Goal: Task Accomplishment & Management: Manage account settings

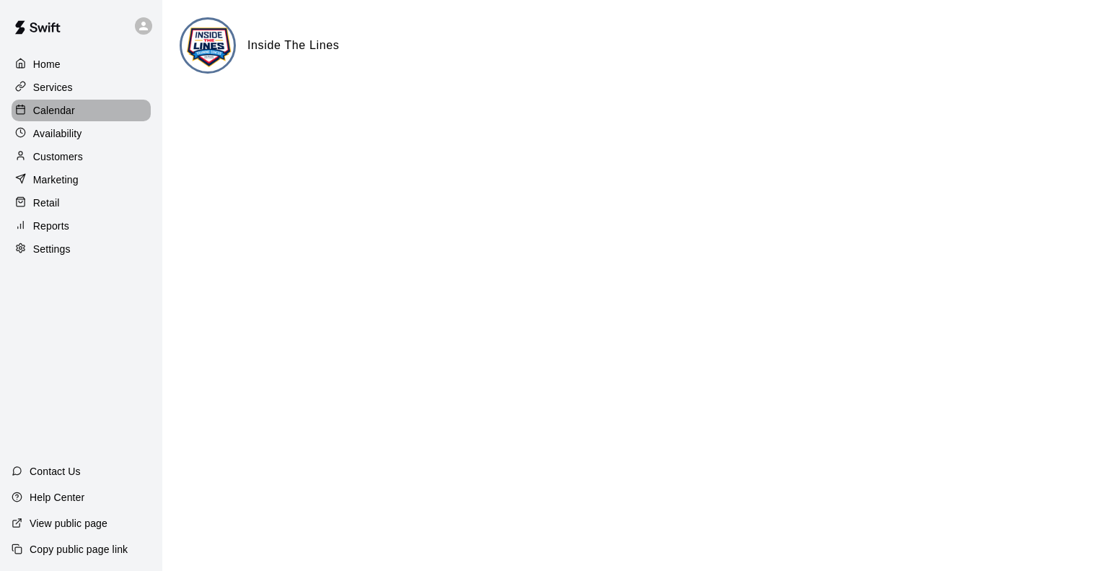
click at [63, 115] on p "Calendar" at bounding box center [54, 110] width 42 height 14
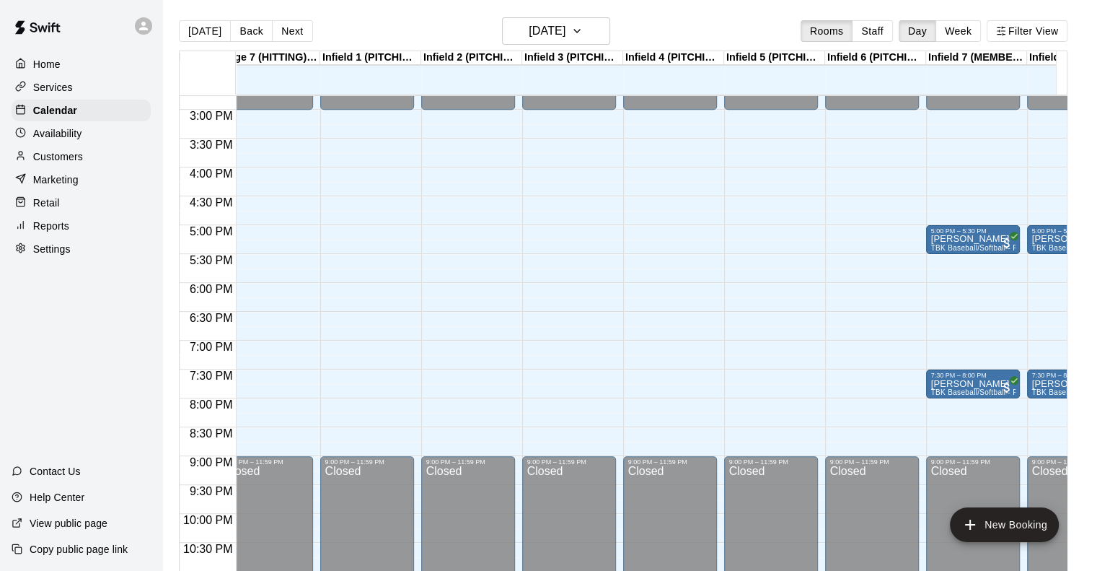
scroll to position [0, 665]
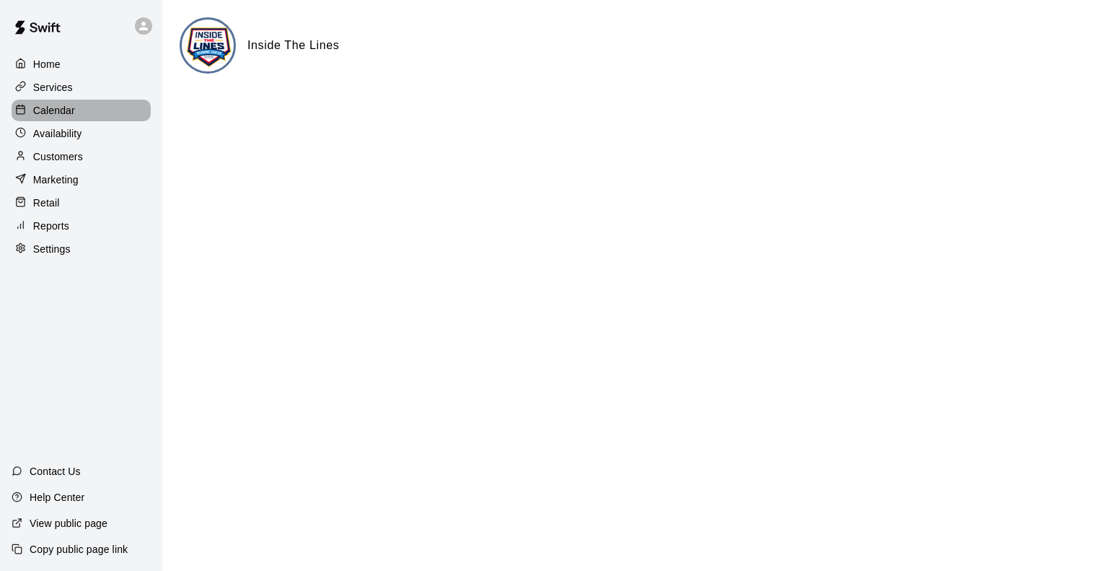
click at [67, 110] on p "Calendar" at bounding box center [54, 110] width 42 height 14
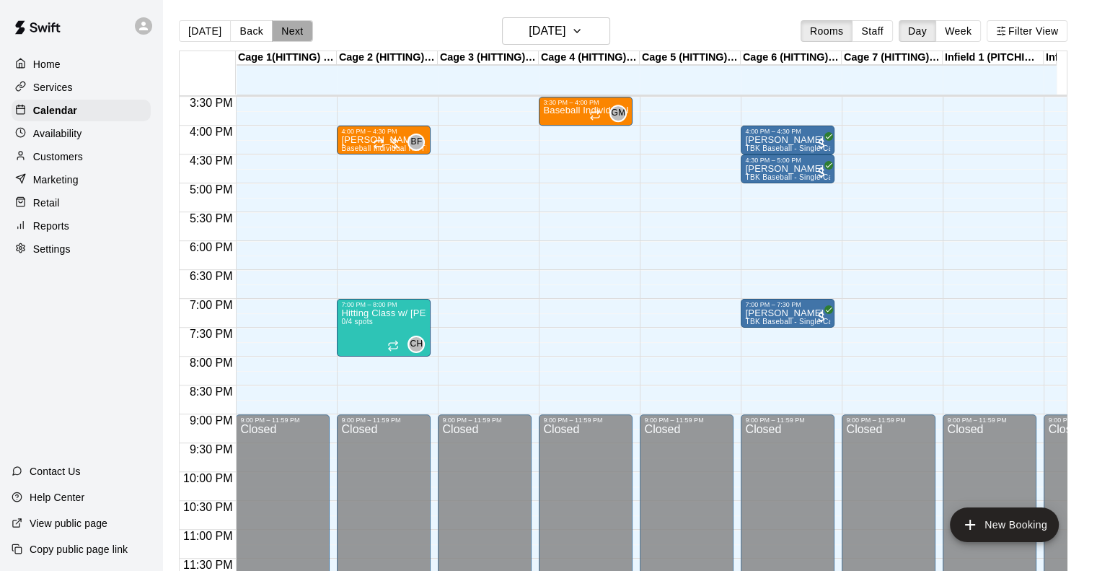
click at [282, 35] on button "Next" at bounding box center [292, 31] width 40 height 22
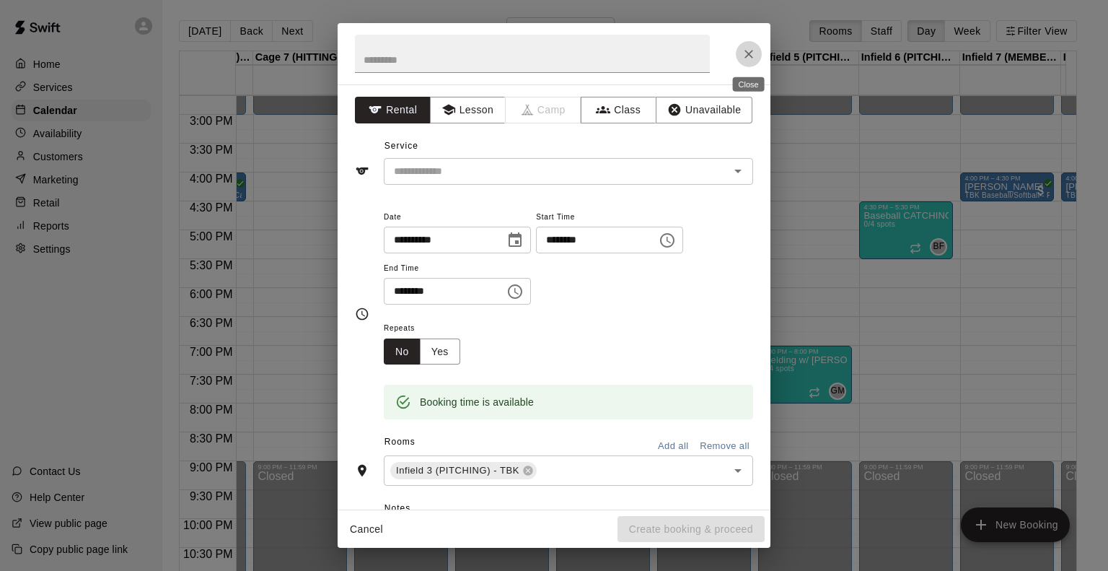
click at [738, 56] on button "Close" at bounding box center [749, 54] width 26 height 26
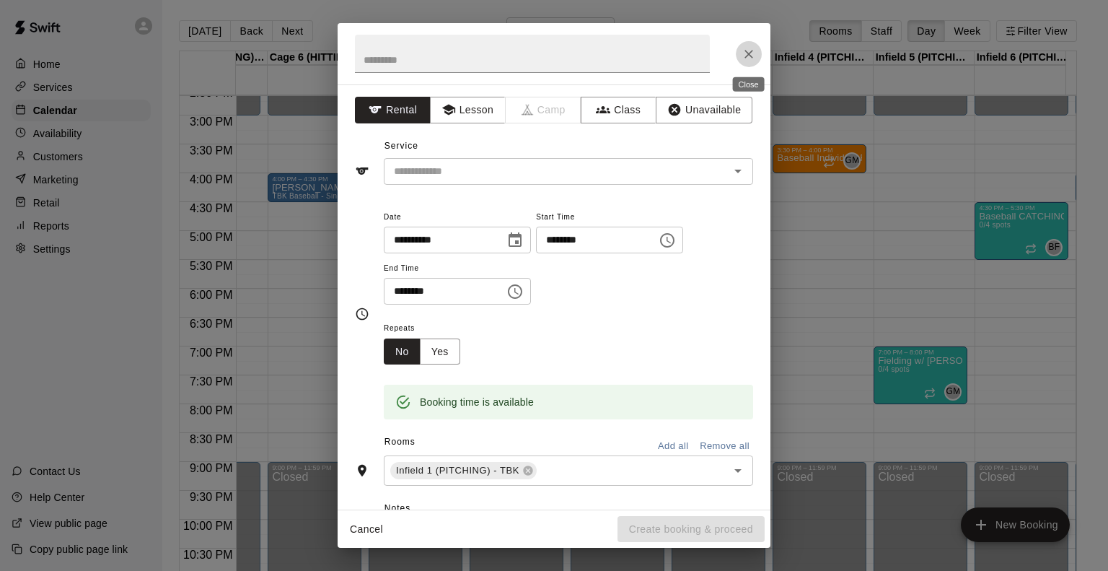
click at [754, 48] on icon "Close" at bounding box center [749, 54] width 14 height 14
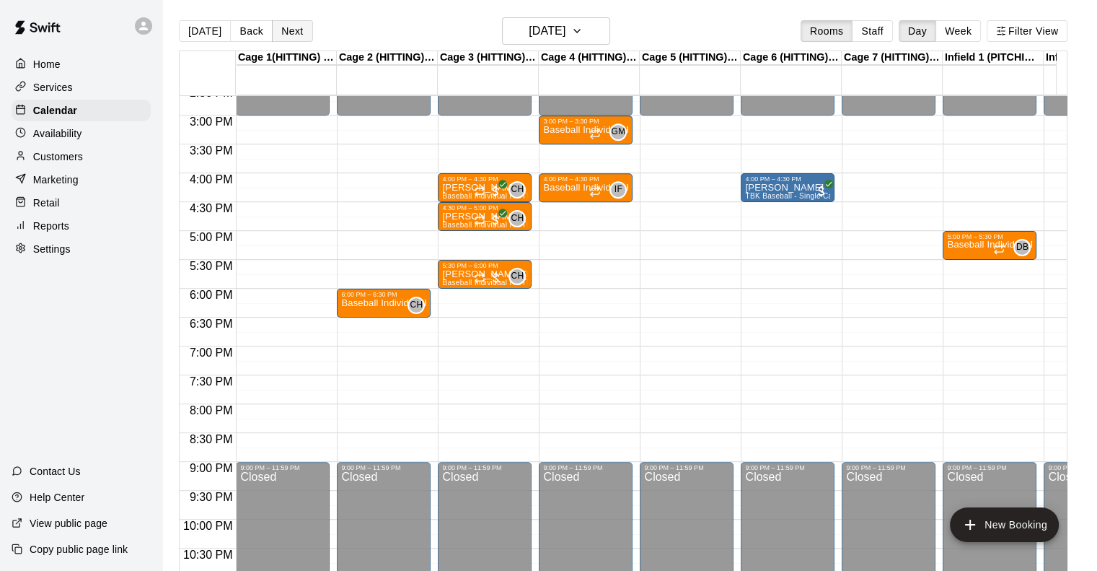
click at [298, 31] on button "Next" at bounding box center [292, 31] width 40 height 22
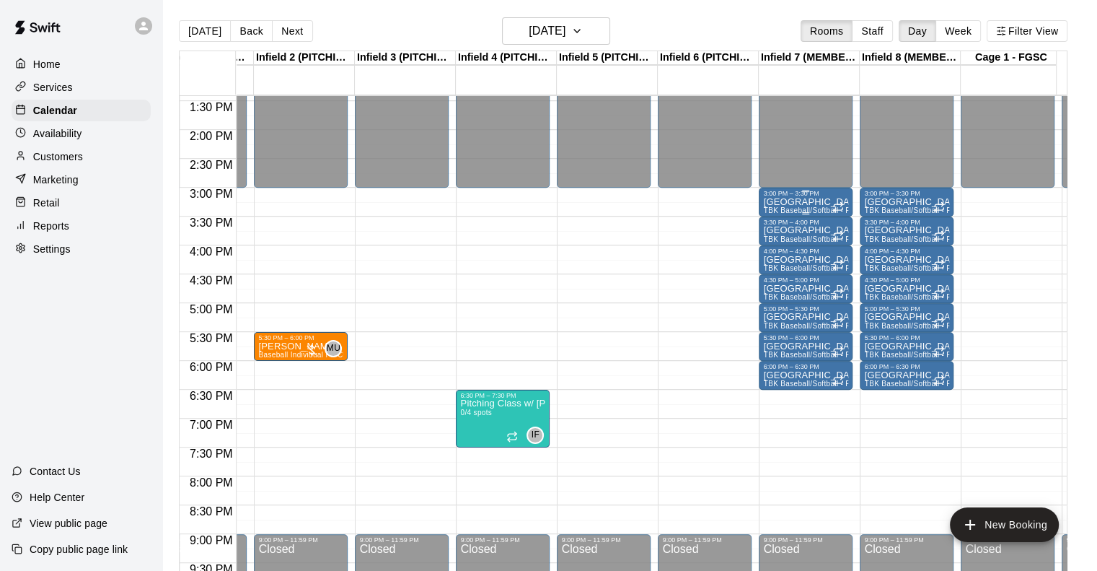
click at [825, 201] on div "Pitching Lane TBK Baseball/Softball - Pitching Lane Rental w/ Mound" at bounding box center [805, 482] width 85 height 571
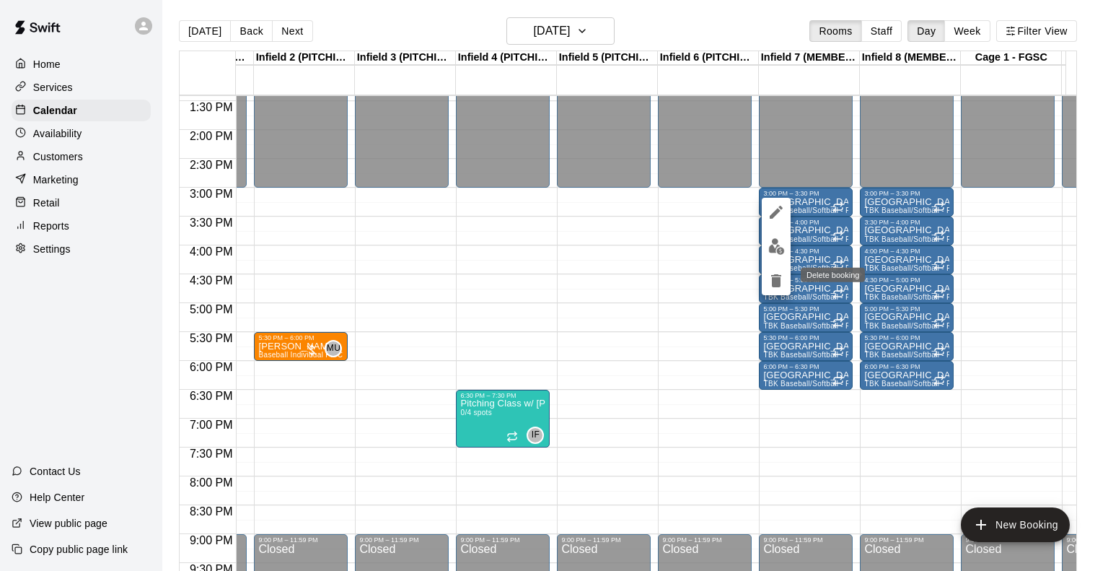
click at [777, 277] on icon "delete" at bounding box center [776, 280] width 10 height 13
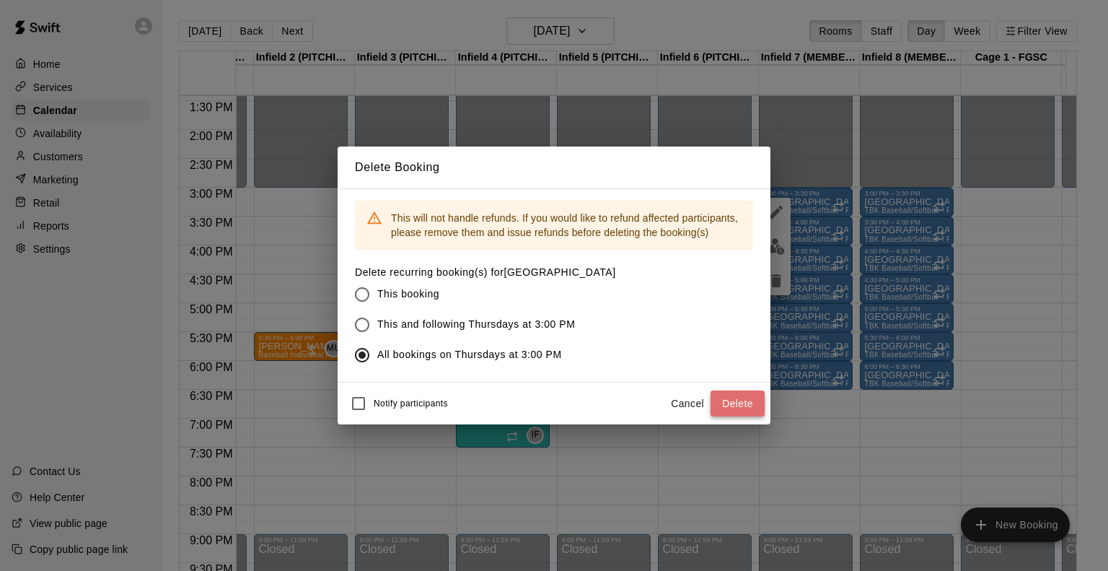
click at [745, 400] on button "Delete" at bounding box center [738, 403] width 54 height 27
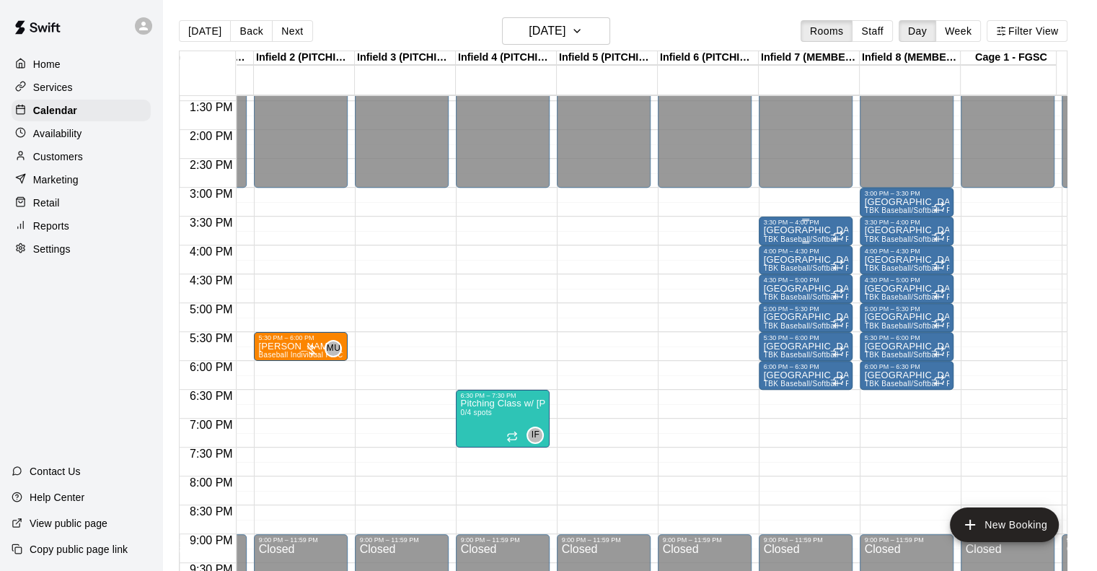
click at [814, 236] on span "TBK Baseball/Softball - Pitching Lane Rental w/ Mound" at bounding box center [857, 239] width 189 height 8
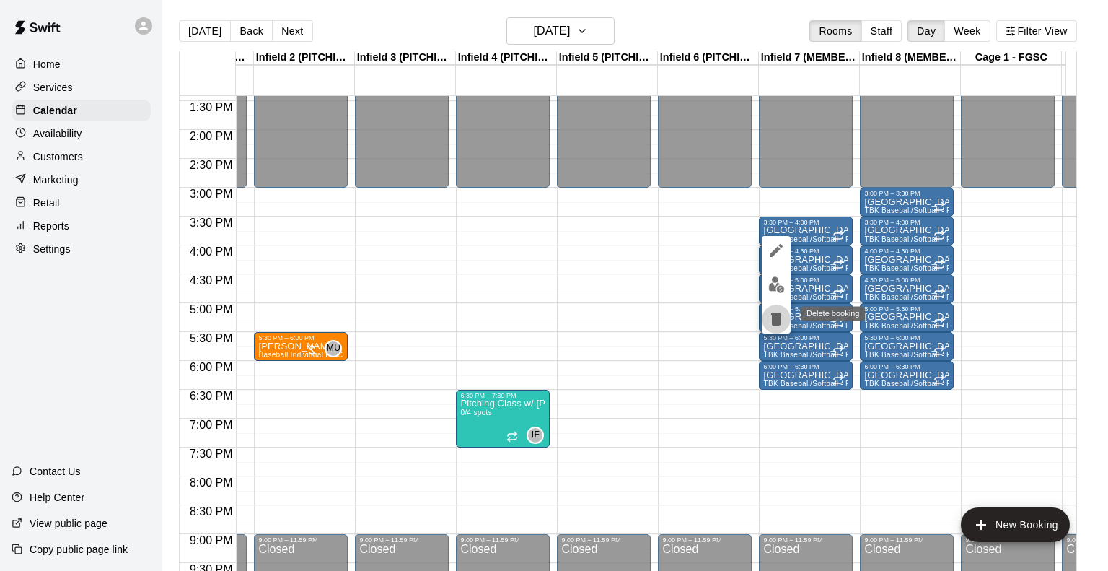
click at [777, 325] on icon "delete" at bounding box center [776, 318] width 10 height 13
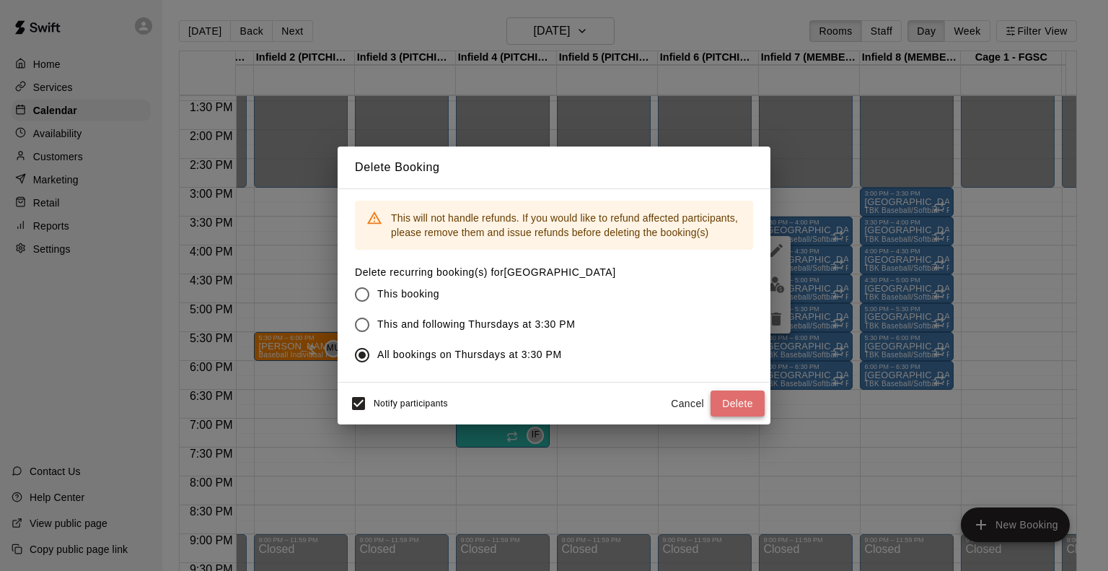
click at [726, 395] on button "Delete" at bounding box center [738, 403] width 54 height 27
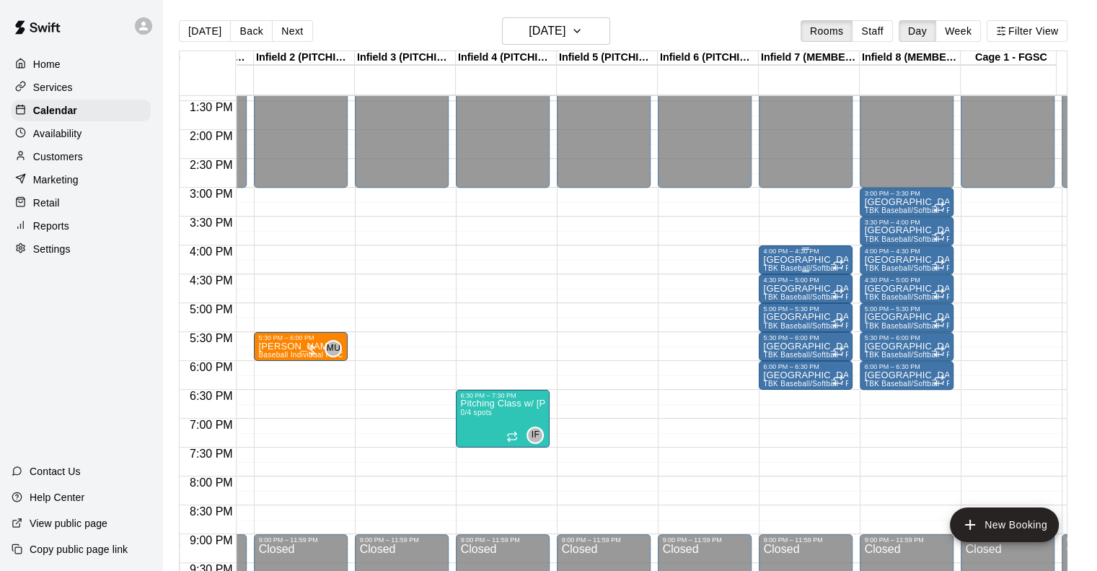
click at [813, 265] on span "TBK Baseball/Softball - Pitching Lane Rental w/ Mound" at bounding box center [857, 268] width 189 height 8
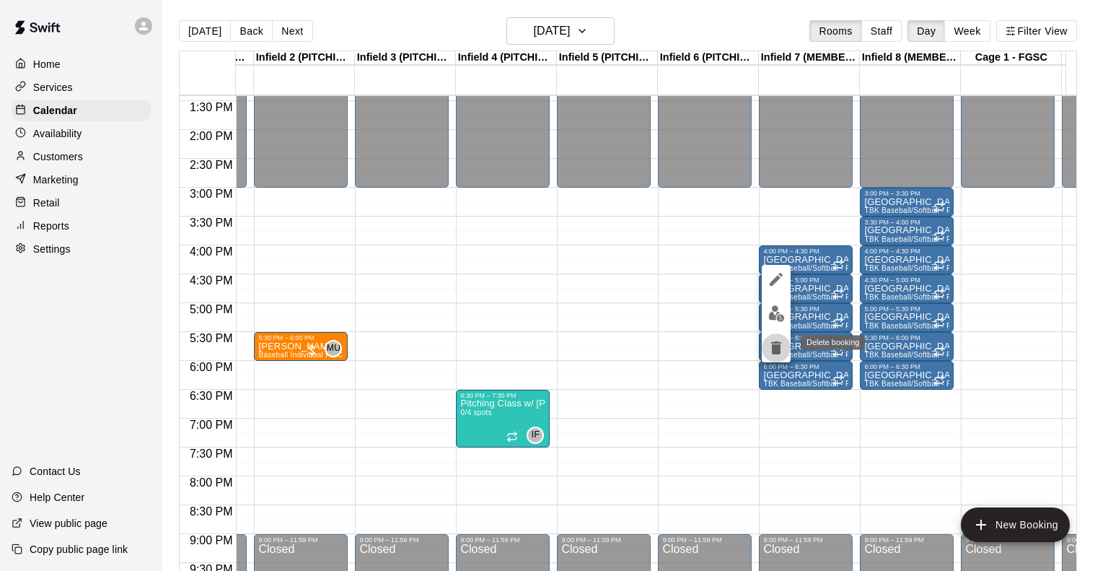
click at [776, 346] on icon "delete" at bounding box center [776, 347] width 10 height 13
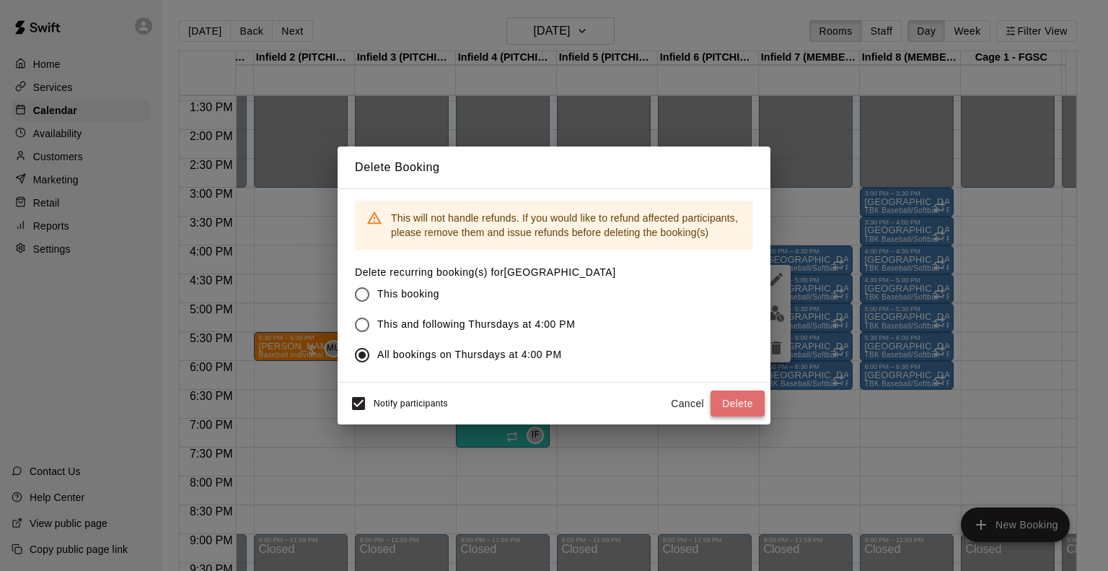
click at [736, 406] on button "Delete" at bounding box center [738, 403] width 54 height 27
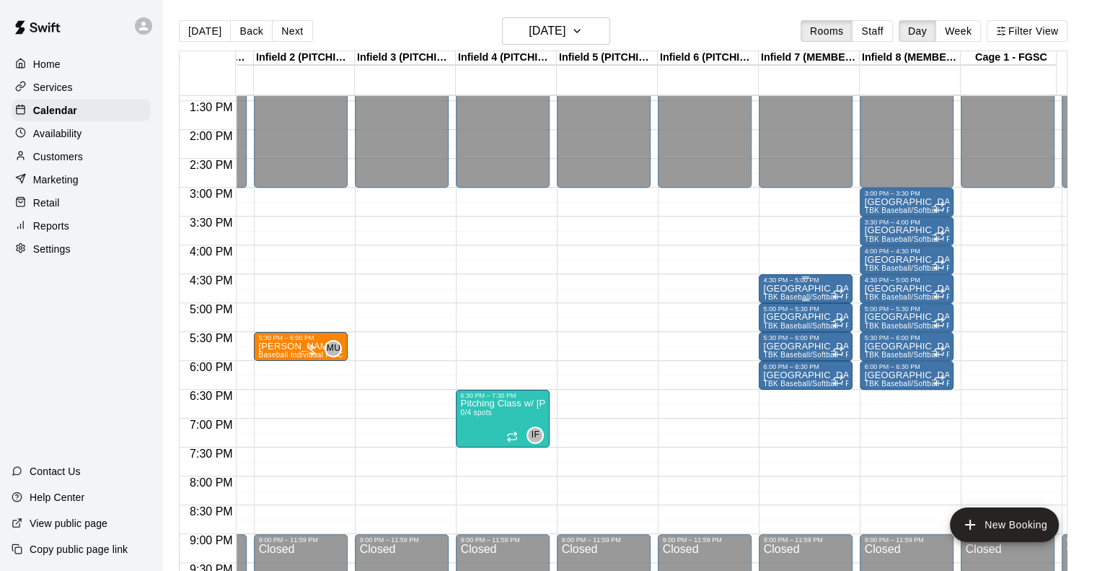
click at [821, 278] on div "4:30 PM – 5:00 PM" at bounding box center [805, 279] width 85 height 7
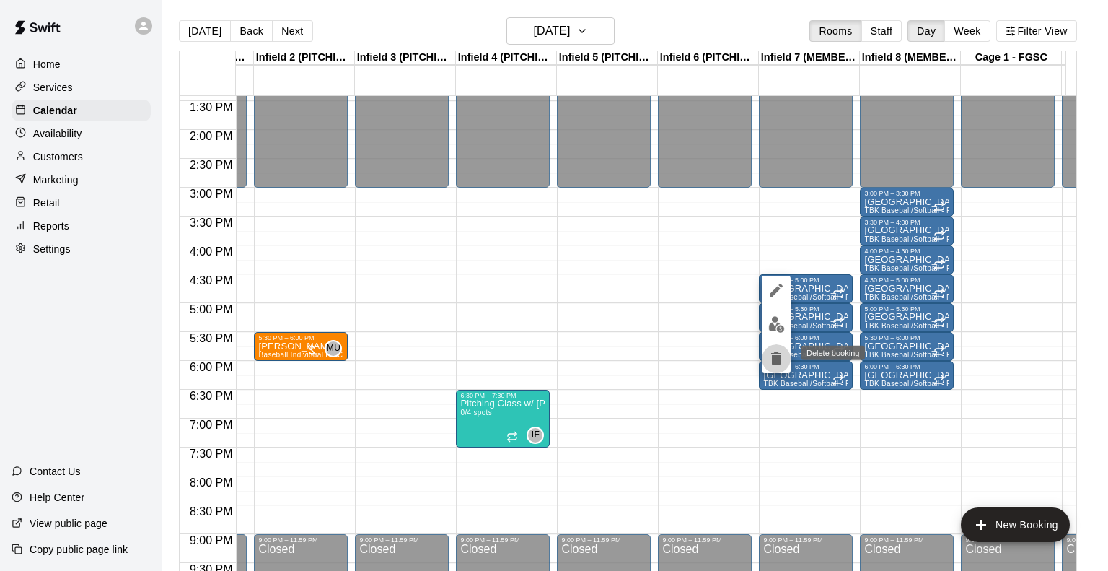
click at [771, 355] on icon "delete" at bounding box center [776, 358] width 17 height 17
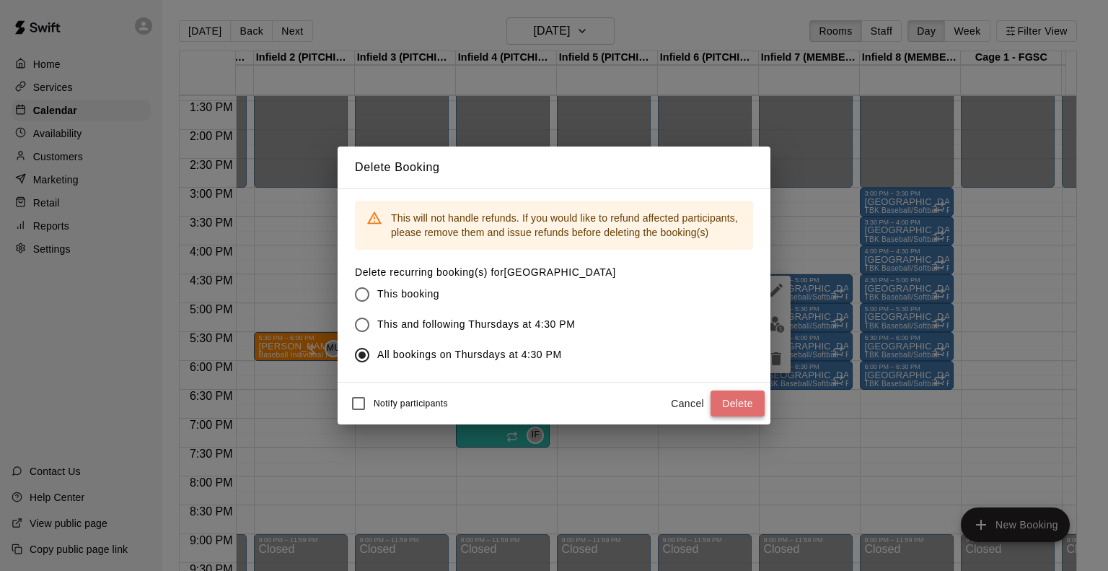
click at [732, 400] on button "Delete" at bounding box center [738, 403] width 54 height 27
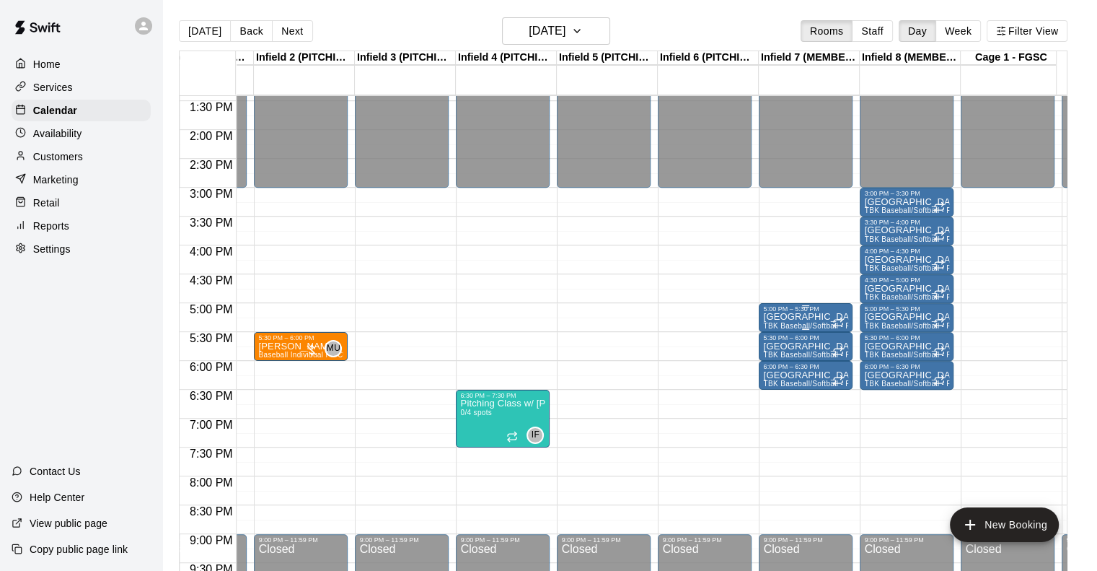
click at [803, 317] on p "Pitching Lane" at bounding box center [805, 317] width 85 height 0
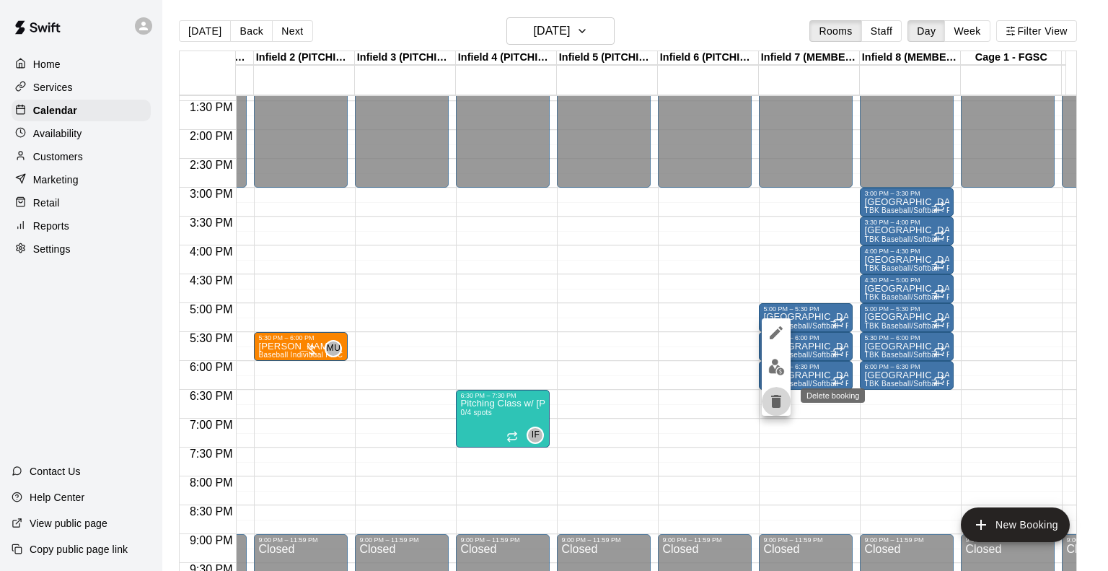
click at [776, 403] on icon "delete" at bounding box center [776, 401] width 10 height 13
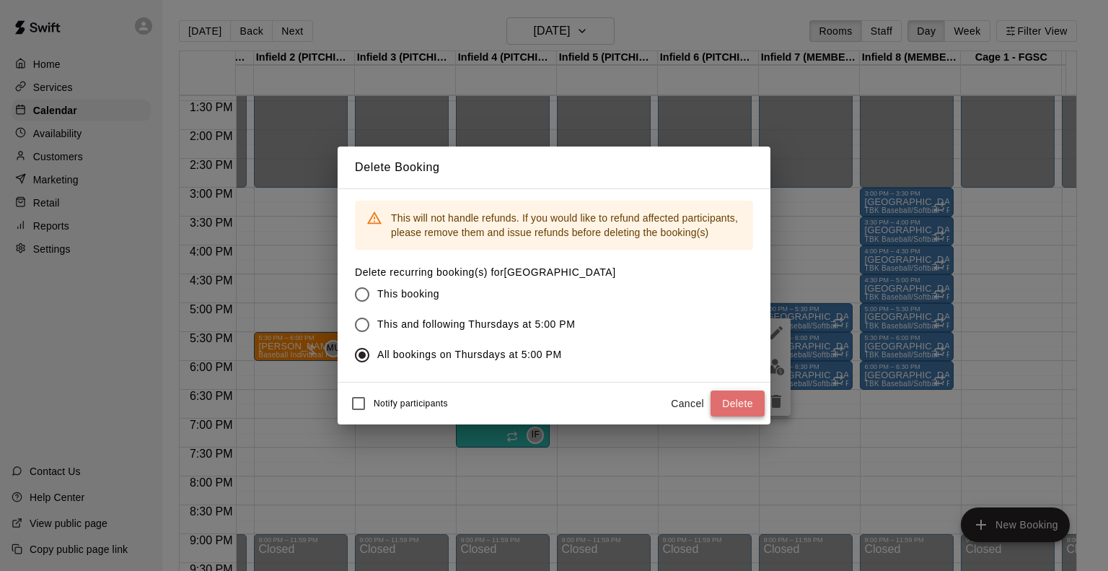
click at [726, 400] on button "Delete" at bounding box center [738, 403] width 54 height 27
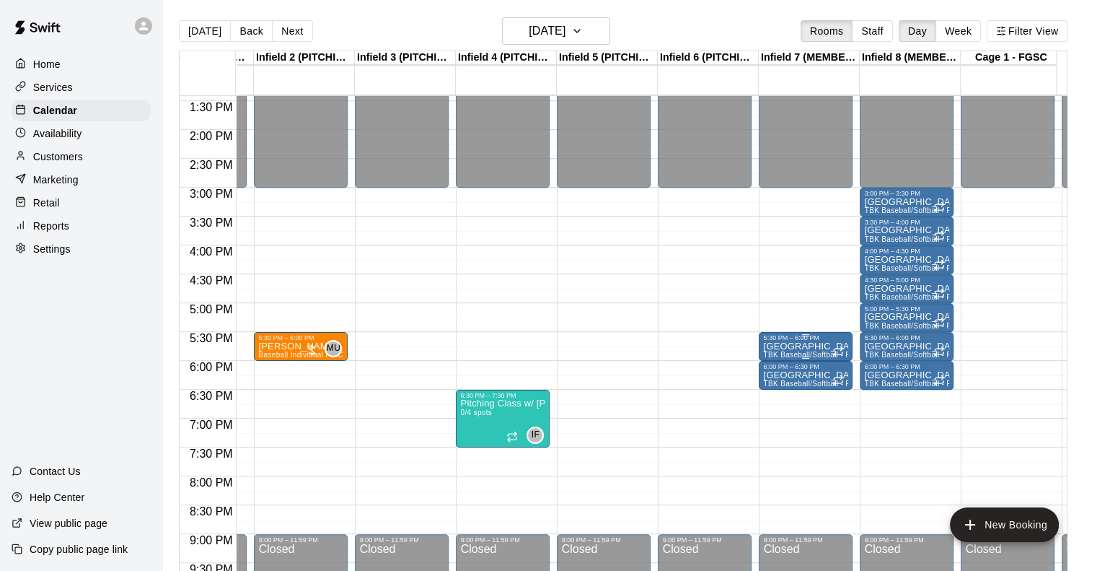
click at [808, 346] on p "Pitching Lane" at bounding box center [805, 346] width 85 height 0
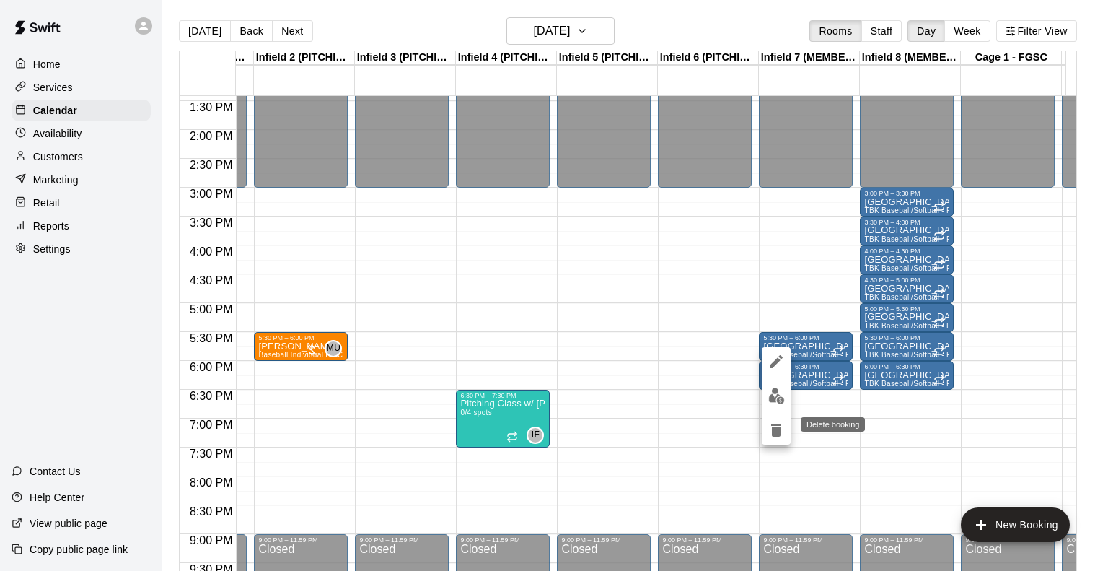
click at [778, 429] on icon "delete" at bounding box center [776, 429] width 10 height 13
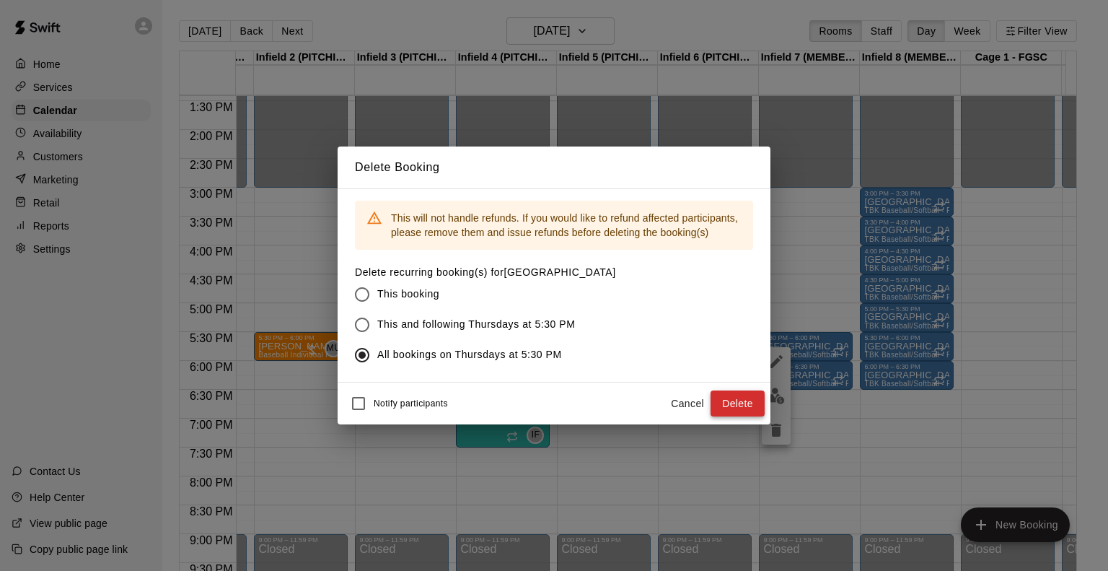
click at [733, 400] on button "Delete" at bounding box center [738, 403] width 54 height 27
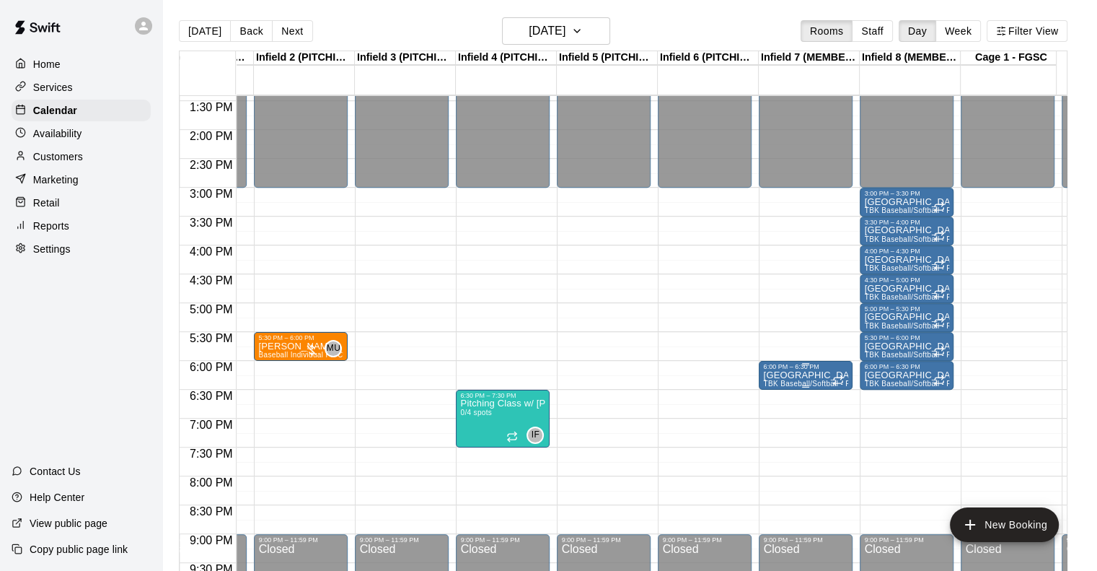
click at [805, 375] on p "Pitching Lane" at bounding box center [805, 375] width 85 height 0
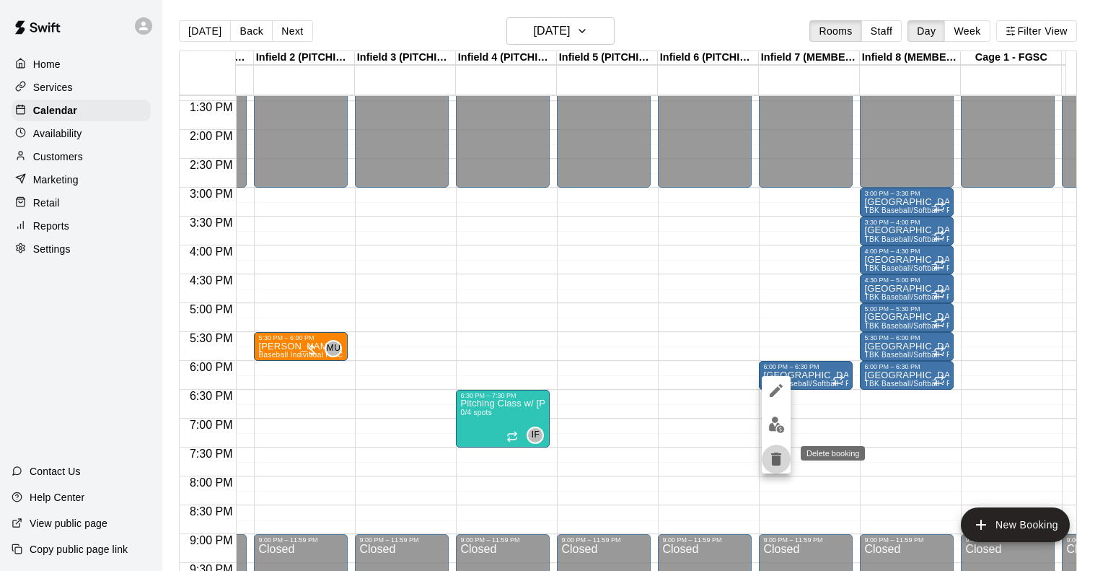
click at [772, 462] on icon "delete" at bounding box center [776, 458] width 10 height 13
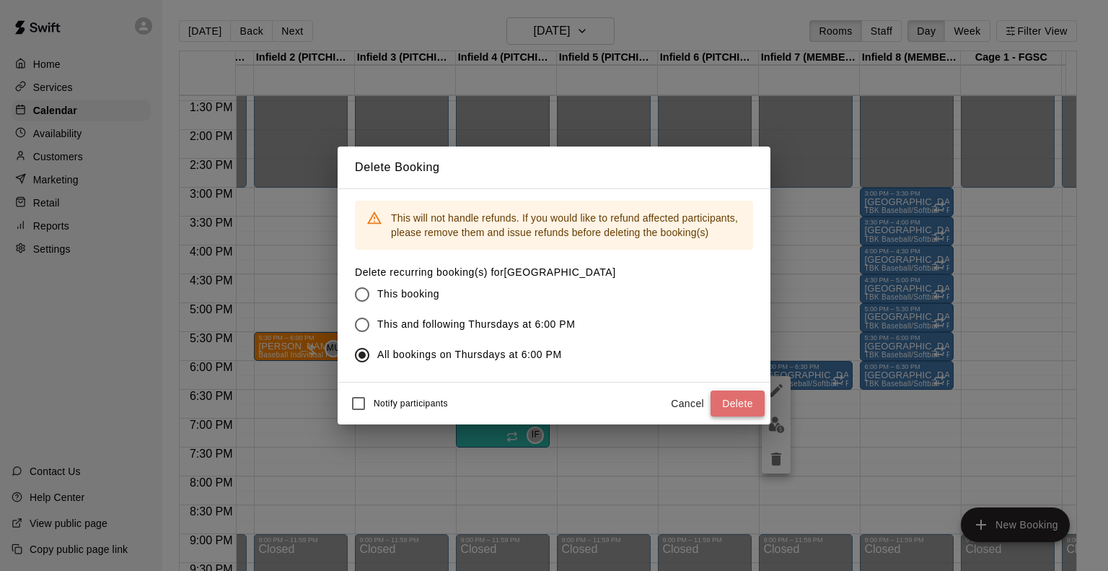
click at [733, 398] on button "Delete" at bounding box center [738, 403] width 54 height 27
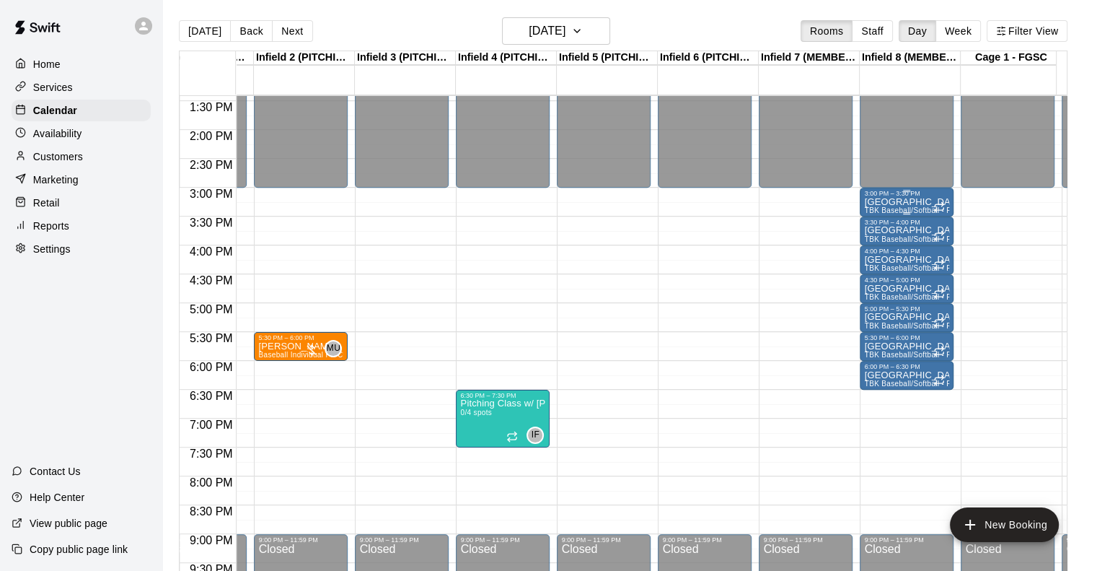
click at [899, 210] on span "TBK Baseball/Softball - Pitching Lane Rental w/ Mound" at bounding box center [958, 210] width 189 height 8
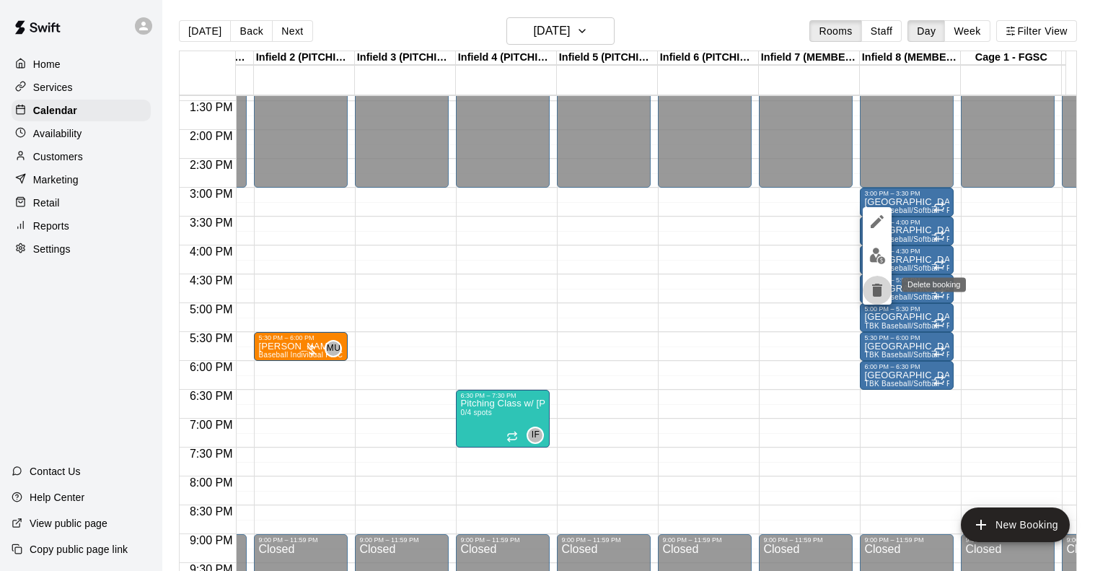
click at [875, 287] on icon "delete" at bounding box center [877, 290] width 10 height 13
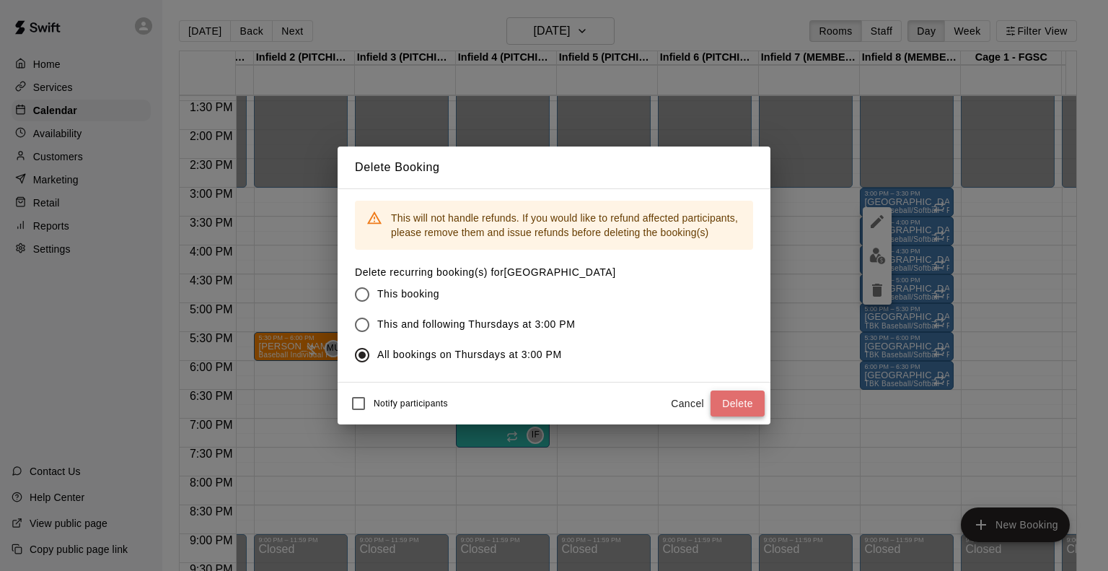
click at [732, 400] on button "Delete" at bounding box center [738, 403] width 54 height 27
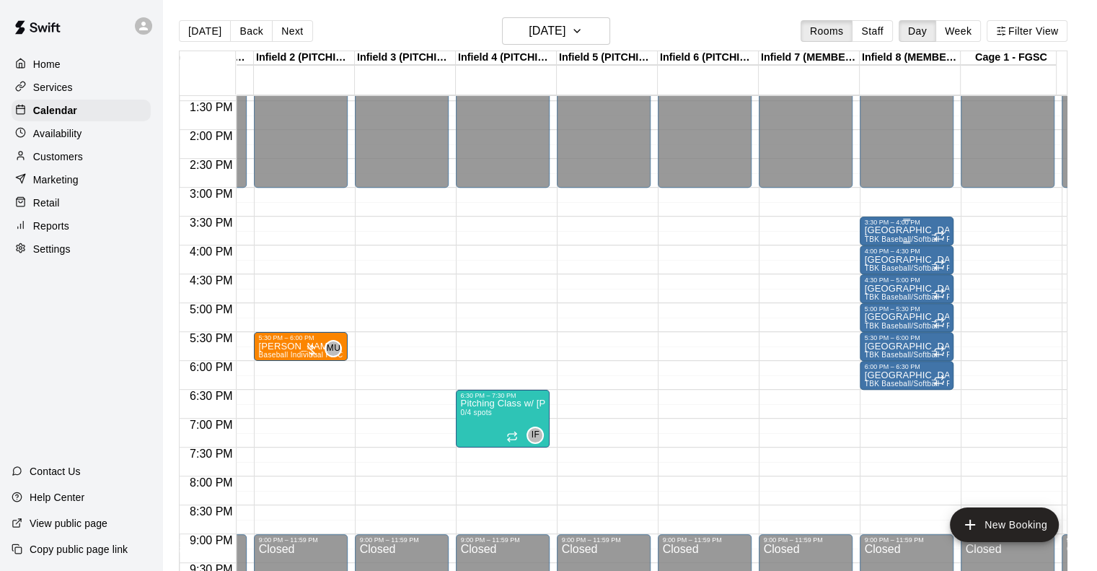
click at [903, 230] on p "Pitching Lane" at bounding box center [906, 230] width 85 height 0
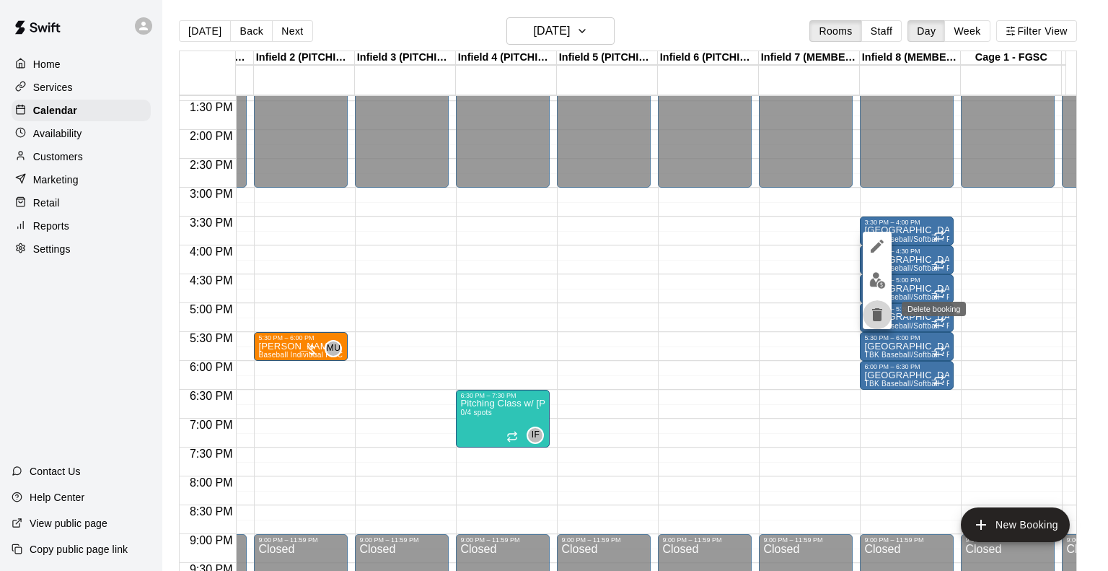
click at [882, 311] on icon "delete" at bounding box center [877, 314] width 17 height 17
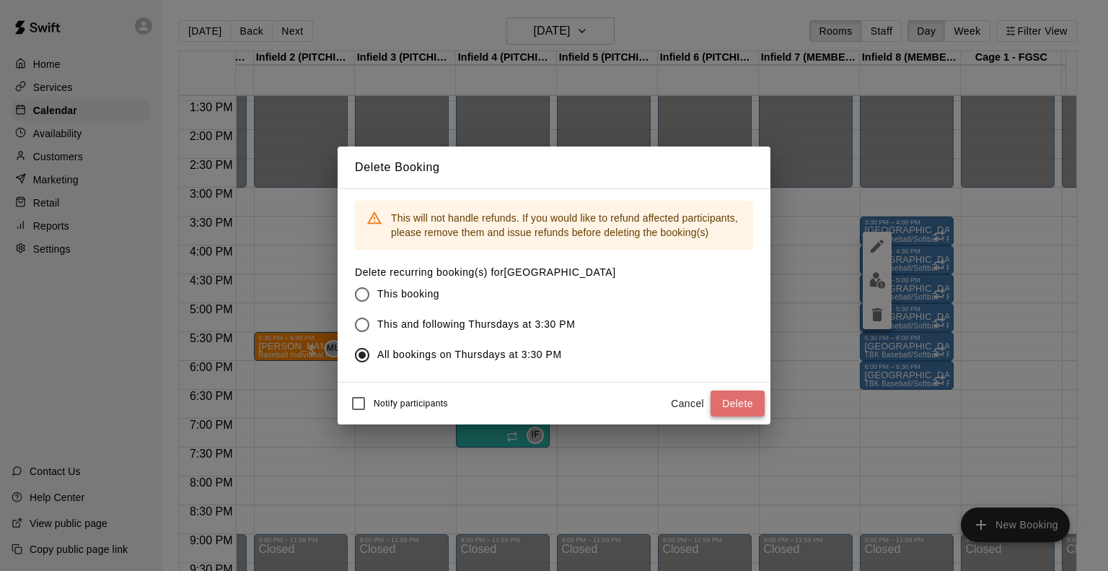
click at [730, 398] on button "Delete" at bounding box center [738, 403] width 54 height 27
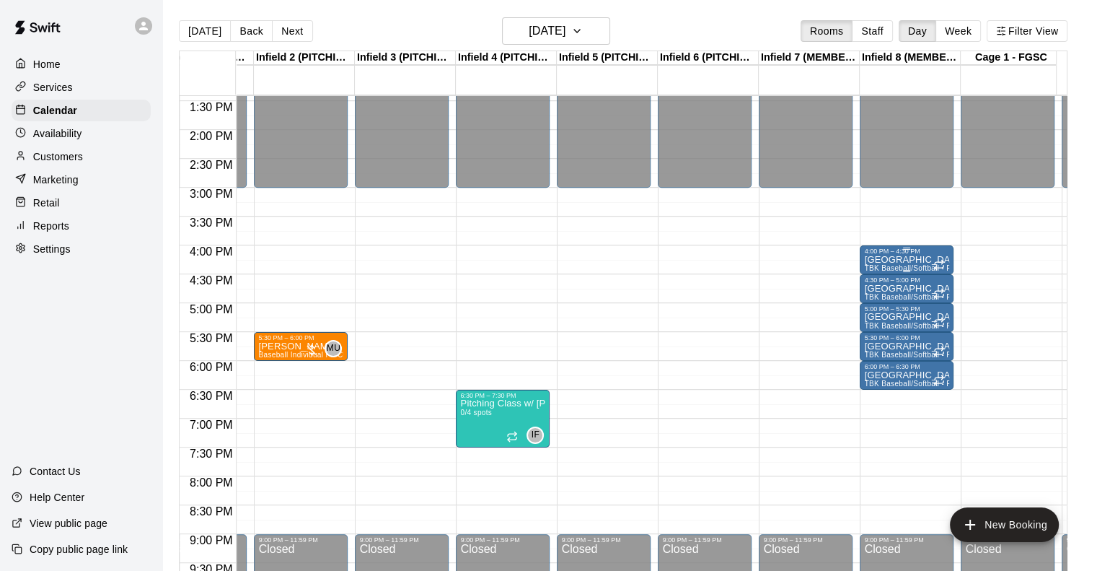
click at [913, 260] on p "Pitching Lane" at bounding box center [906, 260] width 85 height 0
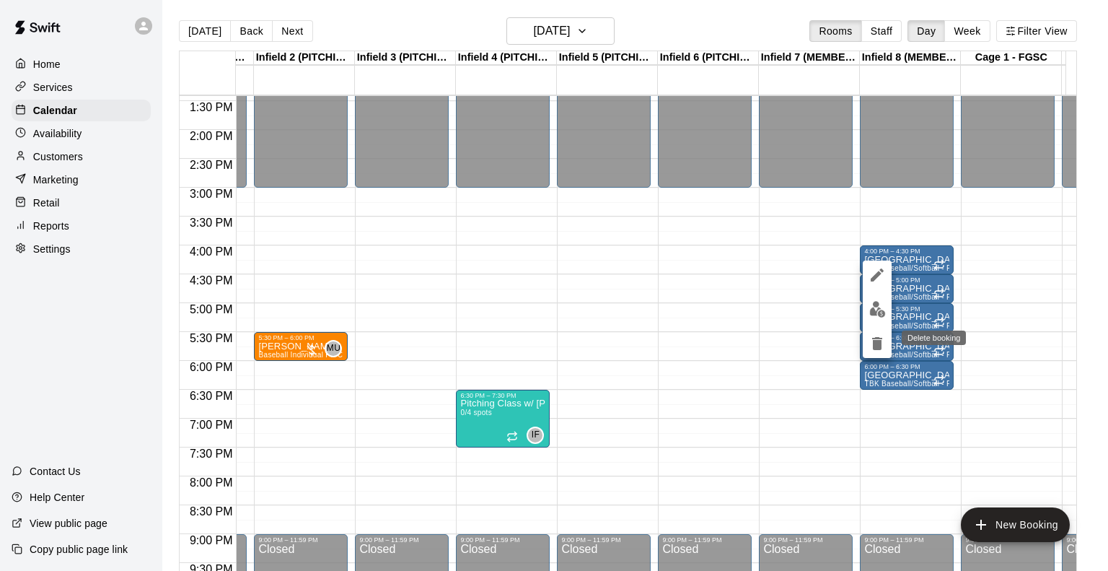
click at [880, 343] on icon "delete" at bounding box center [877, 343] width 10 height 13
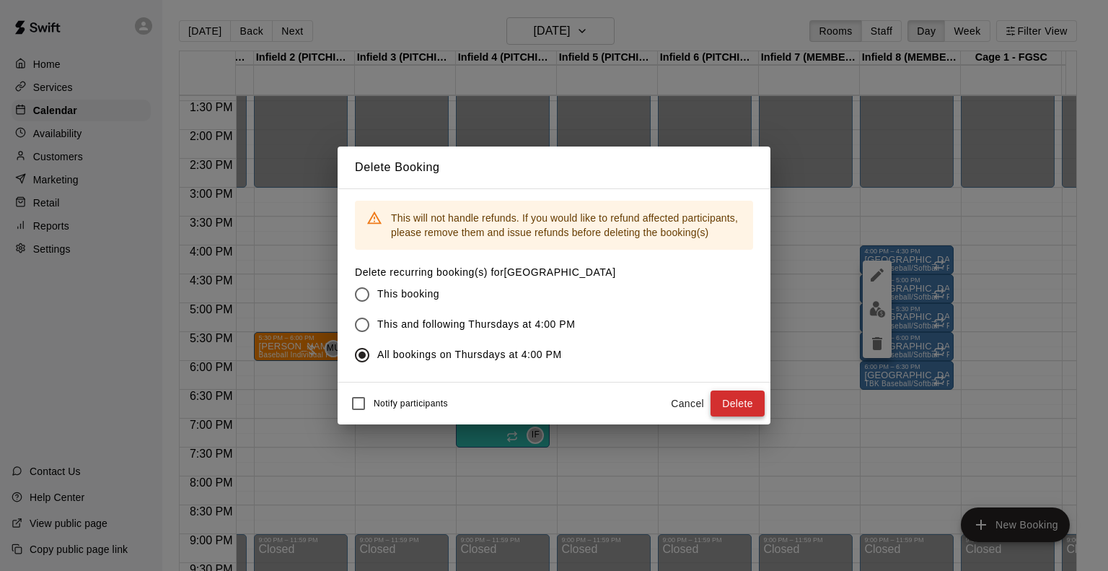
click at [728, 398] on button "Delete" at bounding box center [738, 403] width 54 height 27
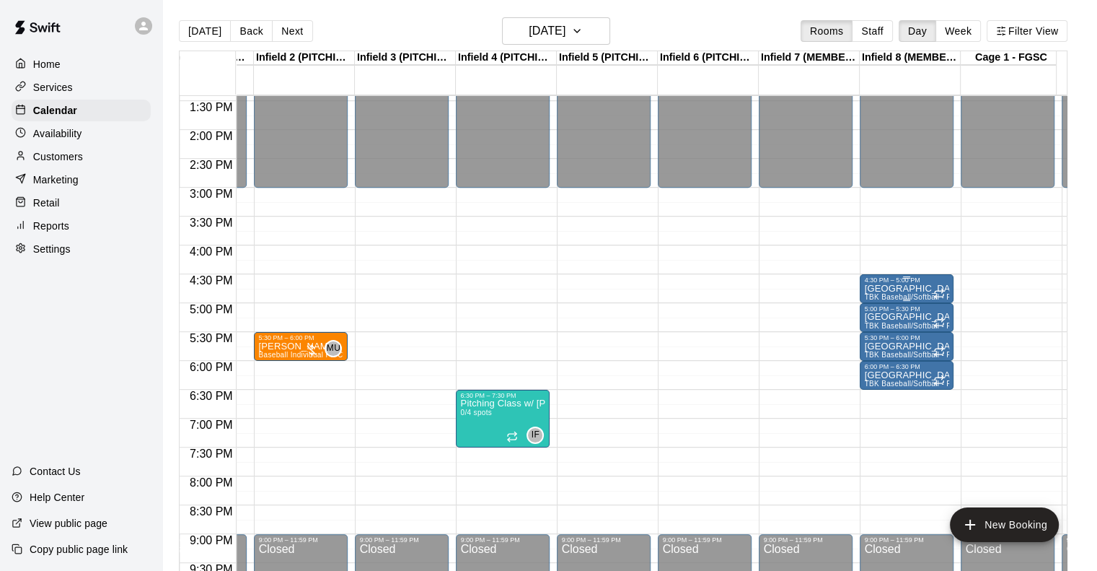
click at [898, 289] on p "Pitching Lane" at bounding box center [906, 289] width 85 height 0
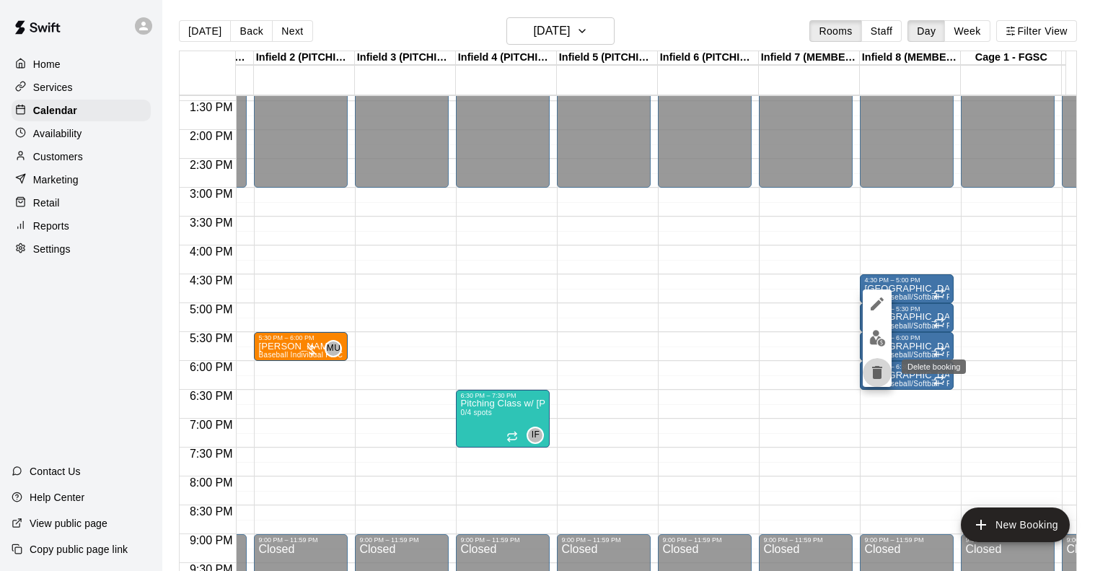
click at [879, 366] on icon "delete" at bounding box center [877, 372] width 10 height 13
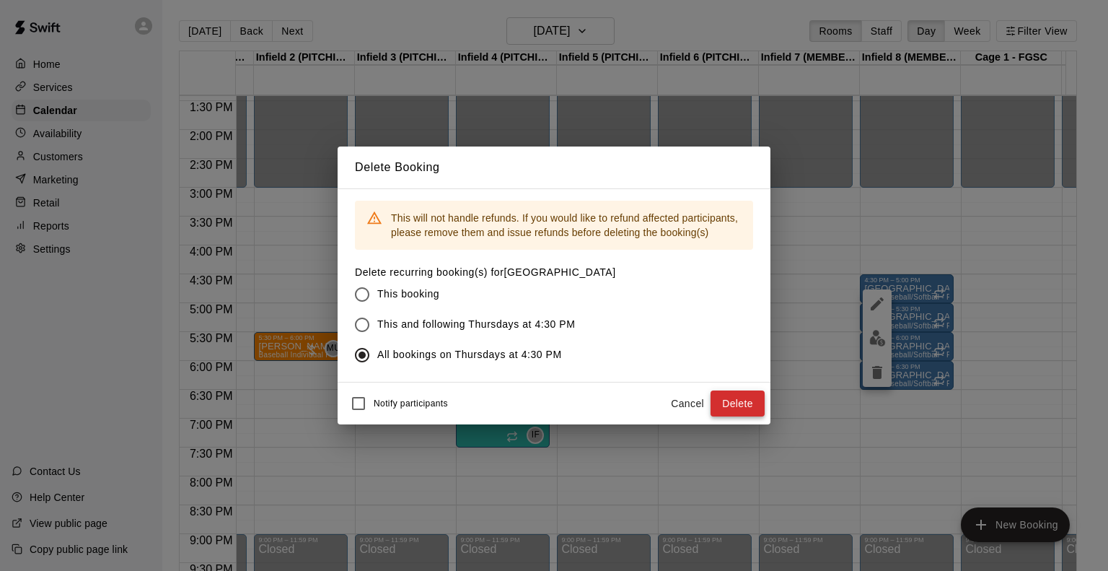
click at [746, 397] on button "Delete" at bounding box center [738, 403] width 54 height 27
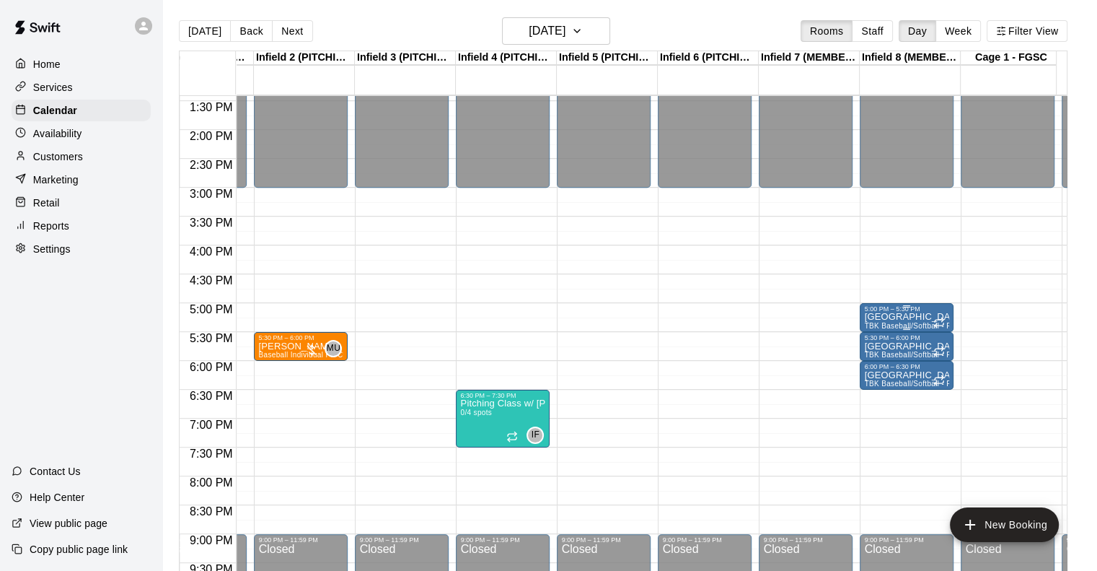
click at [895, 317] on p "Pitching Lane" at bounding box center [906, 317] width 85 height 0
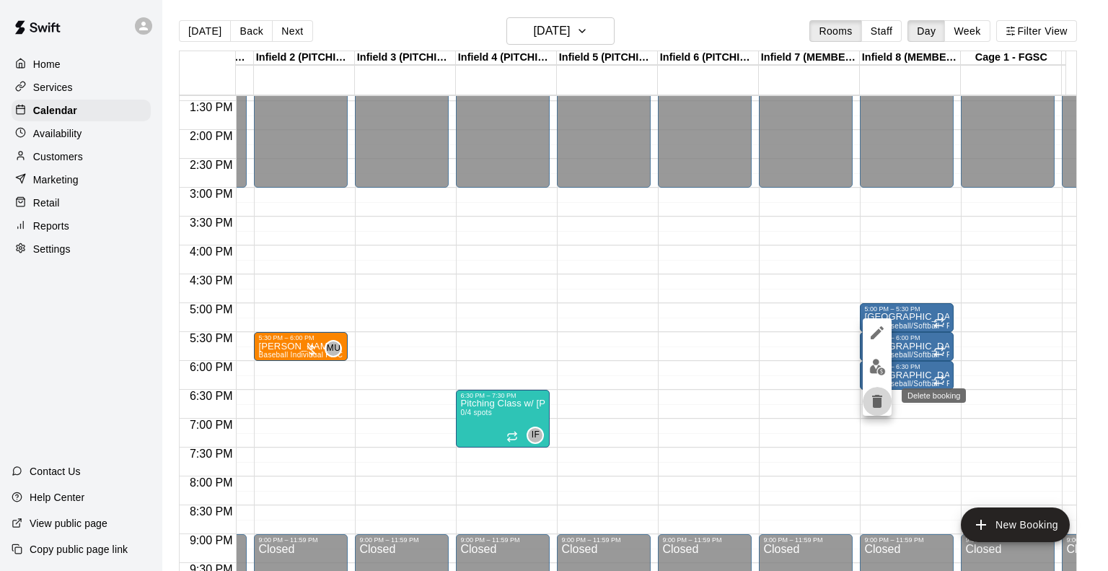
click at [871, 402] on icon "delete" at bounding box center [877, 400] width 17 height 17
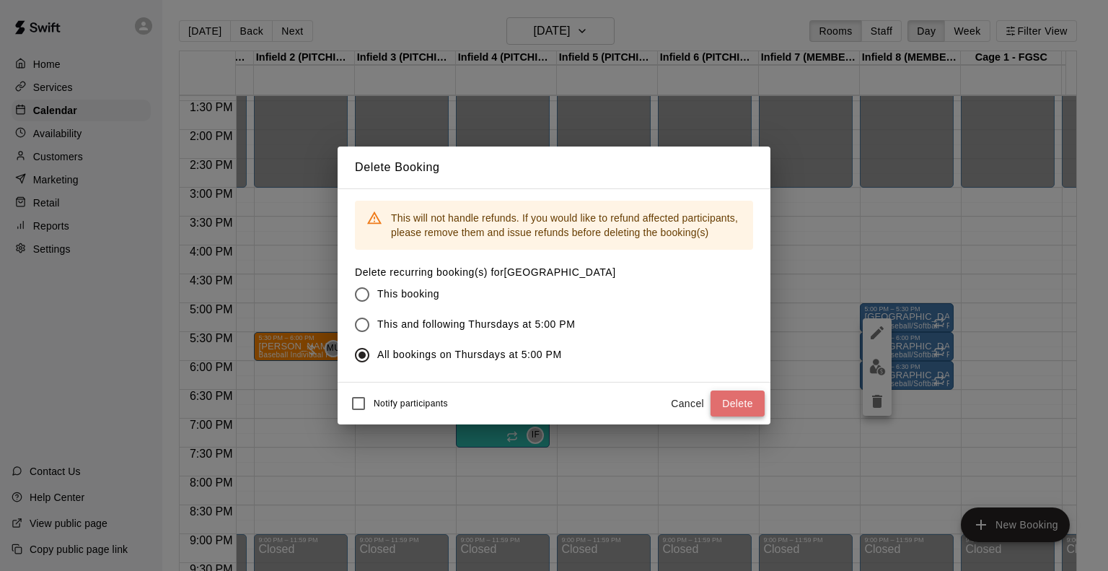
click at [719, 402] on button "Delete" at bounding box center [738, 403] width 54 height 27
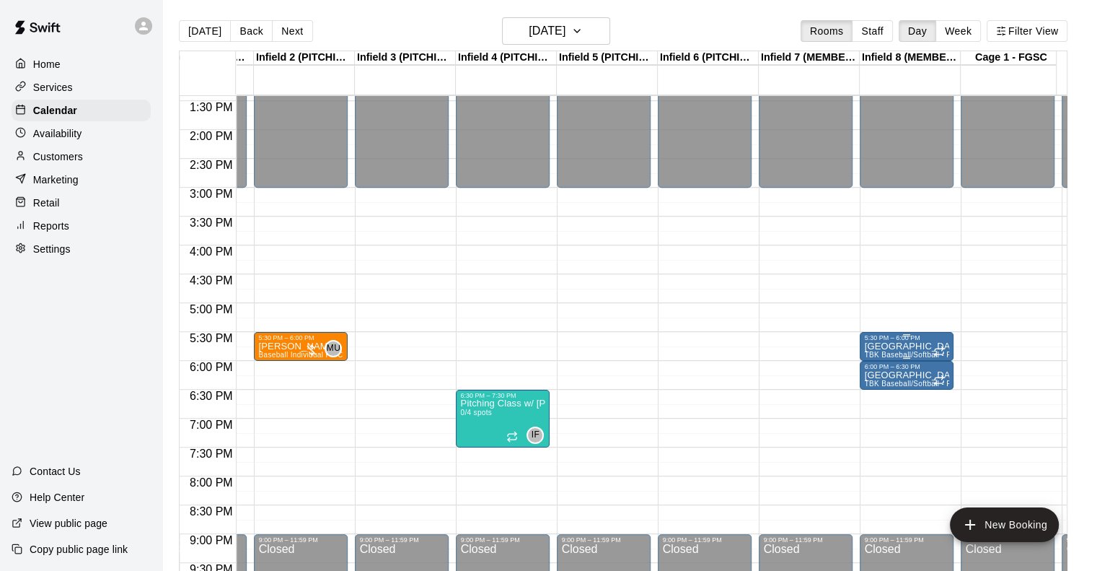
click at [903, 346] on p "Pitching Lane" at bounding box center [906, 346] width 85 height 0
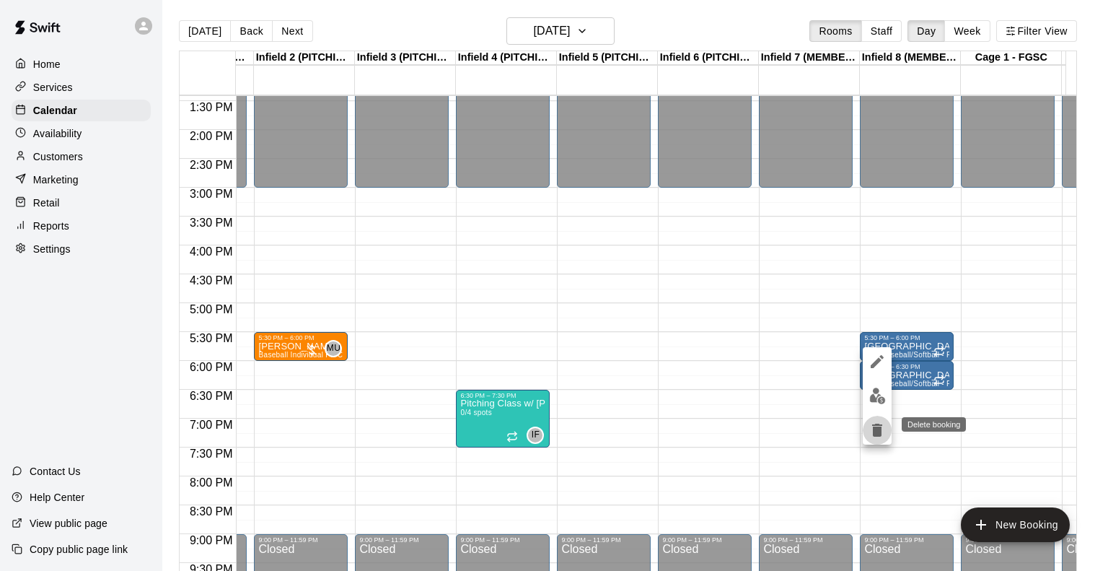
click at [872, 427] on icon "delete" at bounding box center [877, 429] width 17 height 17
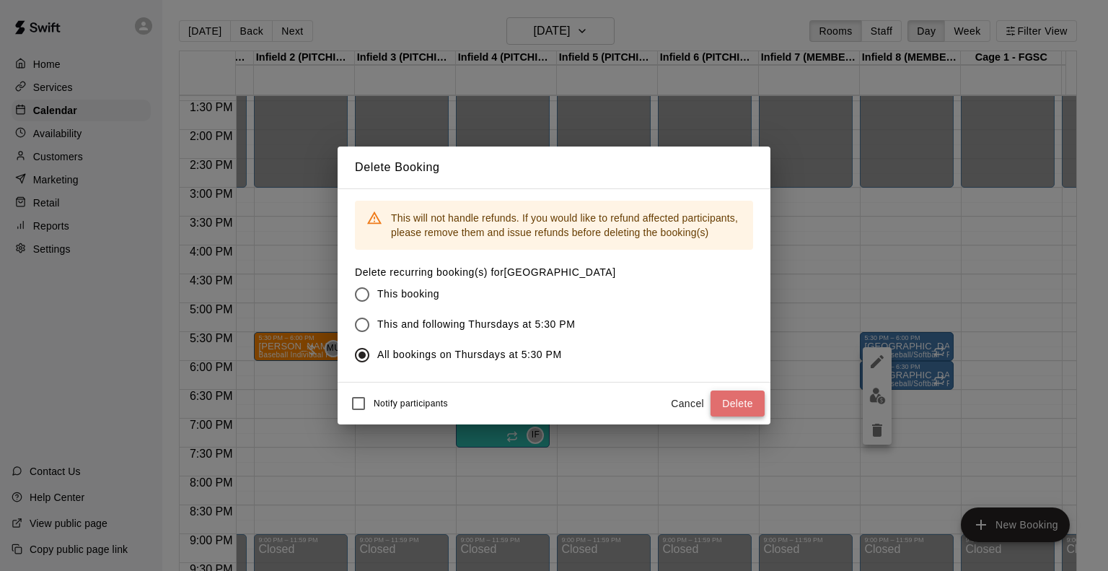
click at [742, 402] on button "Delete" at bounding box center [738, 403] width 54 height 27
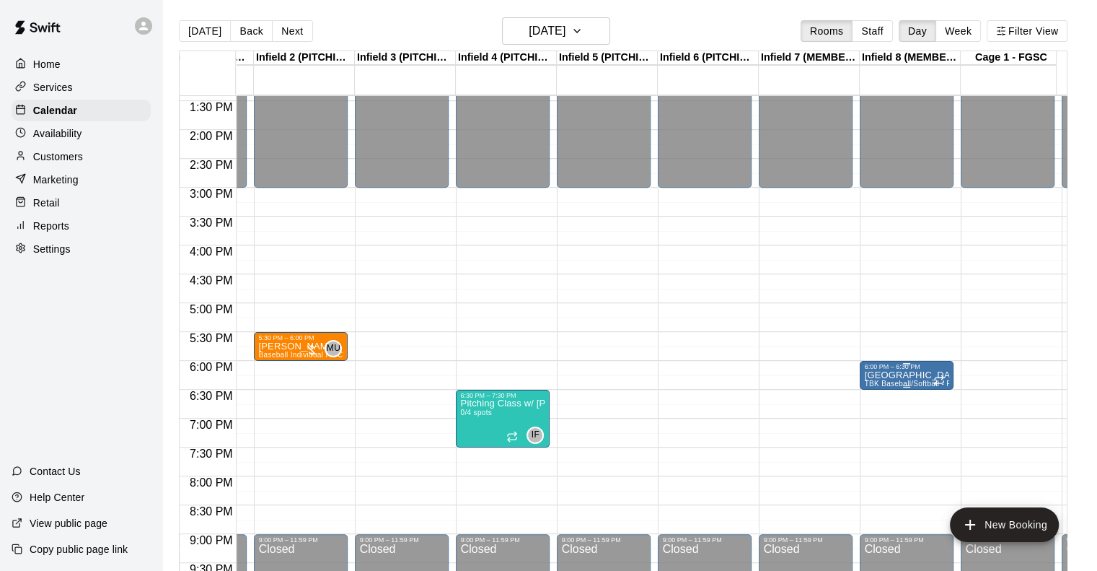
click at [897, 375] on p "Pitching Lane" at bounding box center [906, 375] width 85 height 0
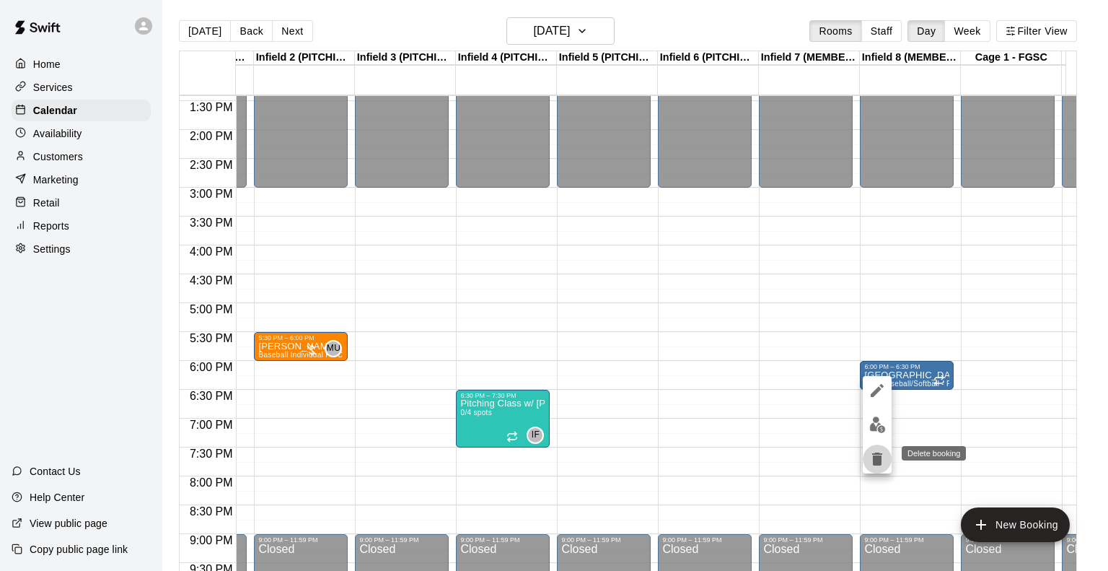
click at [879, 461] on icon "delete" at bounding box center [877, 458] width 10 height 13
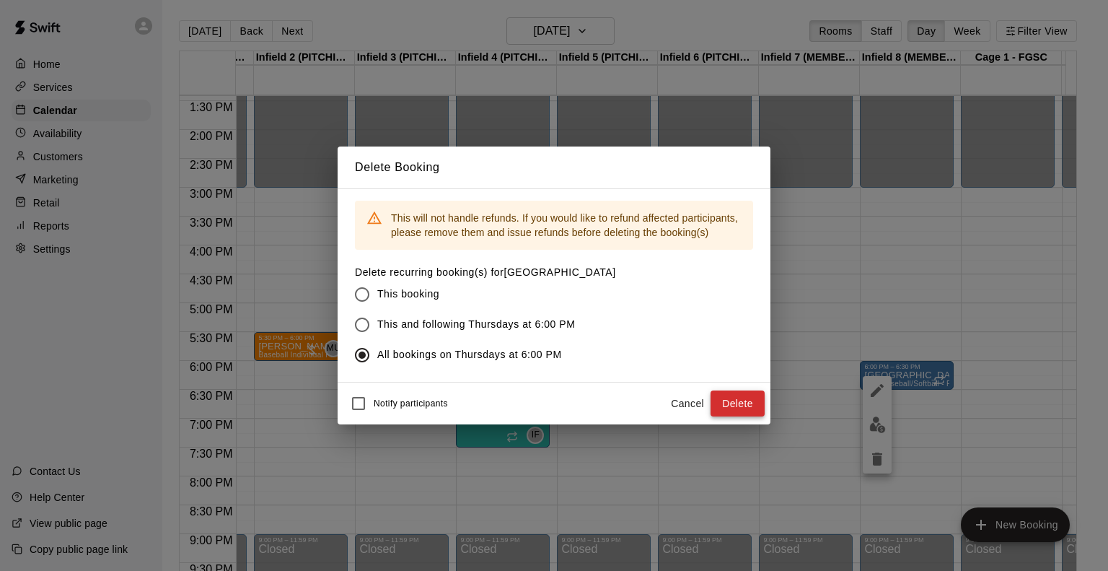
click at [736, 398] on button "Delete" at bounding box center [738, 403] width 54 height 27
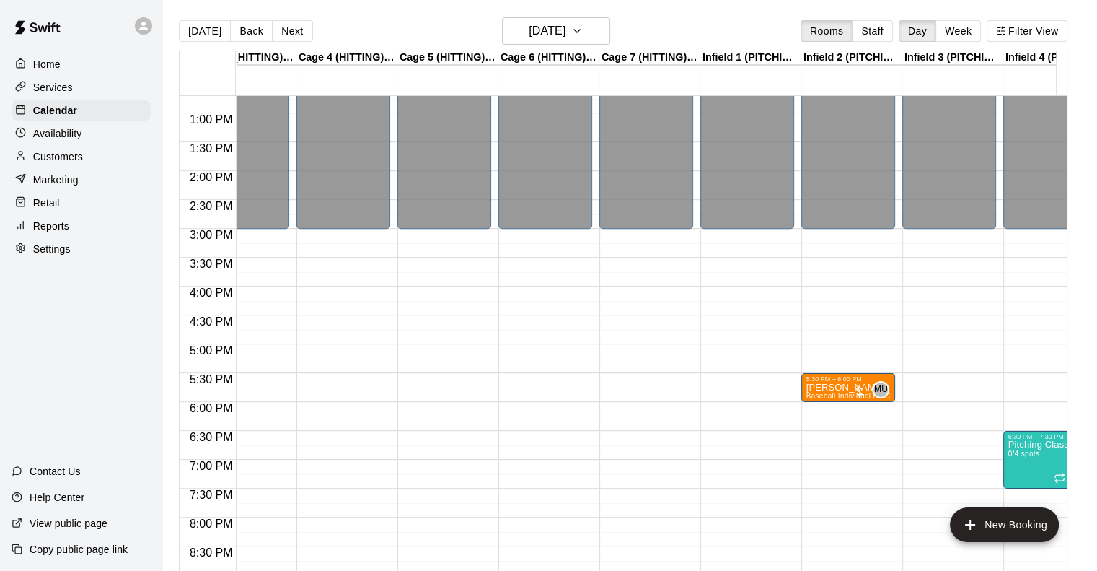
scroll to position [733, 242]
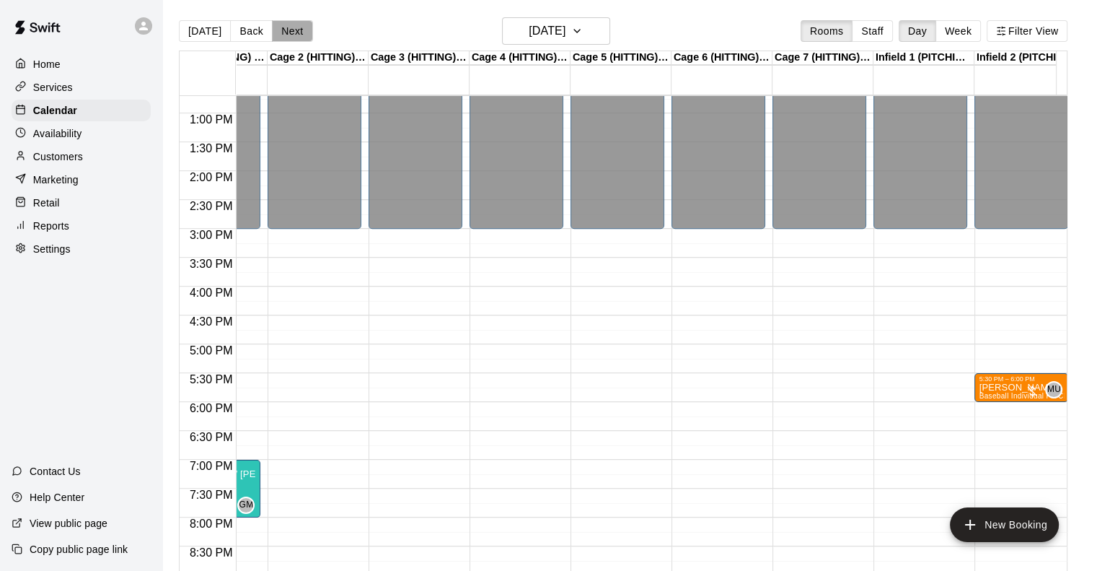
click at [289, 34] on button "Next" at bounding box center [292, 31] width 40 height 22
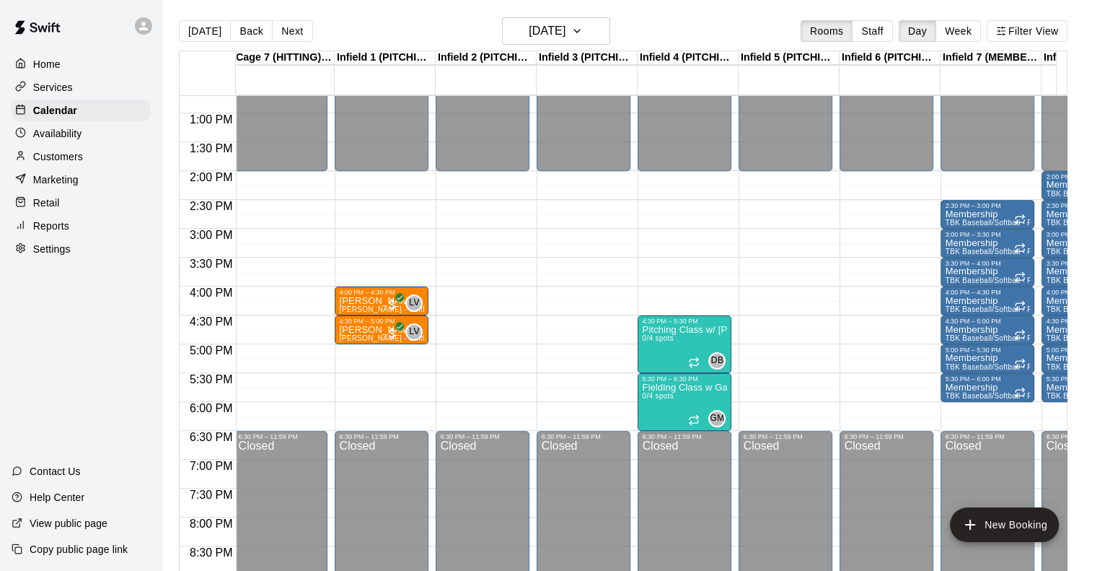
scroll to position [0, 626]
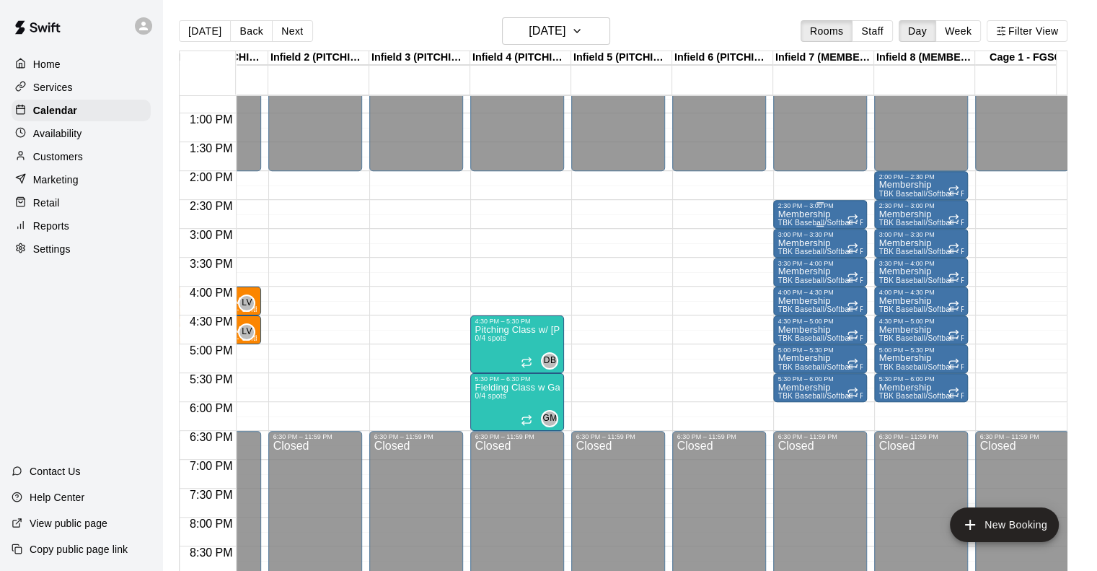
click at [806, 219] on span "TBK Baseball/Softball - Pitching Lane Rental w/ Mound" at bounding box center [872, 223] width 189 height 8
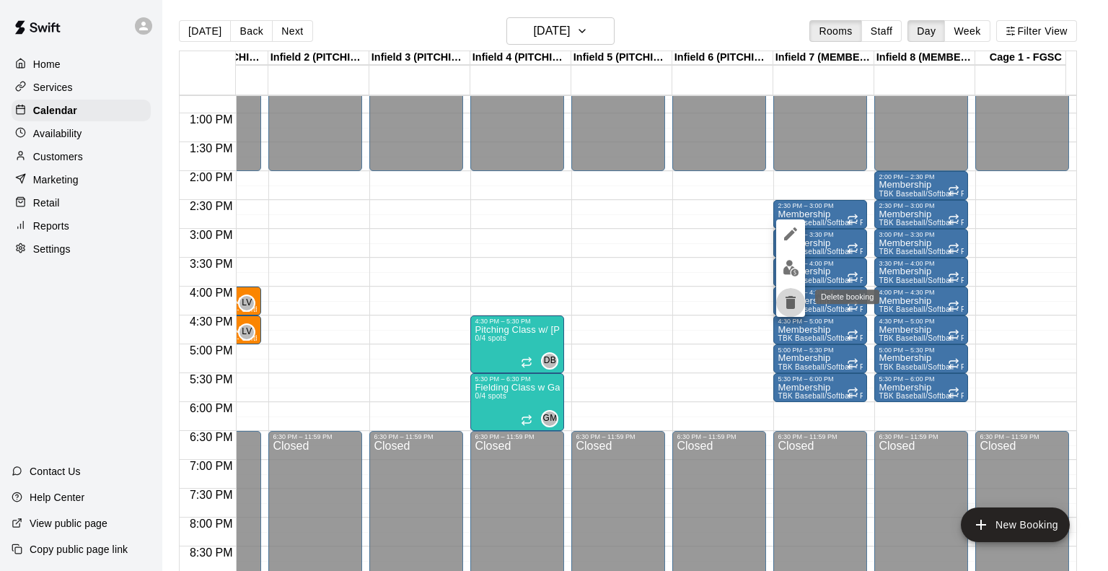
click at [787, 308] on icon "delete" at bounding box center [791, 302] width 10 height 13
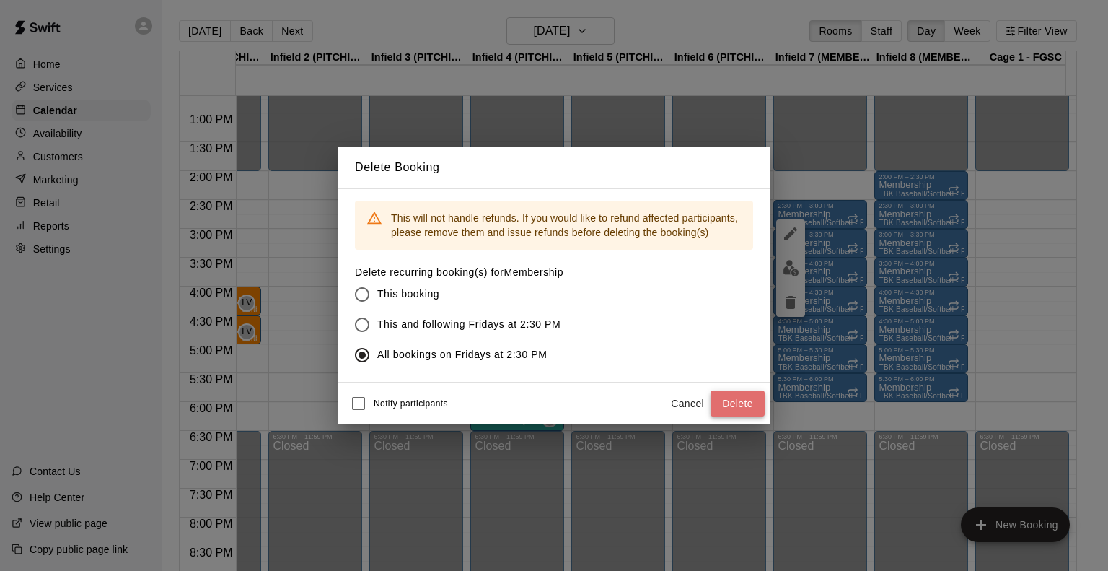
click at [736, 398] on button "Delete" at bounding box center [738, 403] width 54 height 27
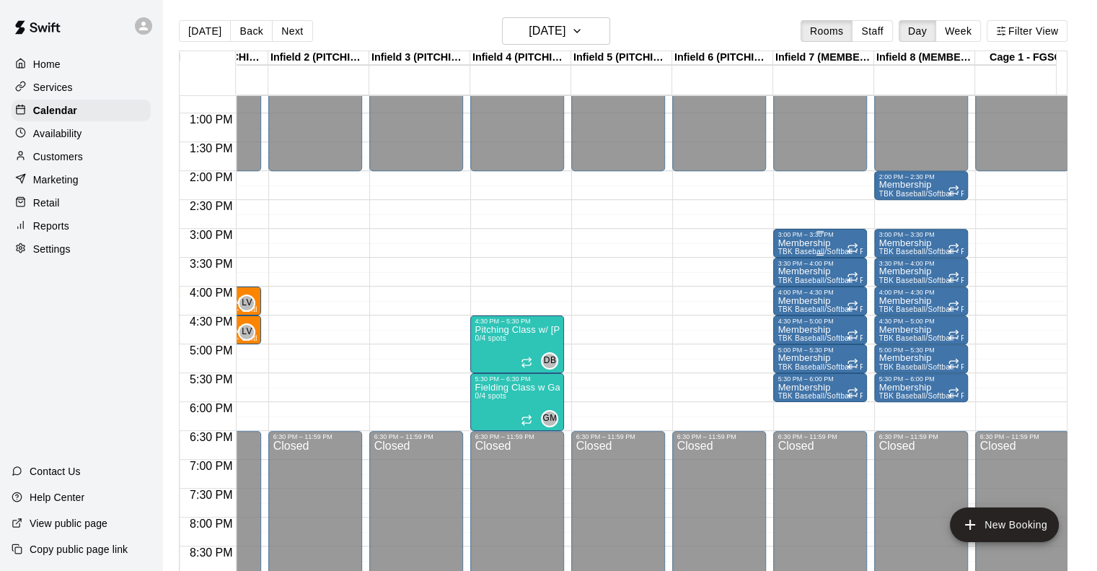
click at [829, 234] on div "3:00 PM – 3:30 PM" at bounding box center [820, 234] width 85 height 7
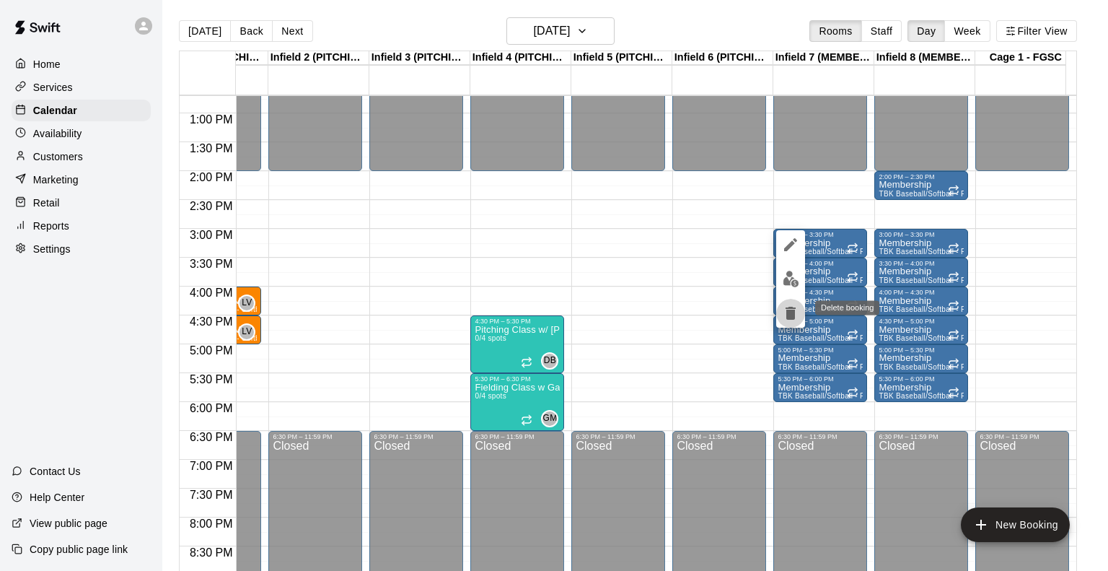
click at [791, 315] on icon "delete" at bounding box center [791, 313] width 10 height 13
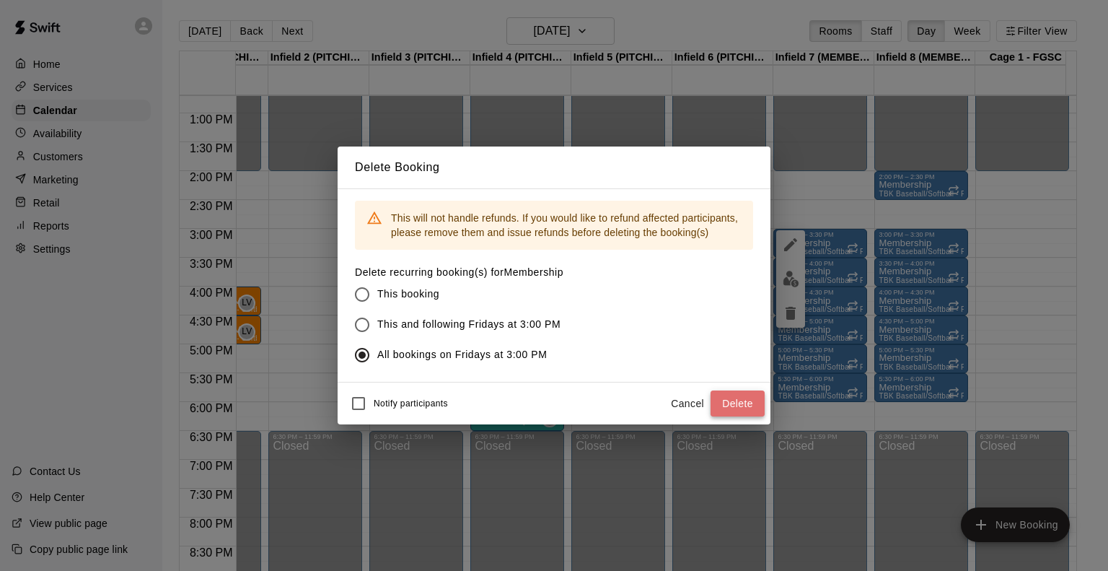
click at [739, 406] on button "Delete" at bounding box center [738, 403] width 54 height 27
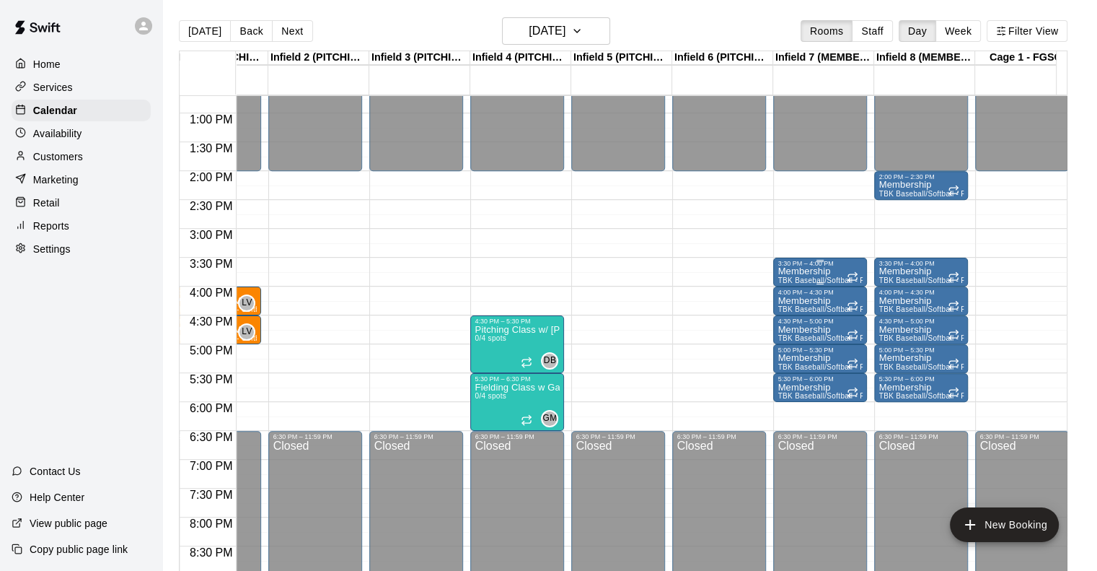
click at [807, 276] on span "TBK Baseball/Softball - Pitching Lane Rental w/ Mound" at bounding box center [872, 280] width 189 height 8
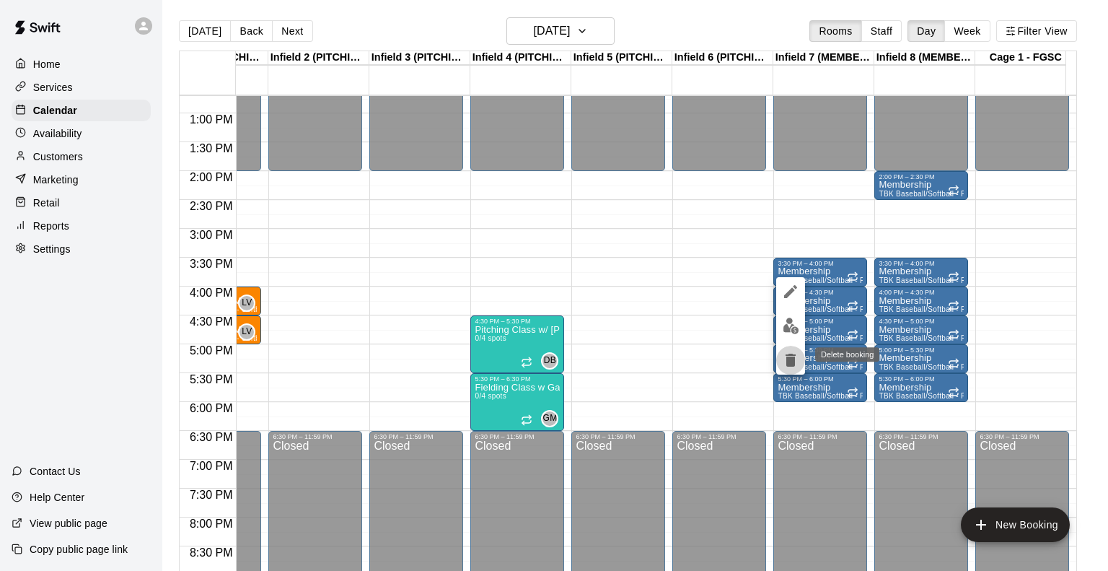
click at [790, 361] on icon "delete" at bounding box center [791, 360] width 10 height 13
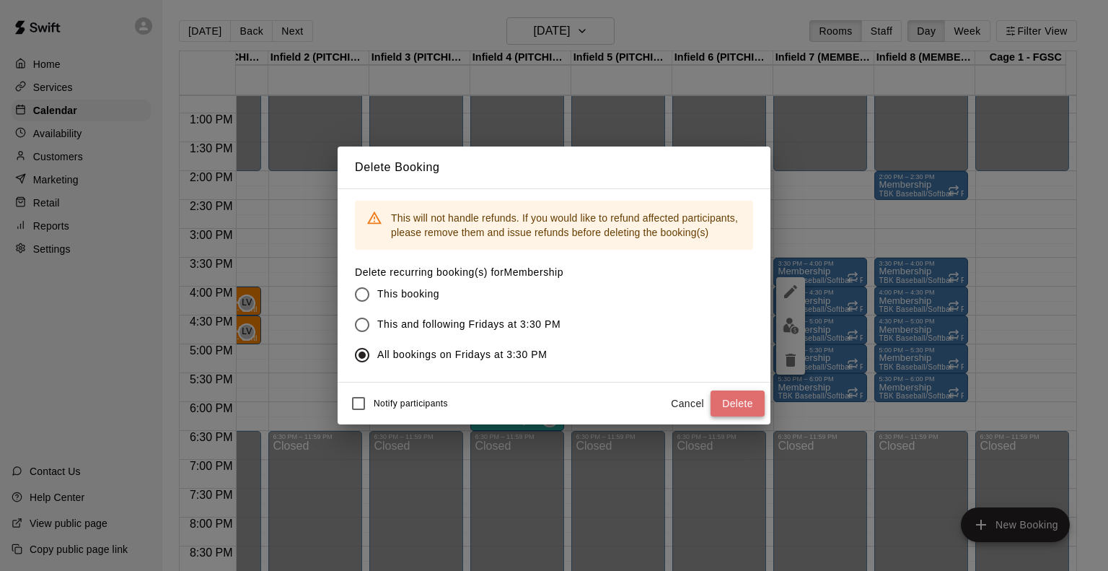
click at [726, 394] on button "Delete" at bounding box center [738, 403] width 54 height 27
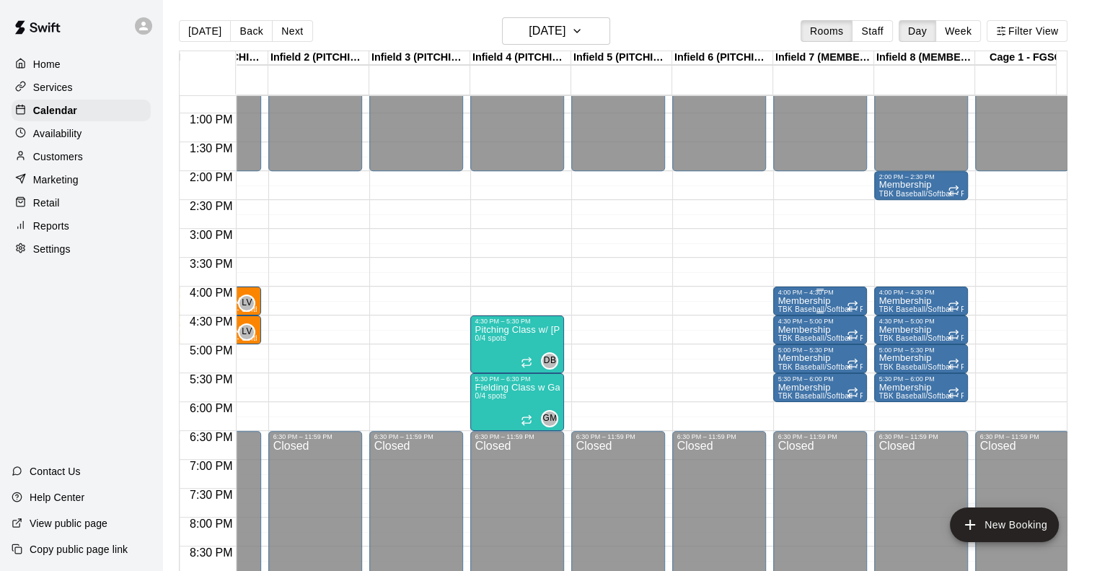
click at [818, 291] on div "4:00 PM – 4:30 PM" at bounding box center [820, 292] width 85 height 7
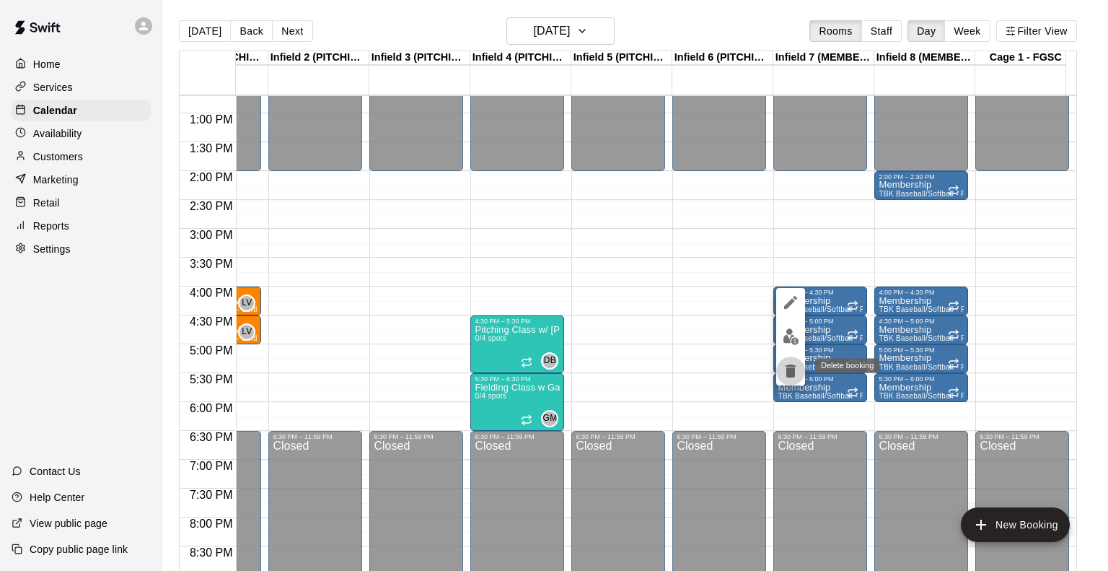
click at [794, 379] on icon "delete" at bounding box center [790, 370] width 17 height 17
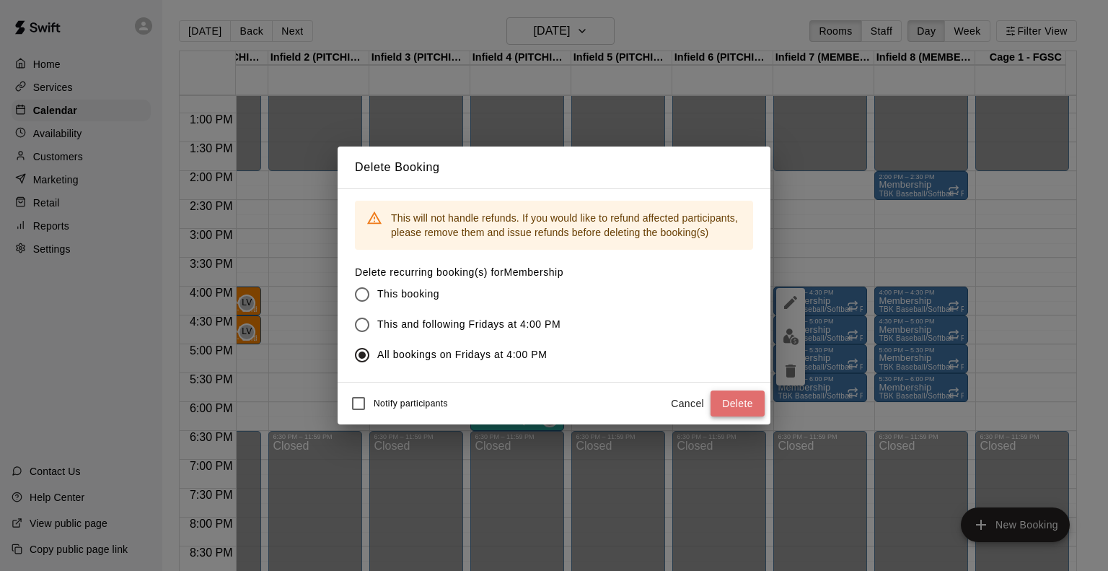
click at [730, 404] on button "Delete" at bounding box center [738, 403] width 54 height 27
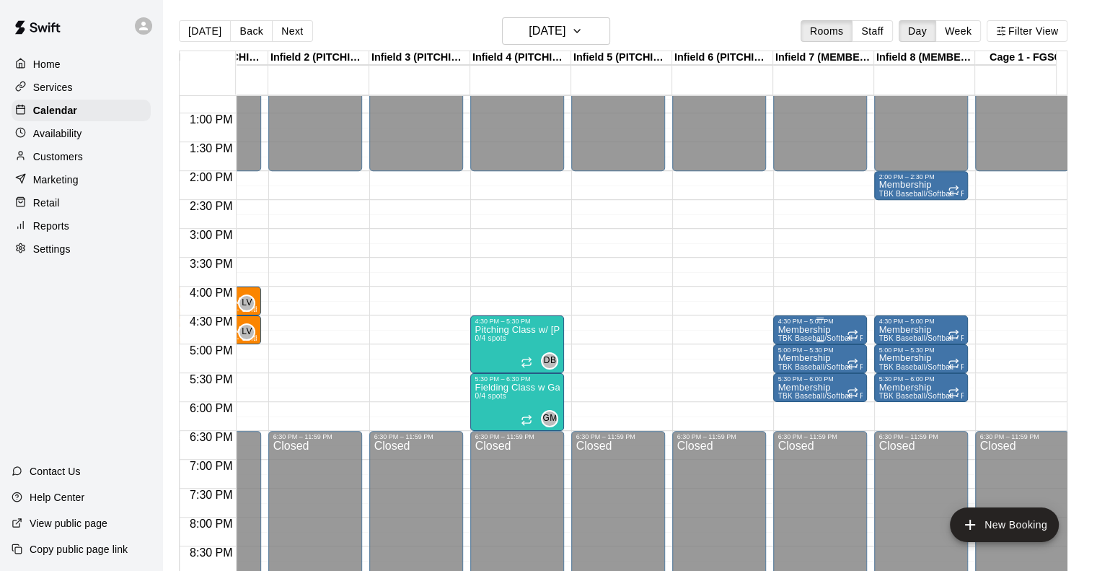
click at [808, 330] on p "Membership" at bounding box center [820, 330] width 85 height 0
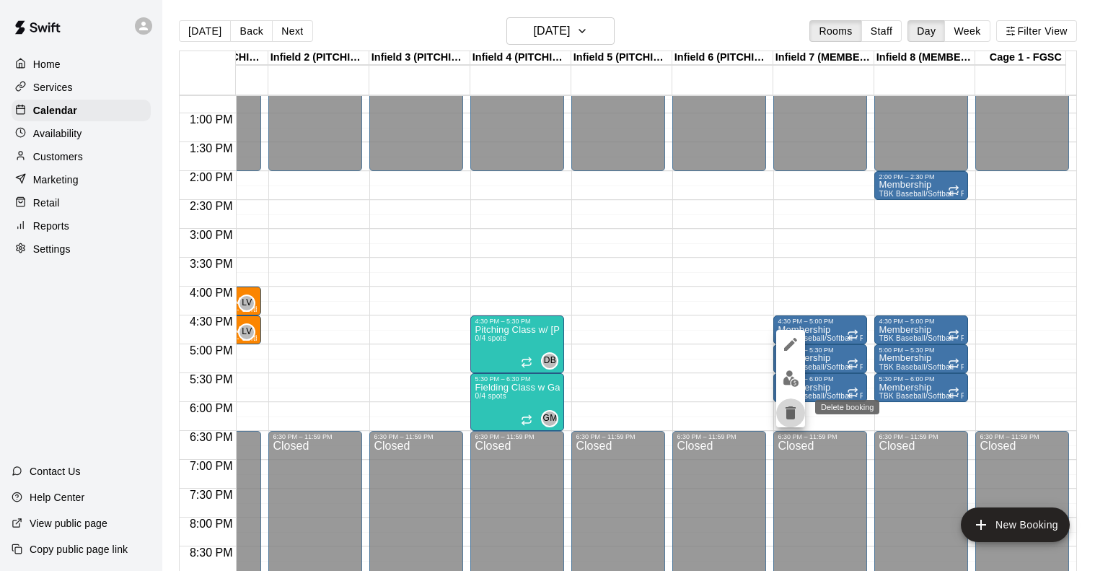
click at [794, 408] on icon "delete" at bounding box center [790, 412] width 17 height 17
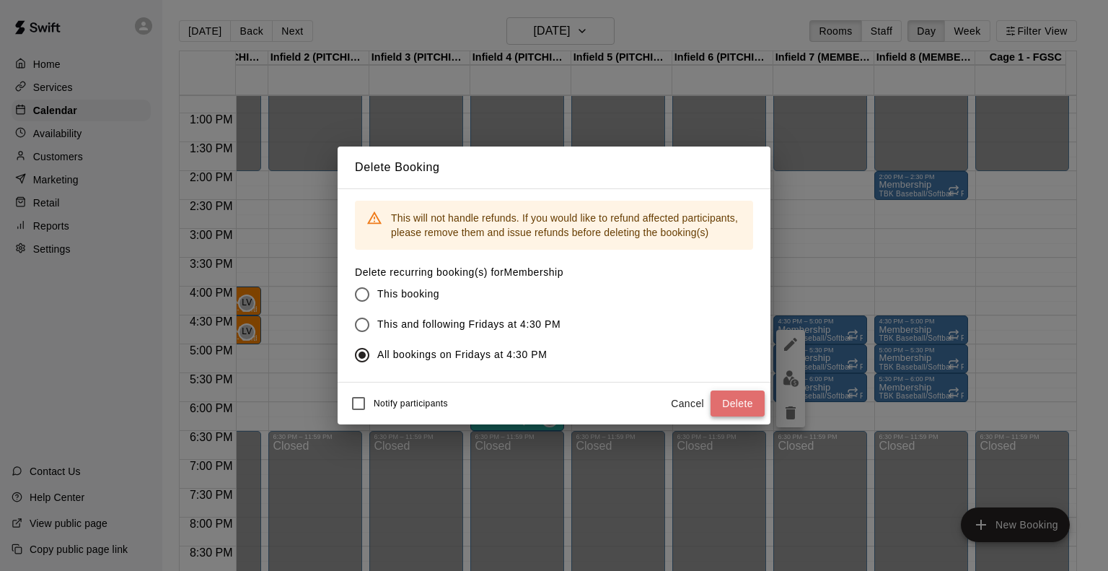
click at [737, 403] on button "Delete" at bounding box center [738, 403] width 54 height 27
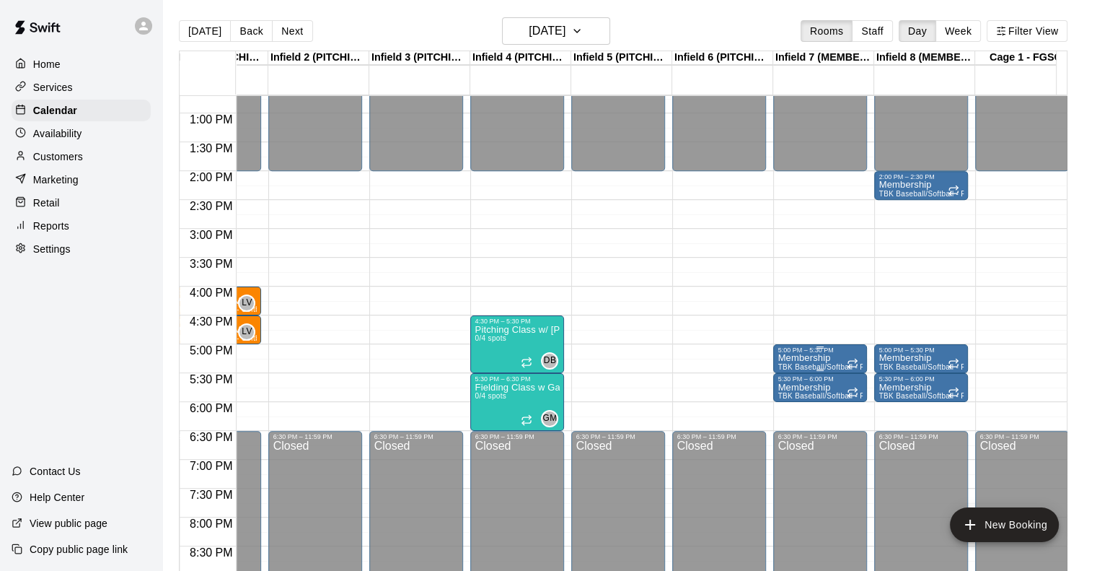
click at [828, 351] on div "5:00 PM – 5:30 PM" at bounding box center [820, 349] width 85 height 7
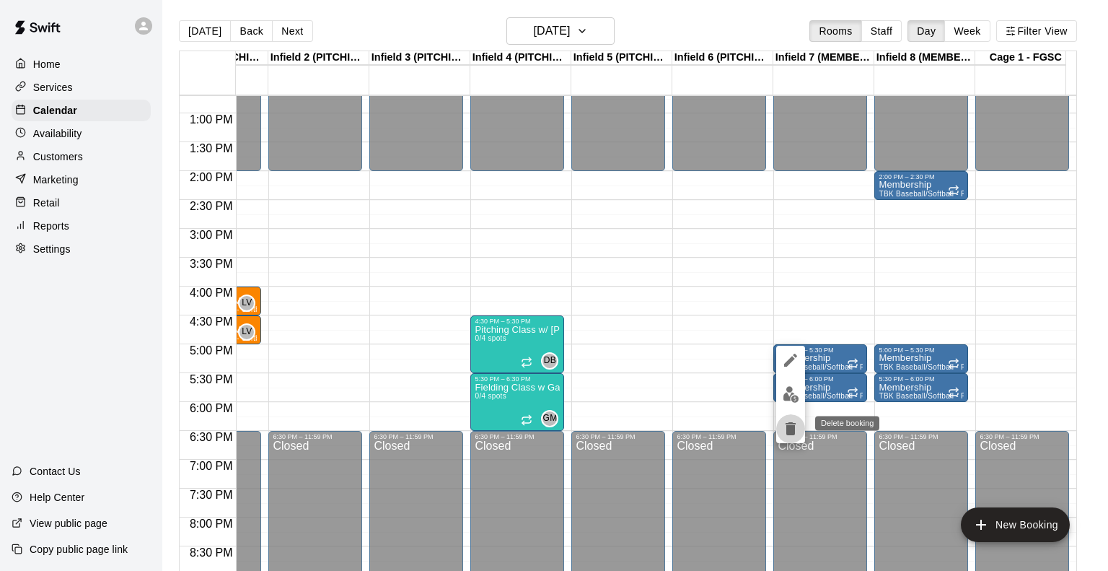
click at [784, 426] on icon "delete" at bounding box center [790, 428] width 17 height 17
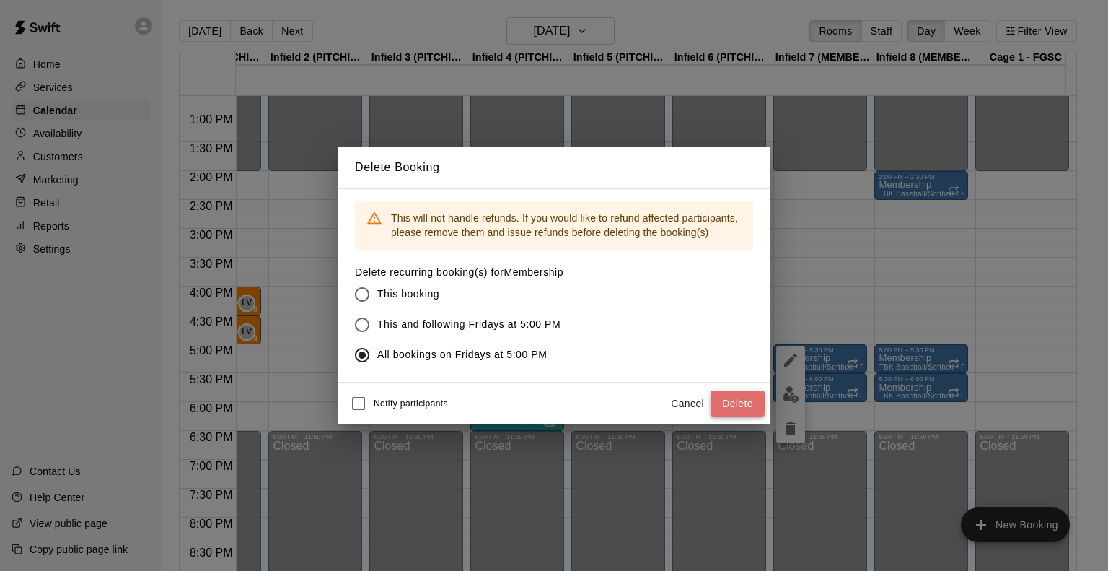
click at [730, 403] on button "Delete" at bounding box center [738, 403] width 54 height 27
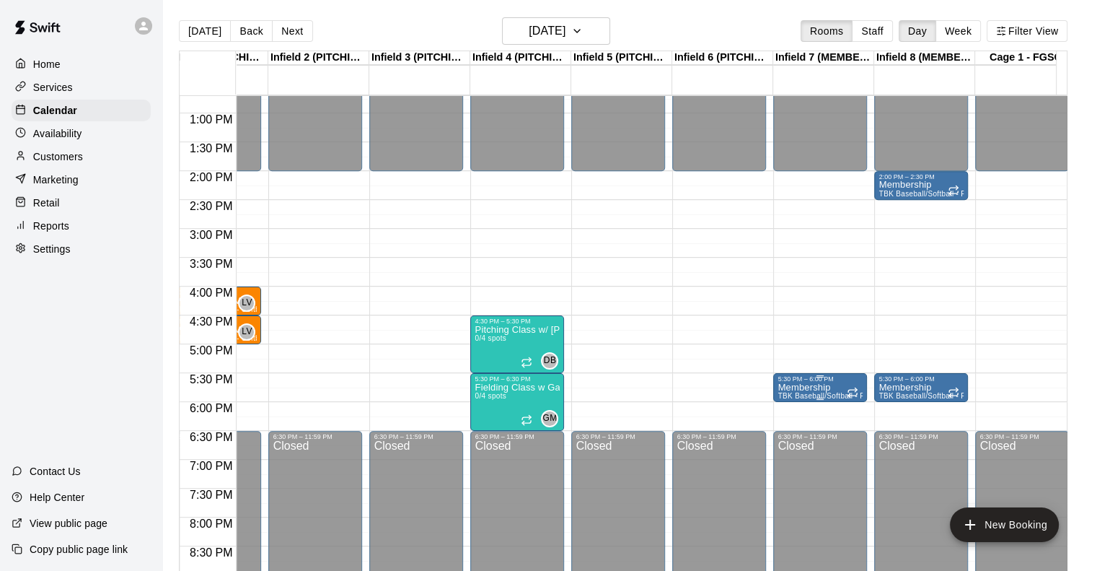
click at [811, 387] on p "Membership" at bounding box center [820, 387] width 85 height 0
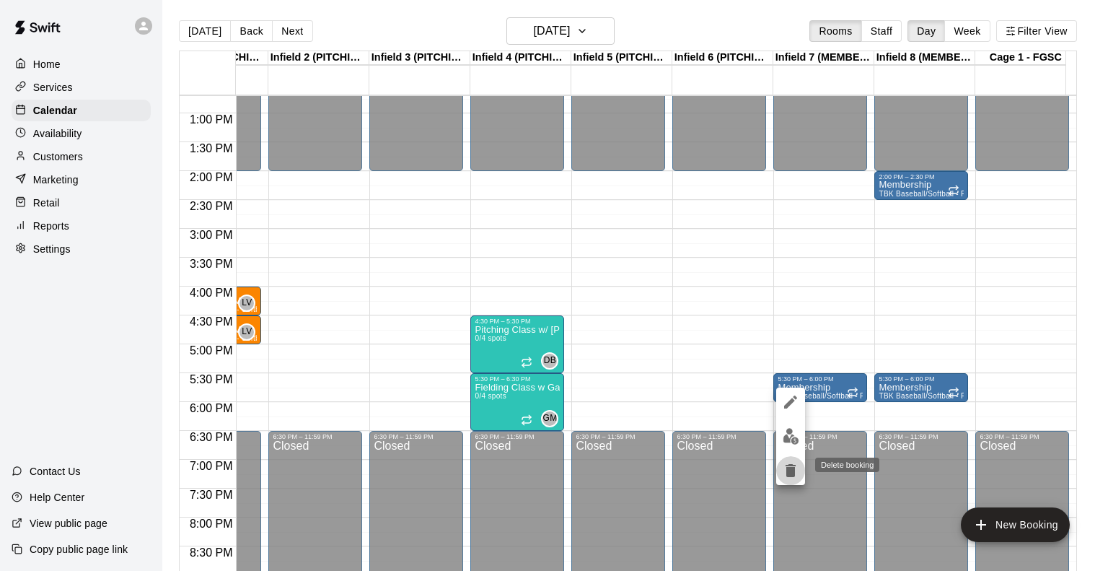
click at [790, 467] on icon "delete" at bounding box center [791, 470] width 10 height 13
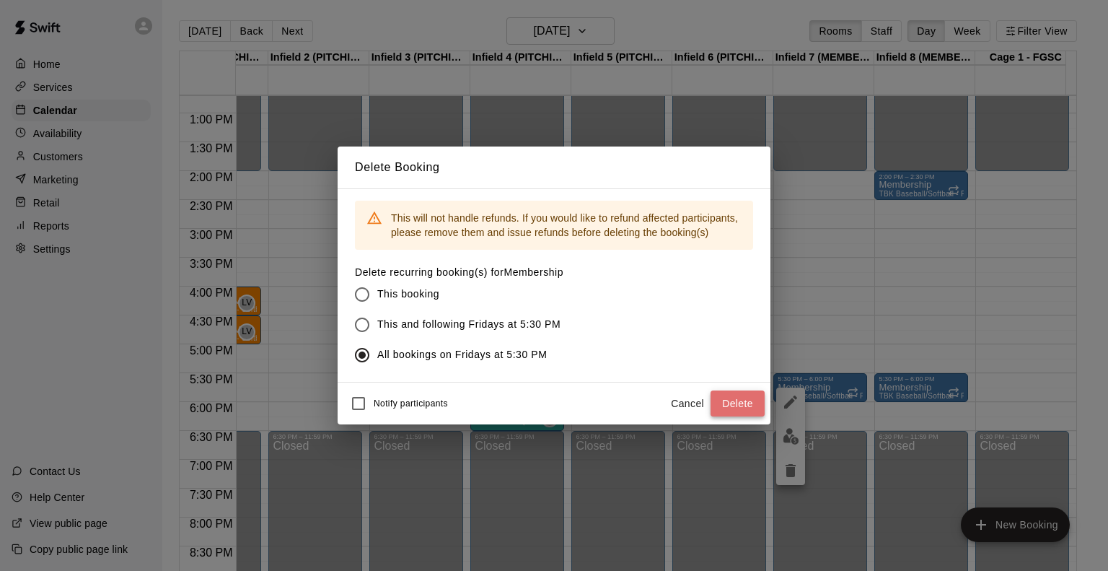
click at [736, 400] on button "Delete" at bounding box center [738, 403] width 54 height 27
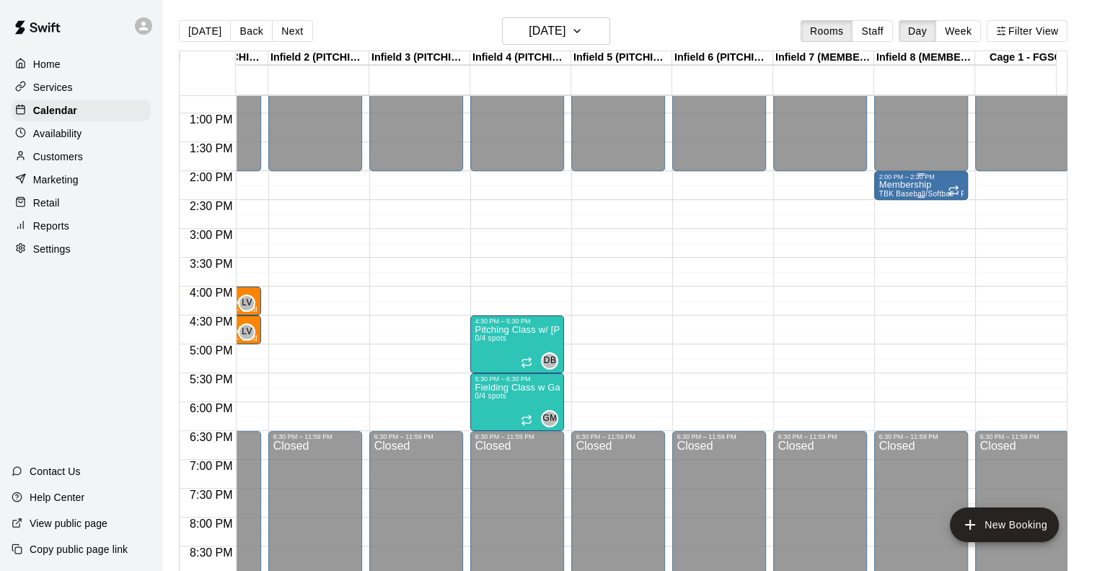
click at [913, 185] on p "Membership" at bounding box center [921, 185] width 85 height 0
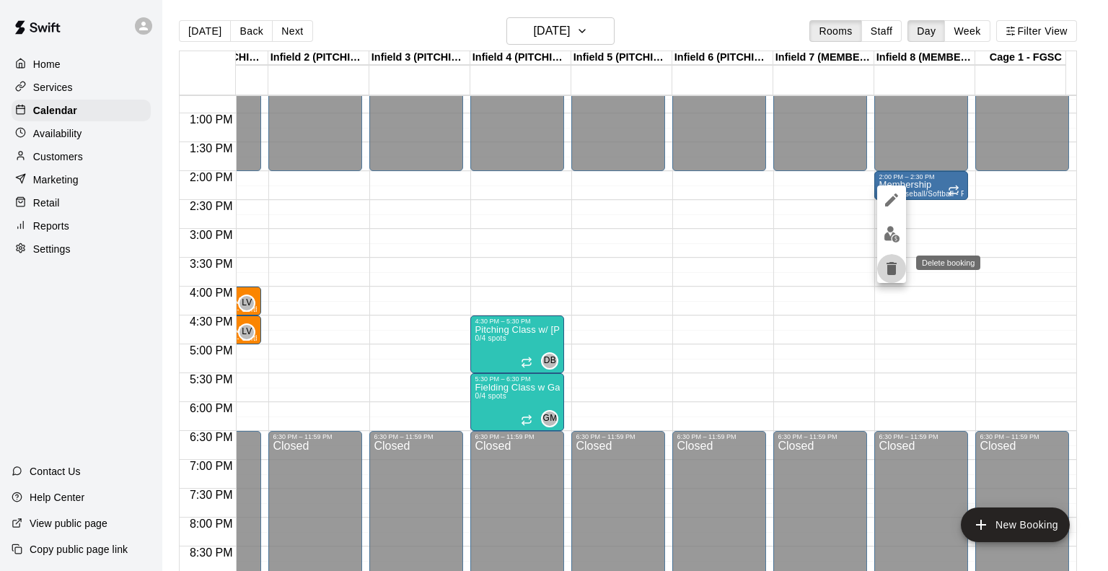
click at [891, 268] on icon "delete" at bounding box center [892, 268] width 10 height 13
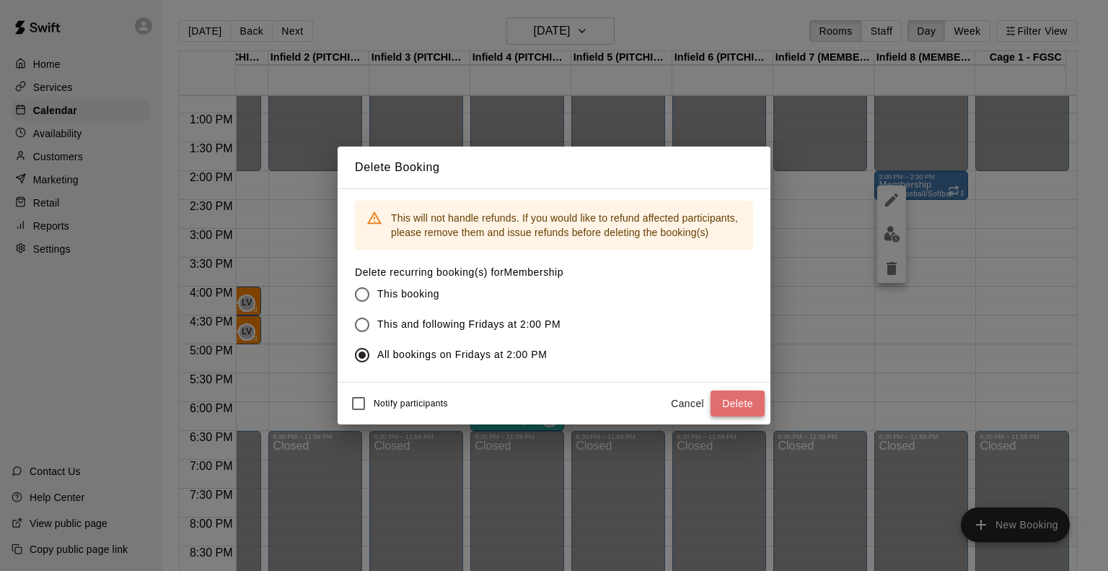
click at [737, 400] on button "Delete" at bounding box center [738, 403] width 54 height 27
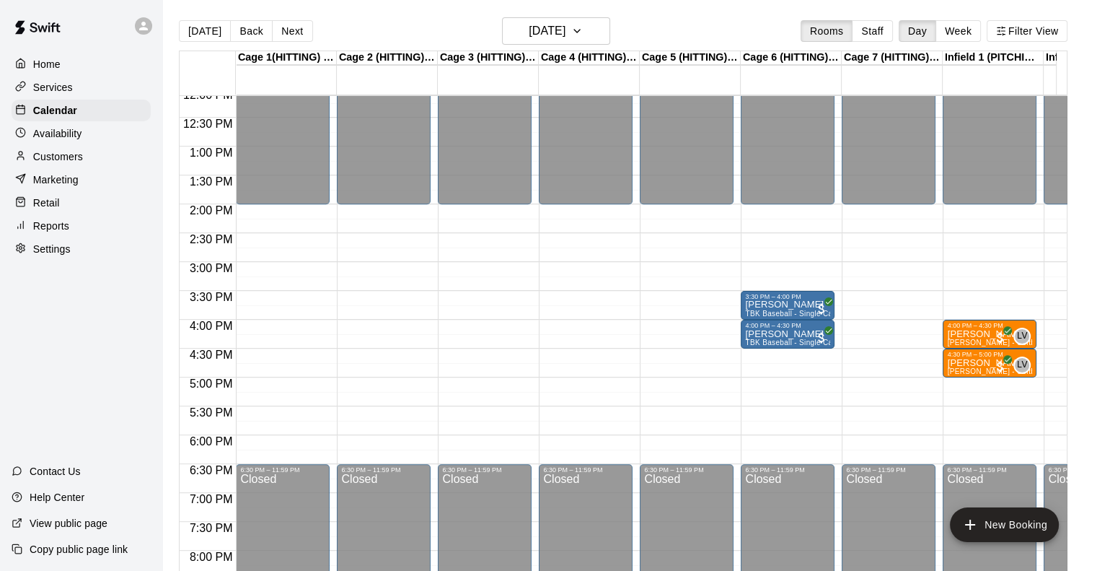
scroll to position [699, 0]
click at [554, 36] on h6 "[DATE]" at bounding box center [547, 31] width 37 height 20
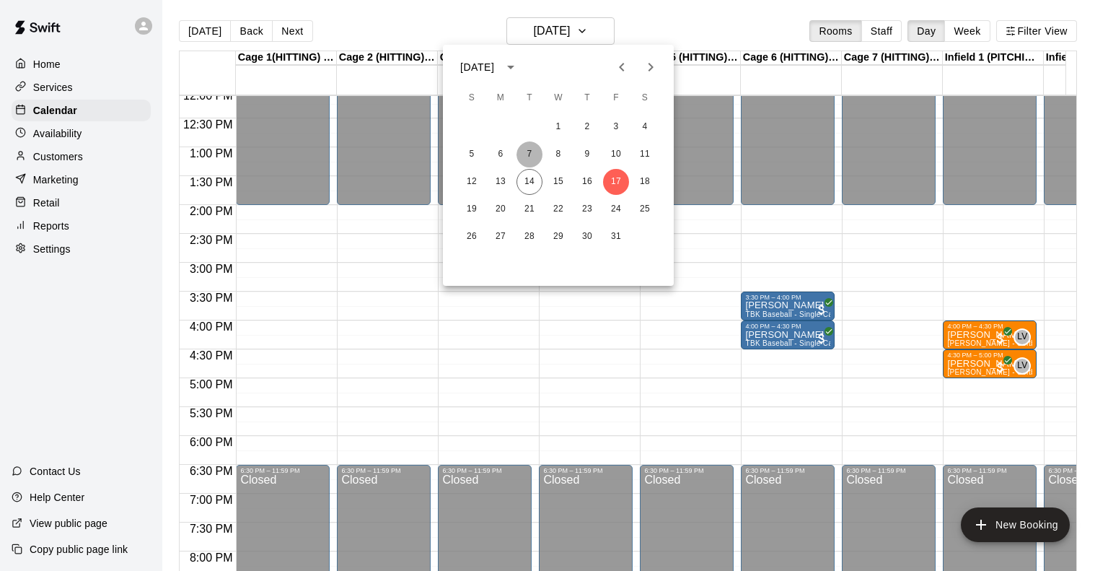
click at [531, 158] on button "7" at bounding box center [530, 154] width 26 height 26
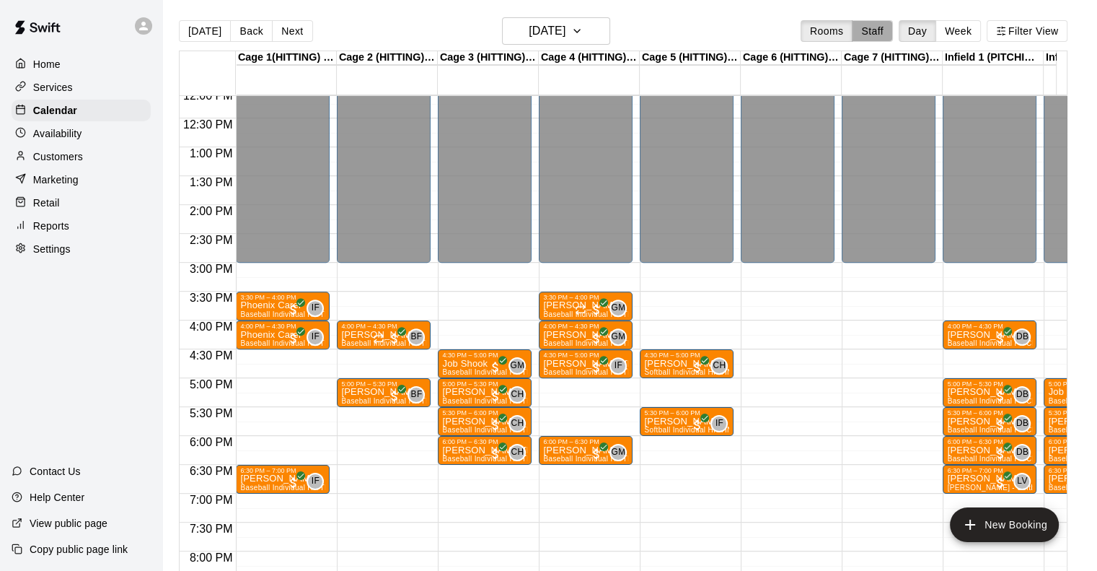
click at [883, 39] on button "Staff" at bounding box center [872, 31] width 41 height 22
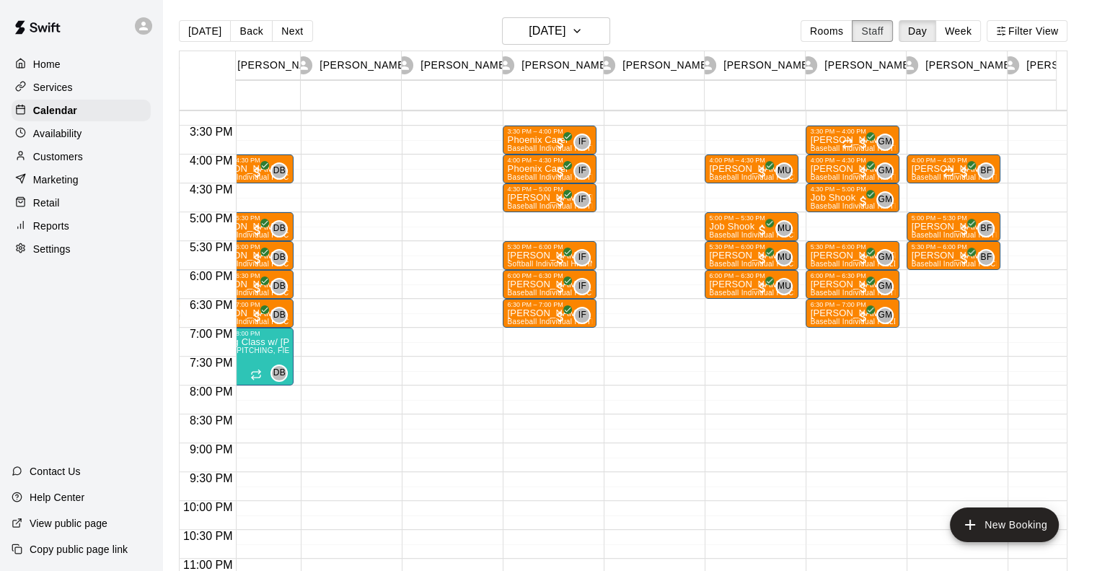
scroll to position [880, 325]
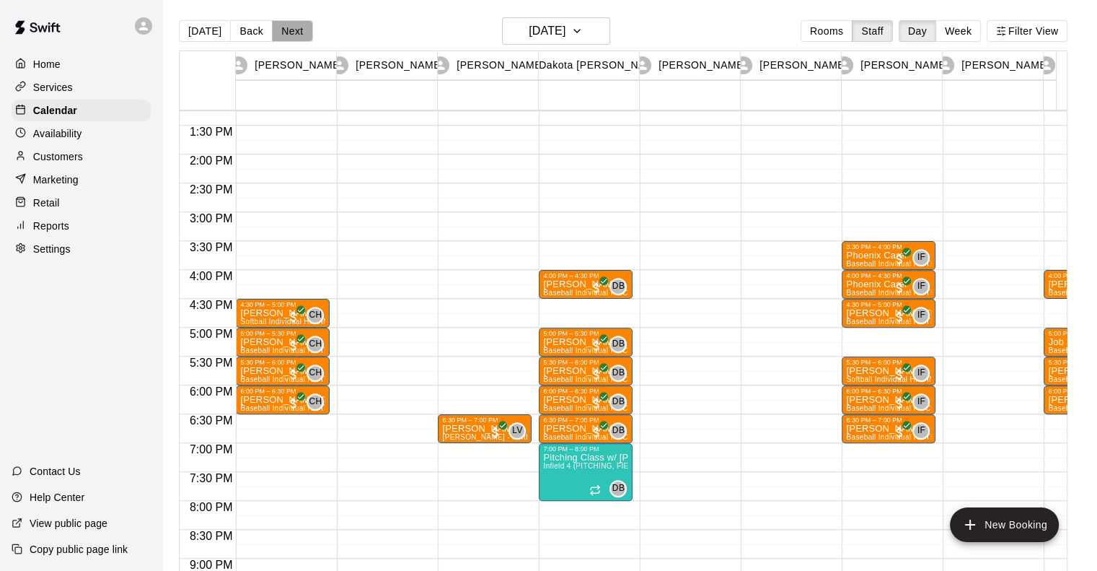
click at [287, 35] on button "Next" at bounding box center [292, 31] width 40 height 22
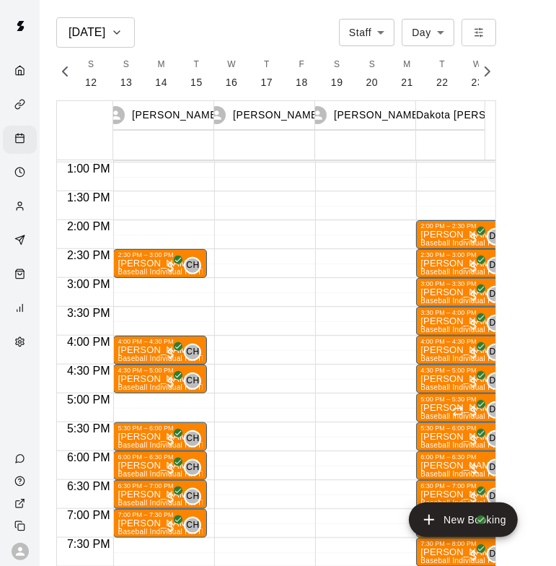
scroll to position [0, 5808]
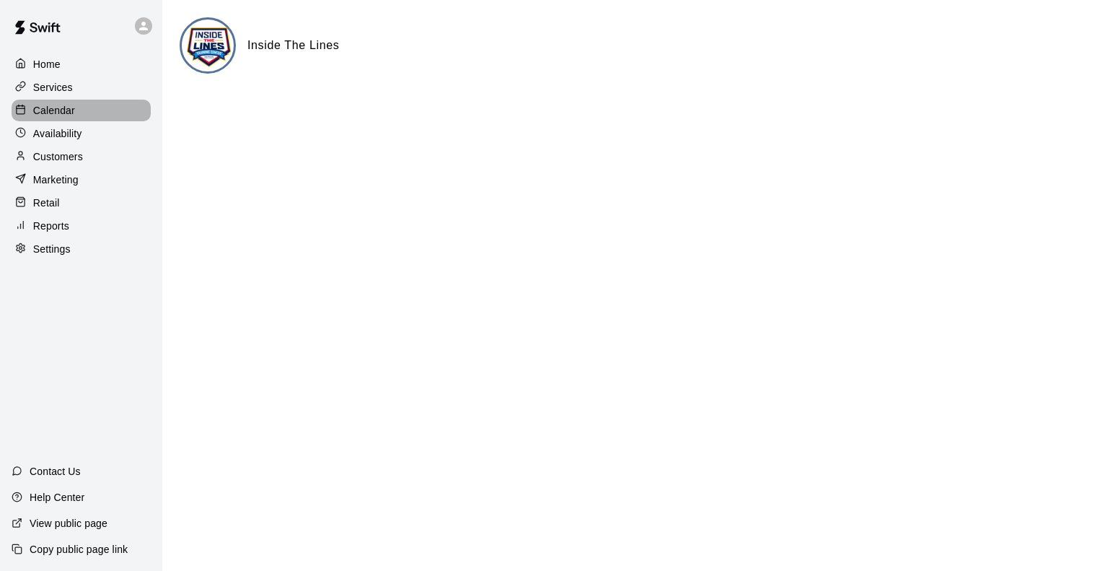
click at [68, 115] on p "Calendar" at bounding box center [54, 110] width 42 height 14
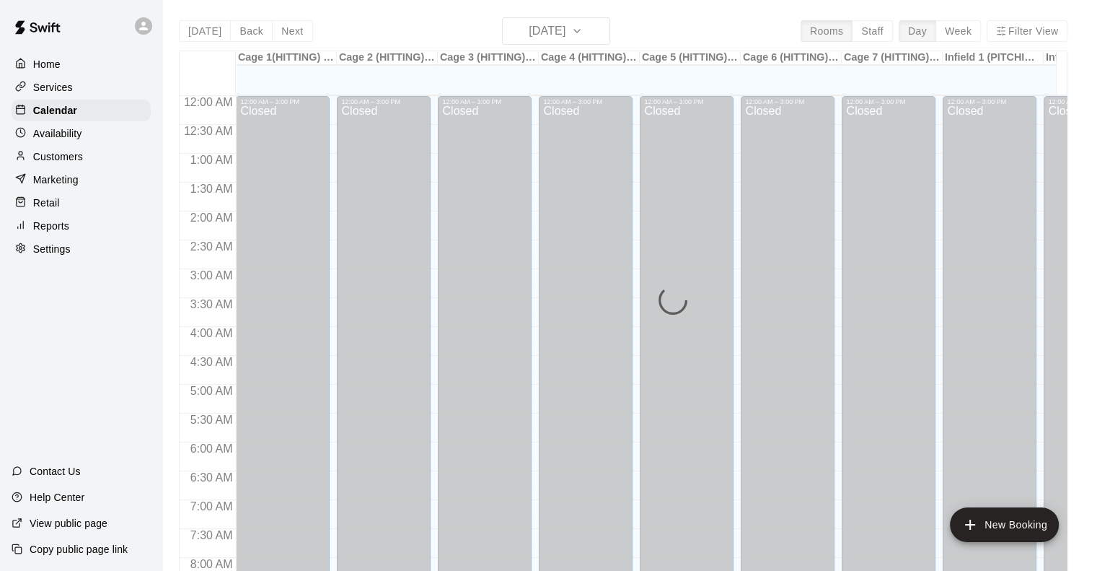
scroll to position [598, 0]
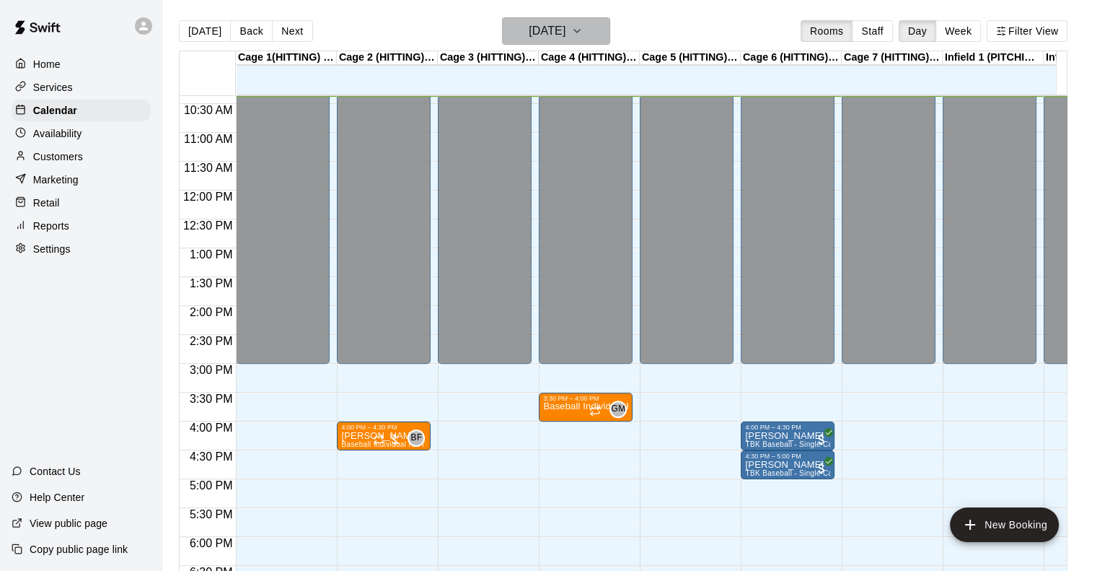
click at [529, 36] on h6 "[DATE]" at bounding box center [547, 31] width 37 height 20
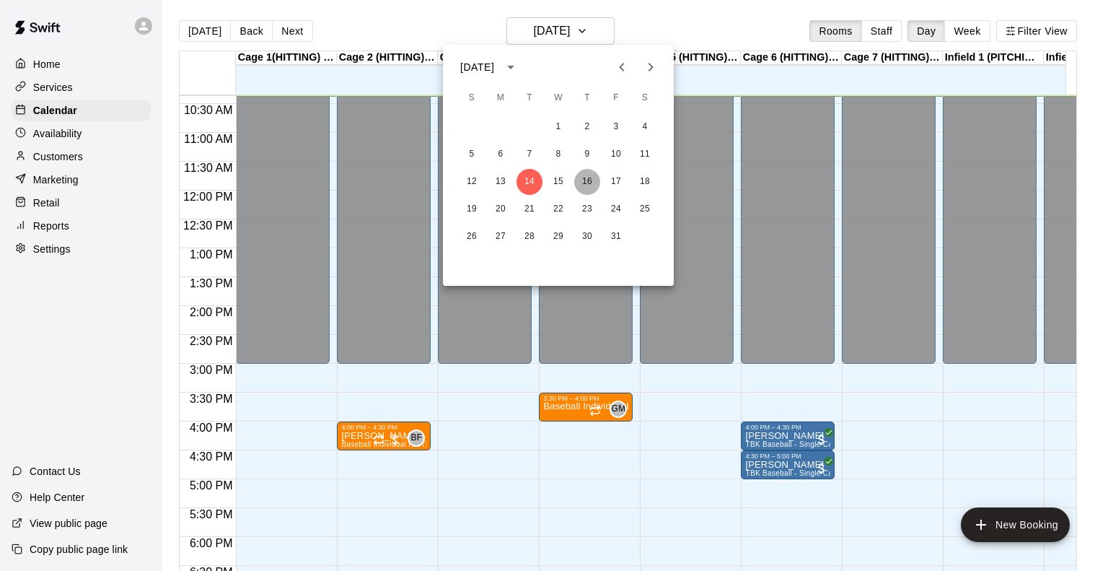
click at [589, 178] on button "16" at bounding box center [587, 182] width 26 height 26
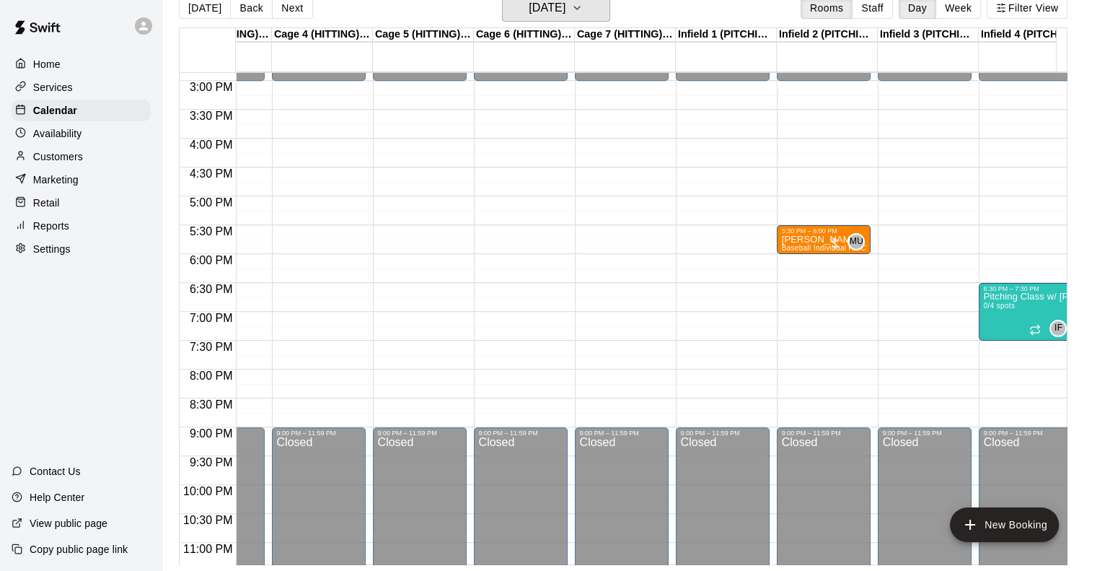
scroll to position [0, 0]
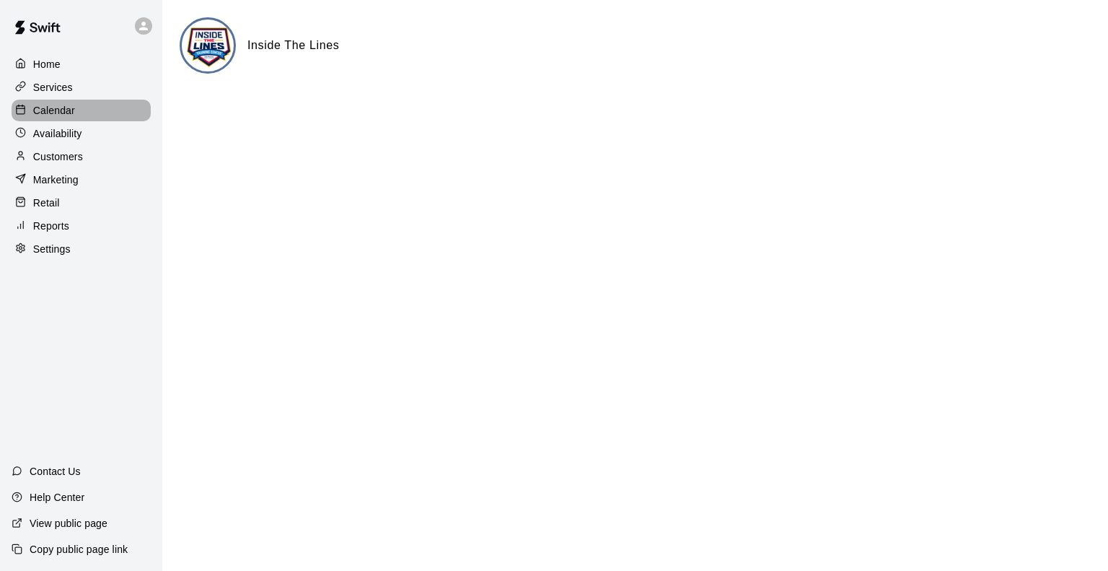
click at [72, 118] on p "Calendar" at bounding box center [54, 110] width 42 height 14
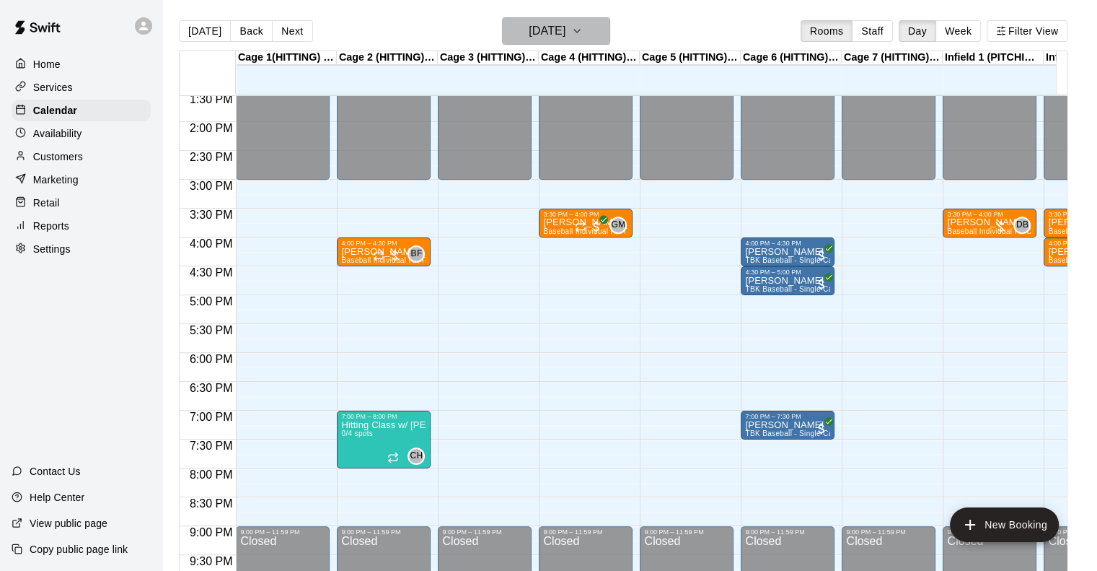
click at [529, 27] on h6 "[DATE]" at bounding box center [547, 31] width 37 height 20
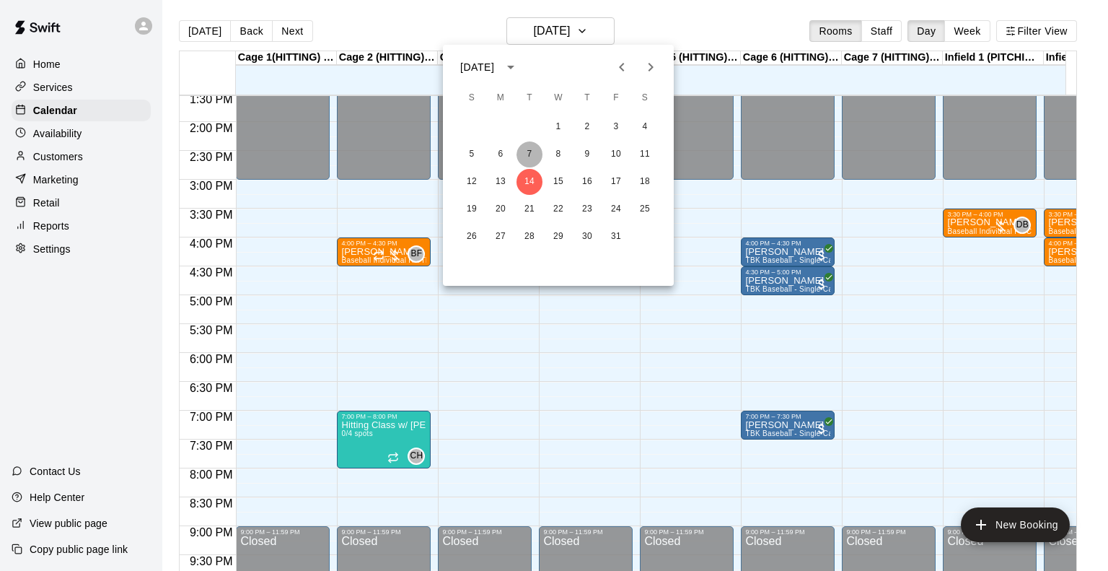
click at [529, 158] on button "7" at bounding box center [530, 154] width 26 height 26
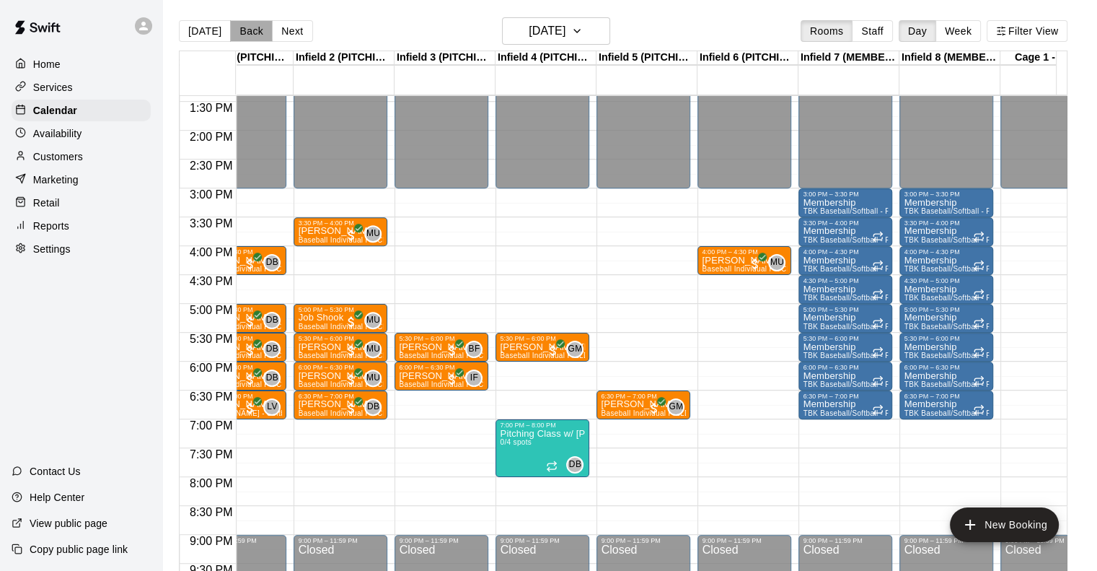
click at [237, 29] on button "Back" at bounding box center [251, 31] width 43 height 22
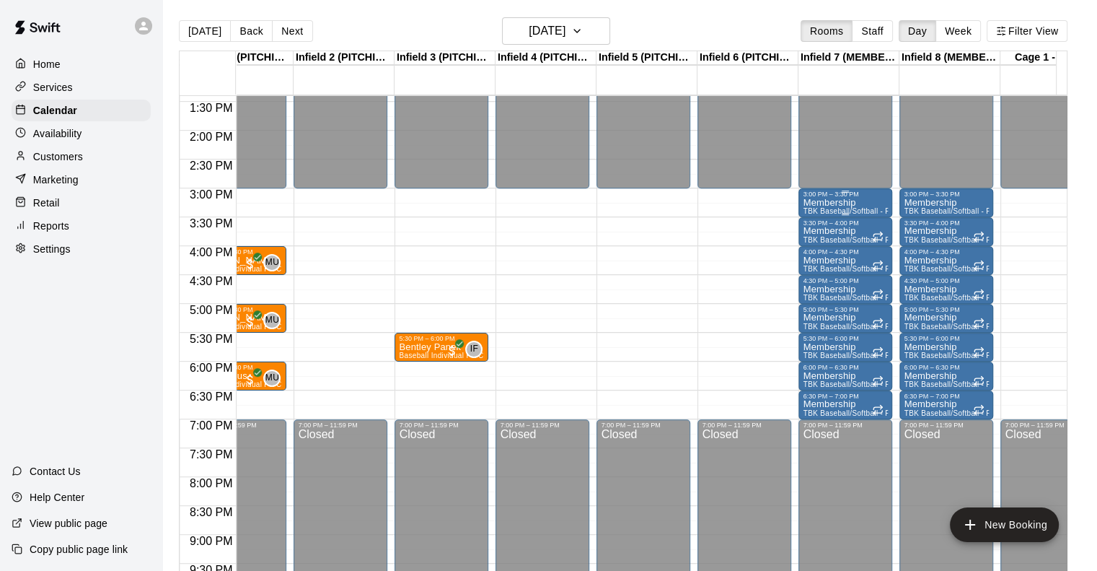
click at [841, 203] on p "Membership" at bounding box center [845, 203] width 85 height 0
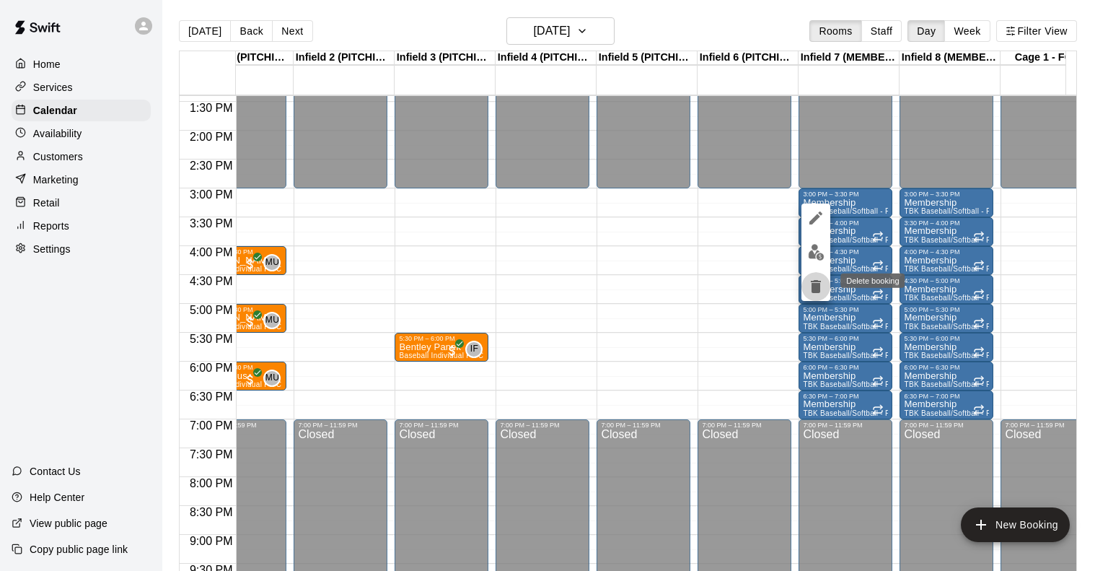
click at [808, 287] on icon "delete" at bounding box center [815, 286] width 17 height 17
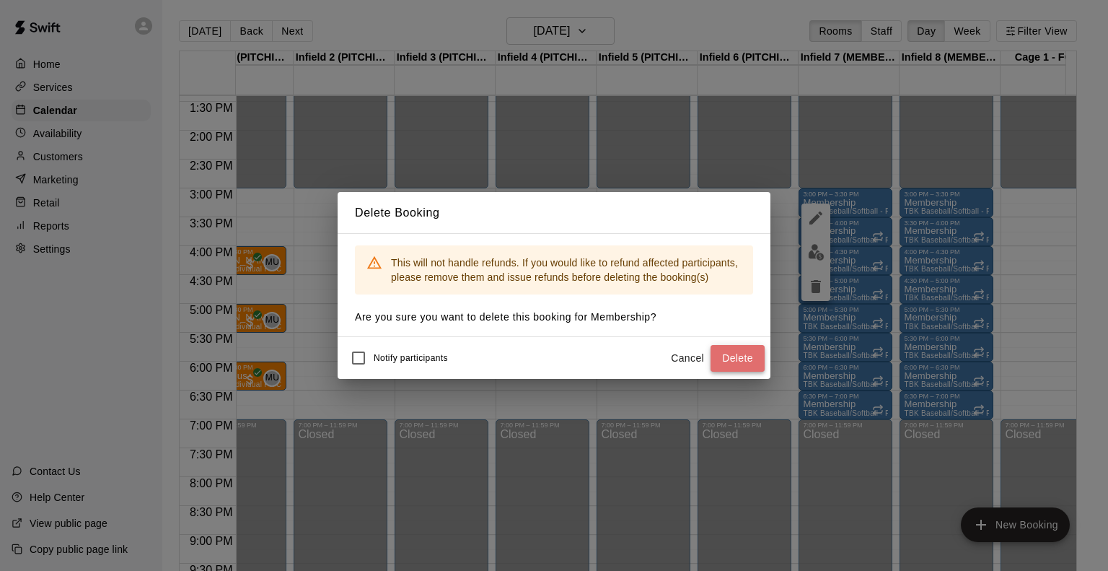
click at [747, 365] on button "Delete" at bounding box center [738, 358] width 54 height 27
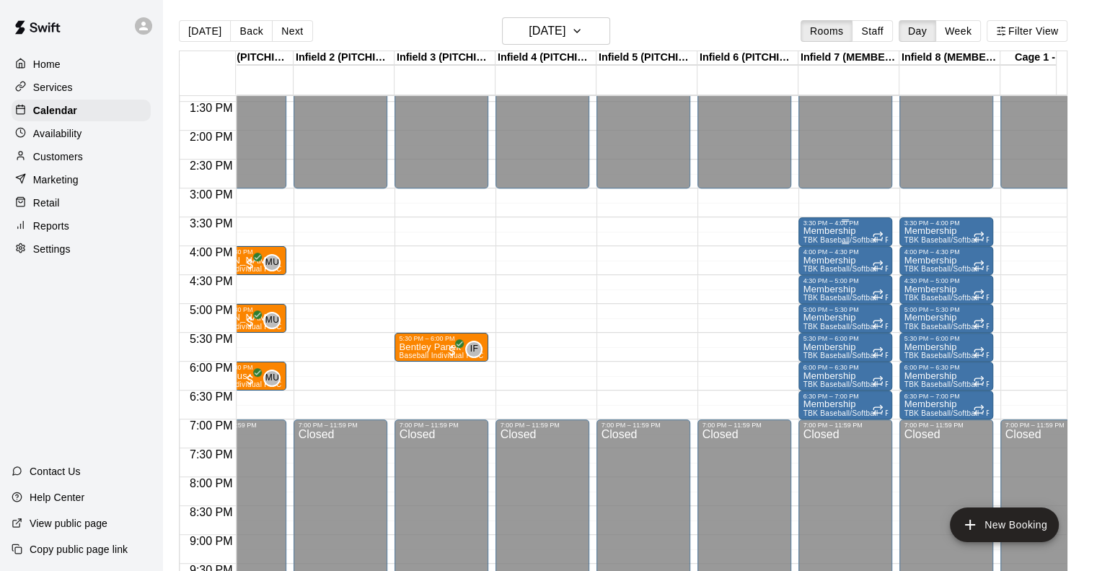
click at [861, 232] on div "Membership TBK Baseball/Softball - Pitching Lane Rental w/ Mound" at bounding box center [845, 512] width 85 height 571
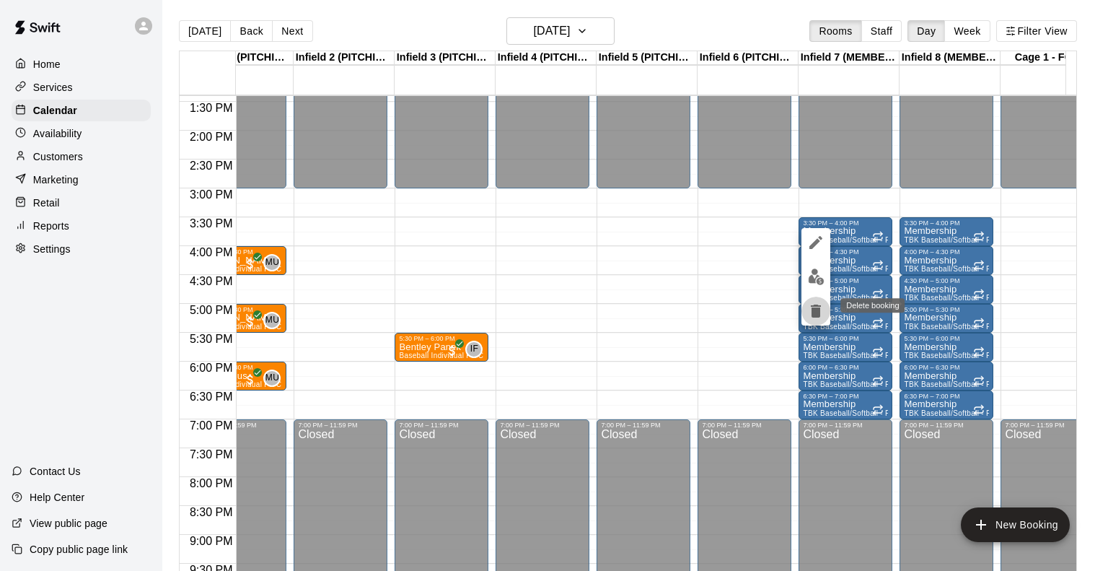
click at [824, 305] on icon "delete" at bounding box center [815, 310] width 17 height 17
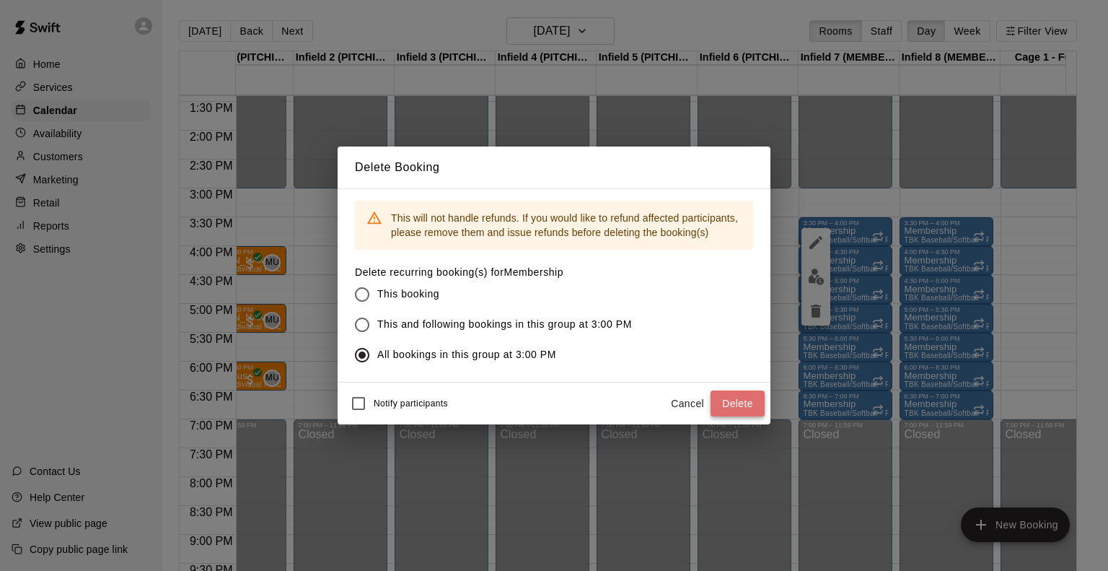
click at [742, 405] on button "Delete" at bounding box center [738, 403] width 54 height 27
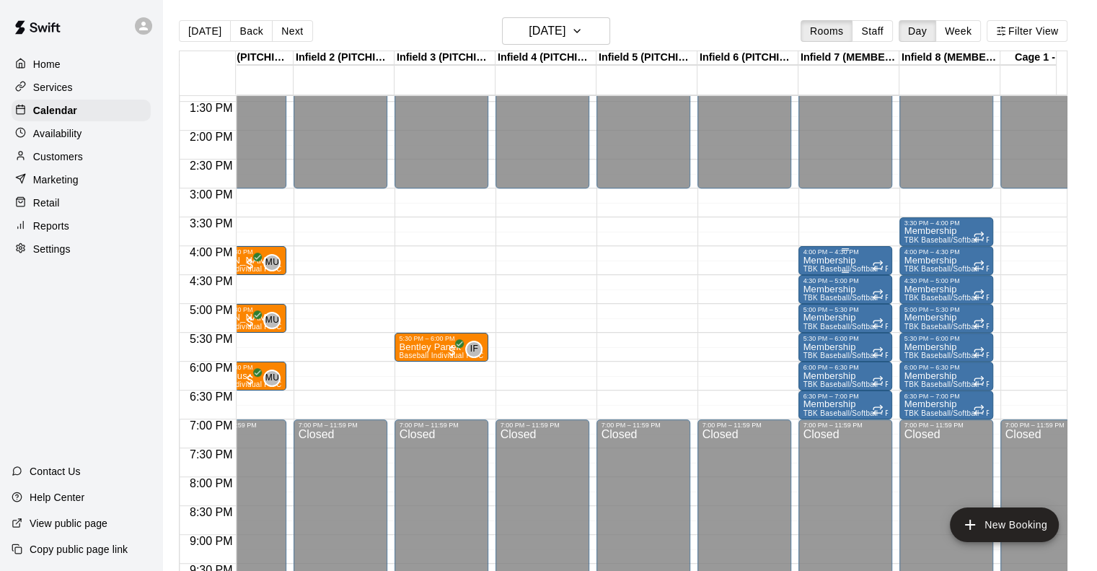
click at [847, 260] on p "Membership" at bounding box center [845, 260] width 85 height 0
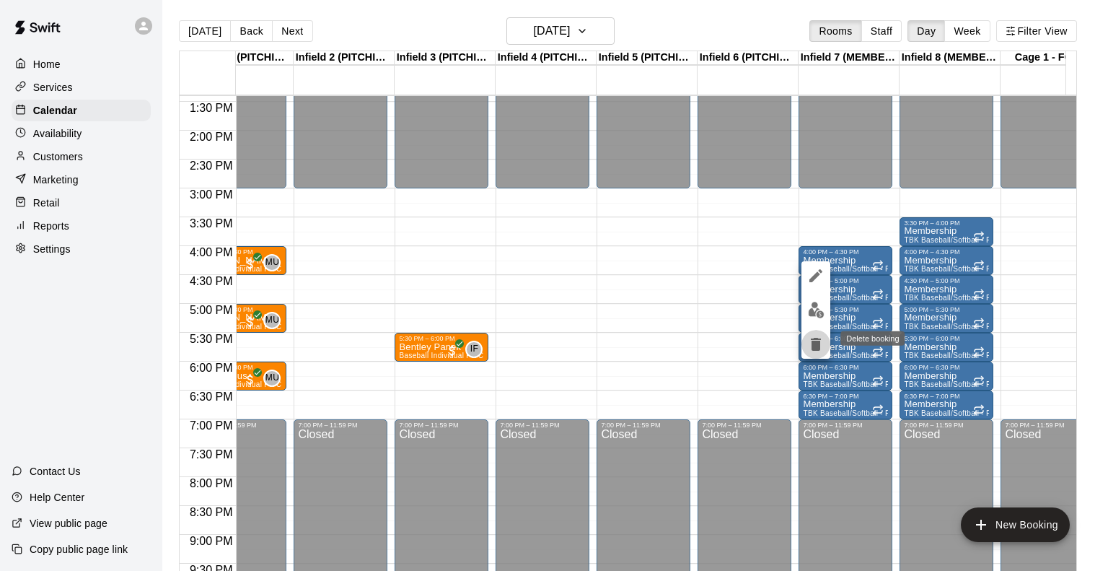
click at [817, 340] on icon "delete" at bounding box center [816, 344] width 10 height 13
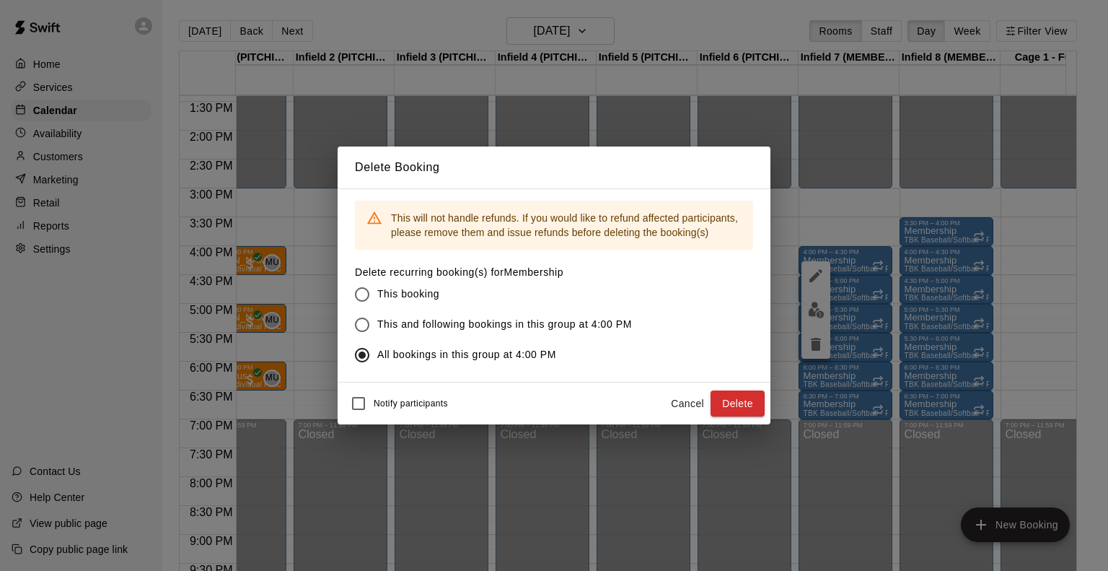
click at [765, 392] on div "Notify participants Cancel Delete" at bounding box center [554, 403] width 433 height 42
click at [729, 408] on button "Delete" at bounding box center [738, 403] width 54 height 27
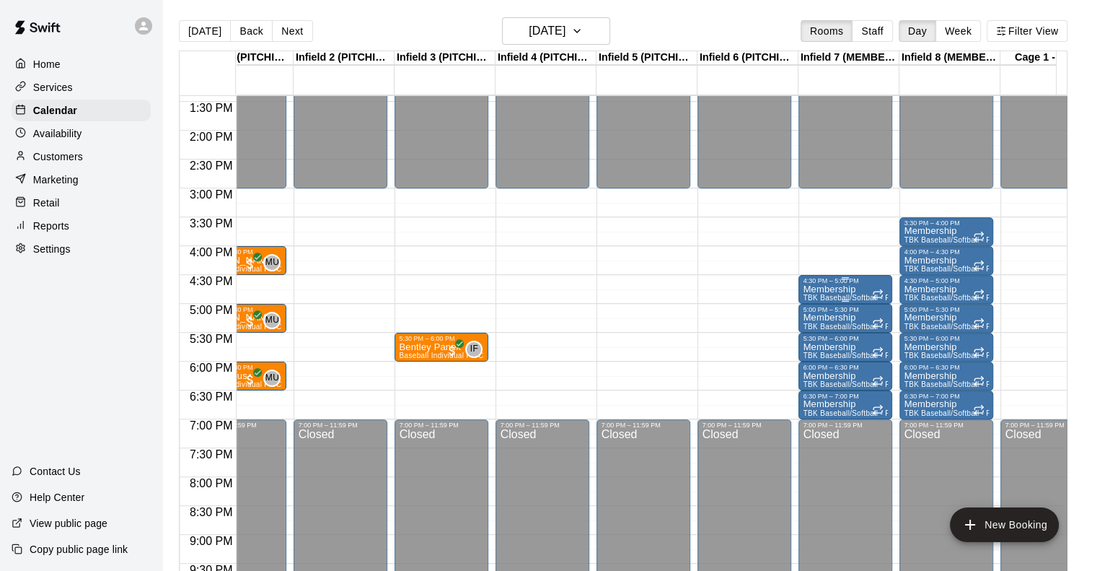
click at [833, 289] on p "Membership" at bounding box center [845, 289] width 85 height 0
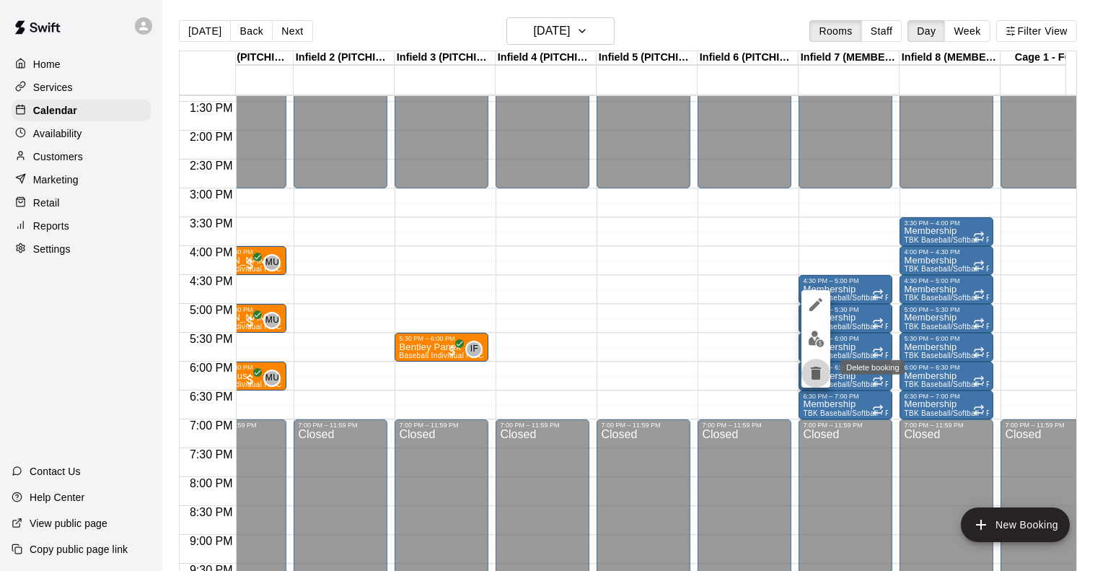
click at [820, 374] on icon "delete" at bounding box center [816, 372] width 10 height 13
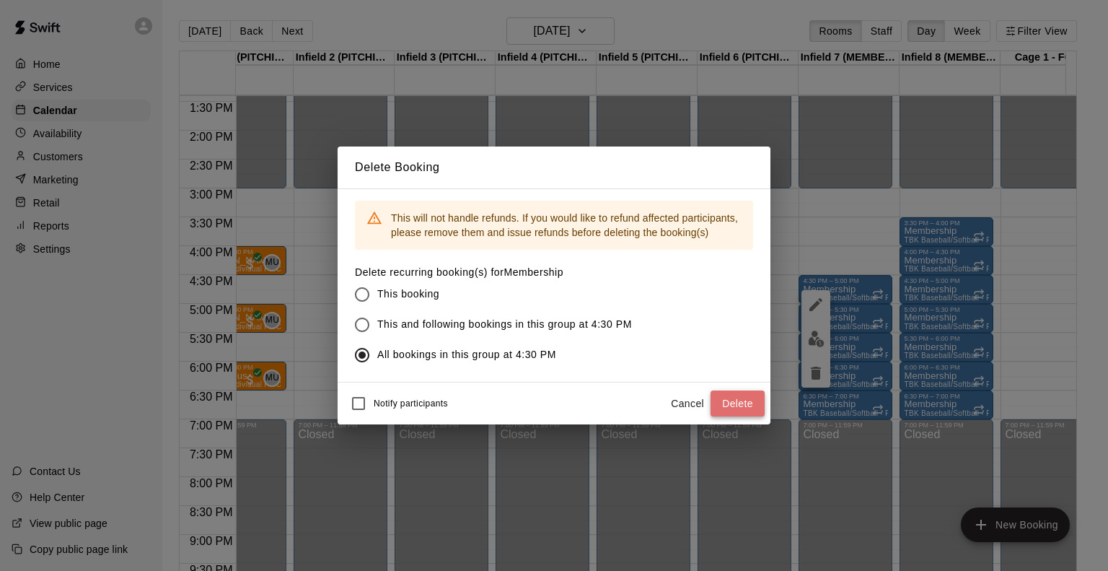
click at [732, 402] on button "Delete" at bounding box center [738, 403] width 54 height 27
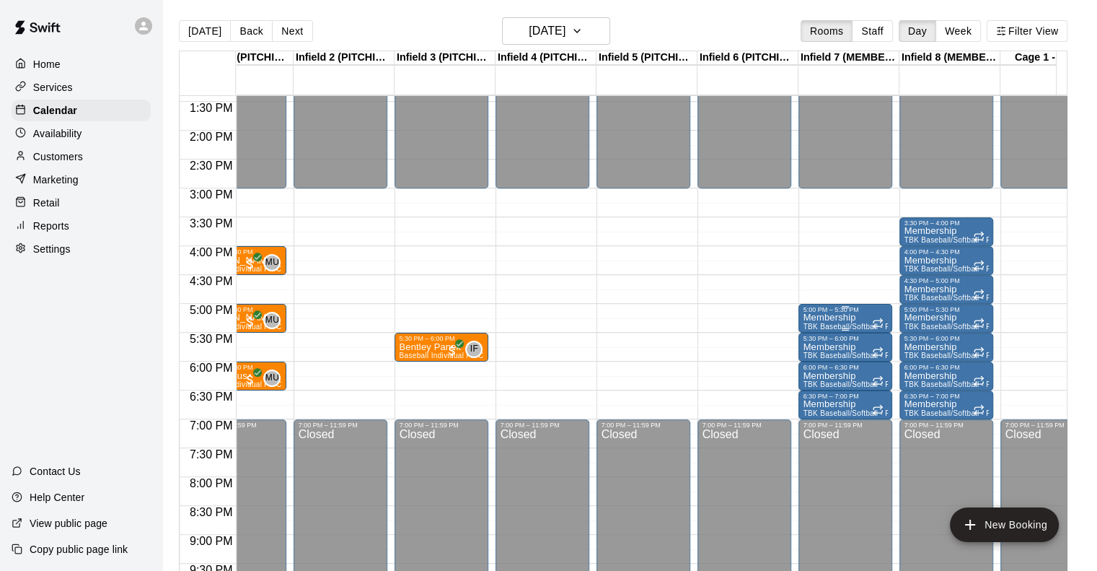
click at [847, 311] on div "5:00 PM – 5:30 PM" at bounding box center [845, 309] width 85 height 7
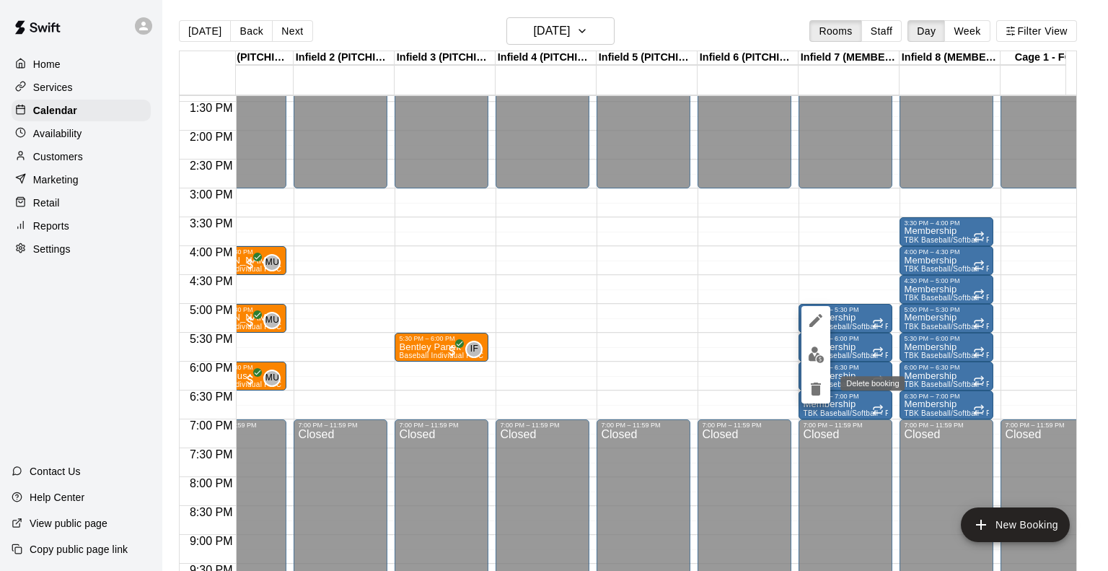
click at [810, 378] on button "delete" at bounding box center [816, 388] width 29 height 29
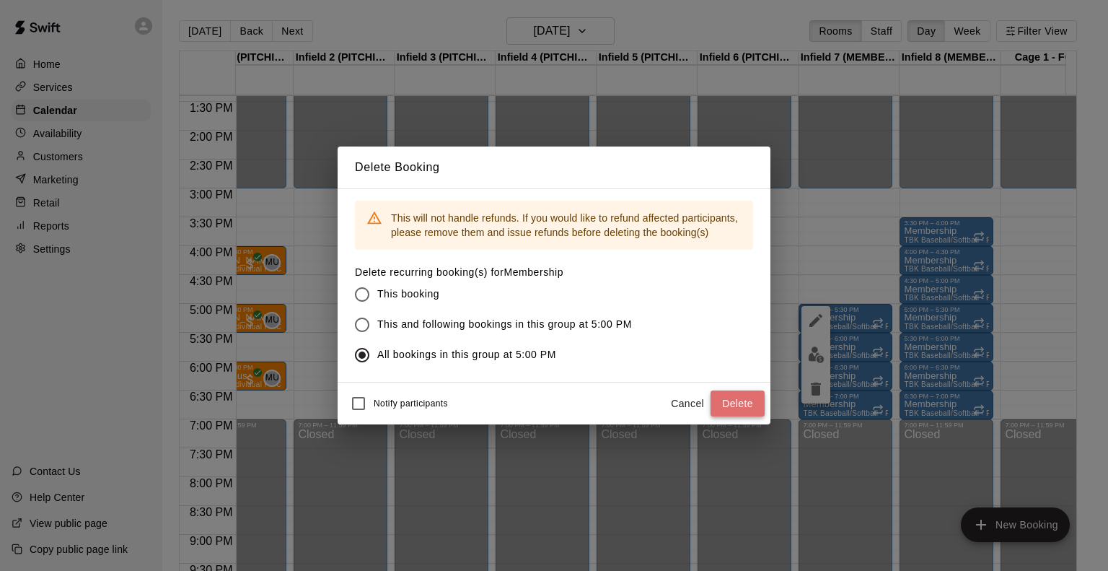
click at [731, 395] on button "Delete" at bounding box center [738, 403] width 54 height 27
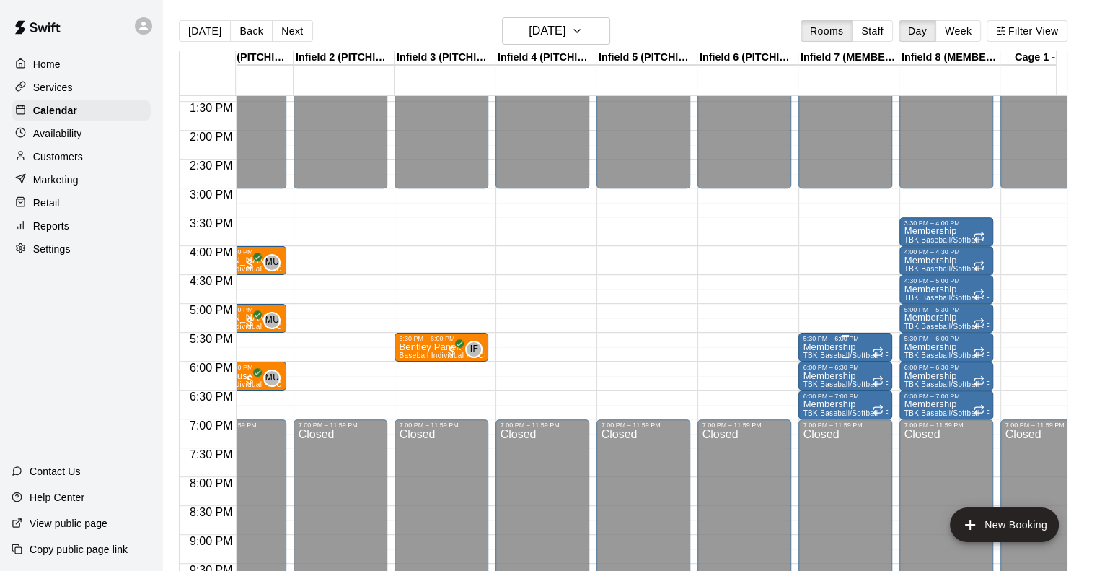
click at [840, 347] on p "Membership" at bounding box center [845, 347] width 85 height 0
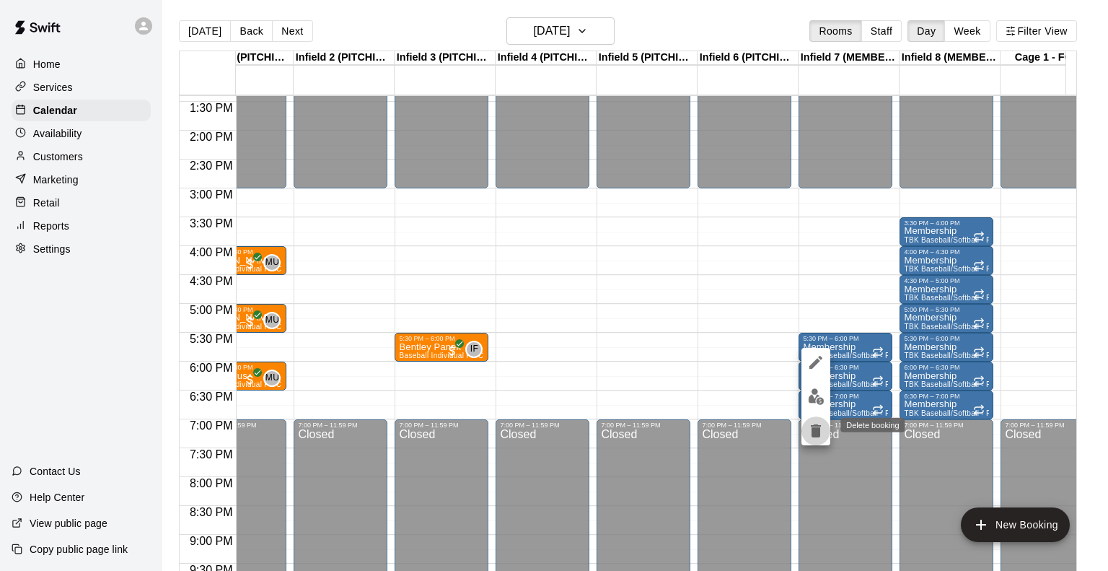
click at [817, 429] on icon "delete" at bounding box center [816, 430] width 10 height 13
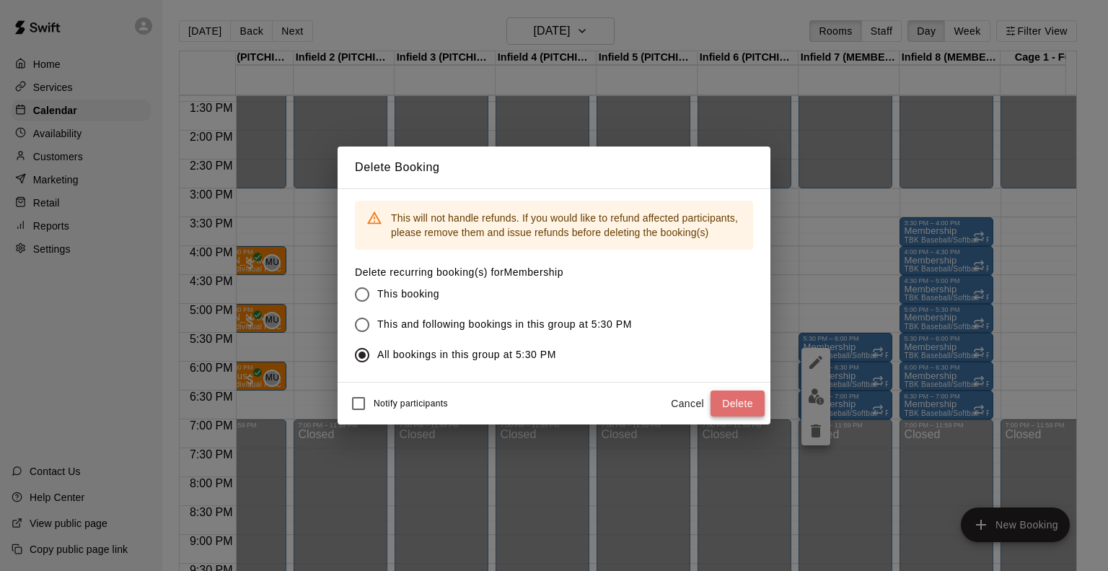
click at [735, 398] on button "Delete" at bounding box center [738, 403] width 54 height 27
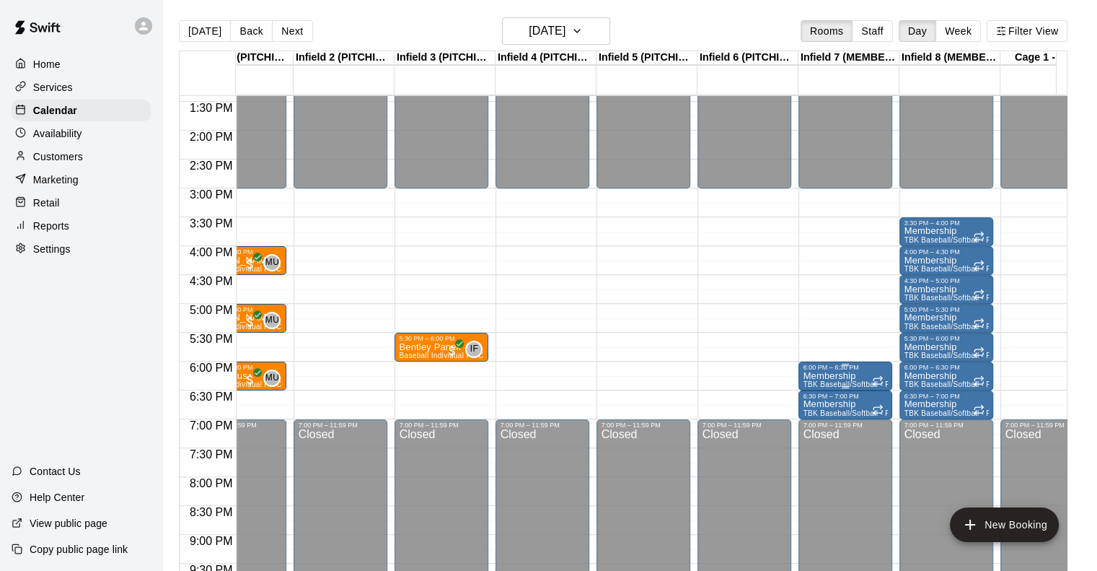
click at [840, 376] on p "Membership" at bounding box center [845, 376] width 85 height 0
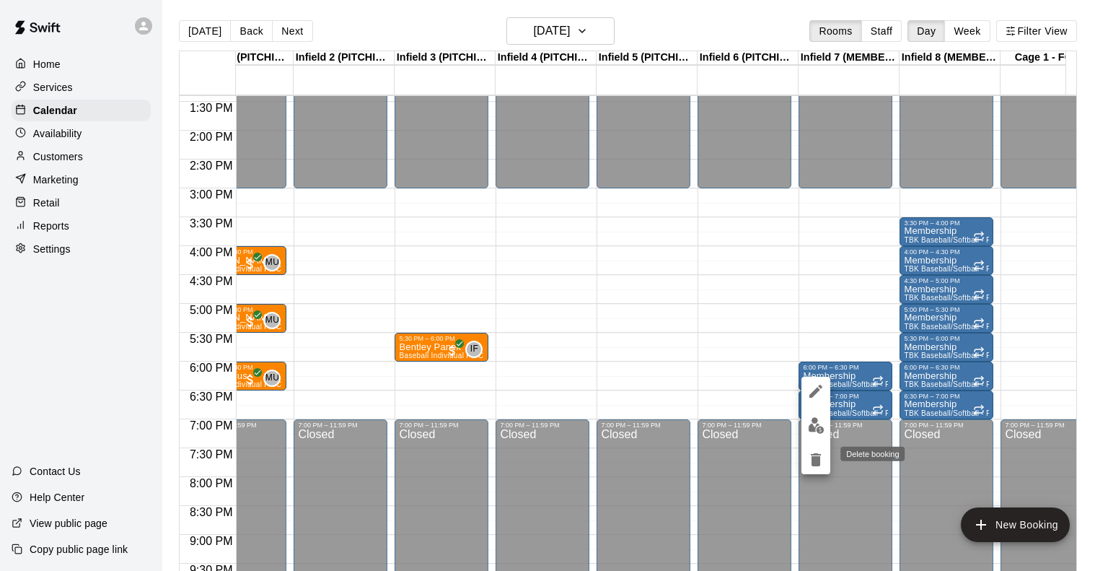
click at [812, 460] on icon "delete" at bounding box center [816, 459] width 10 height 13
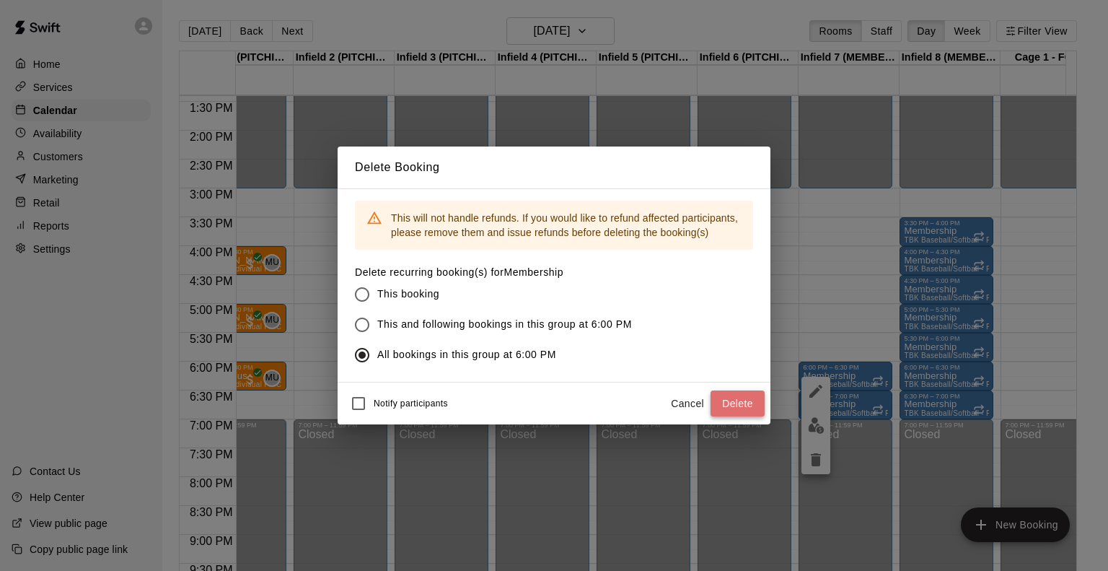
click at [739, 400] on button "Delete" at bounding box center [738, 403] width 54 height 27
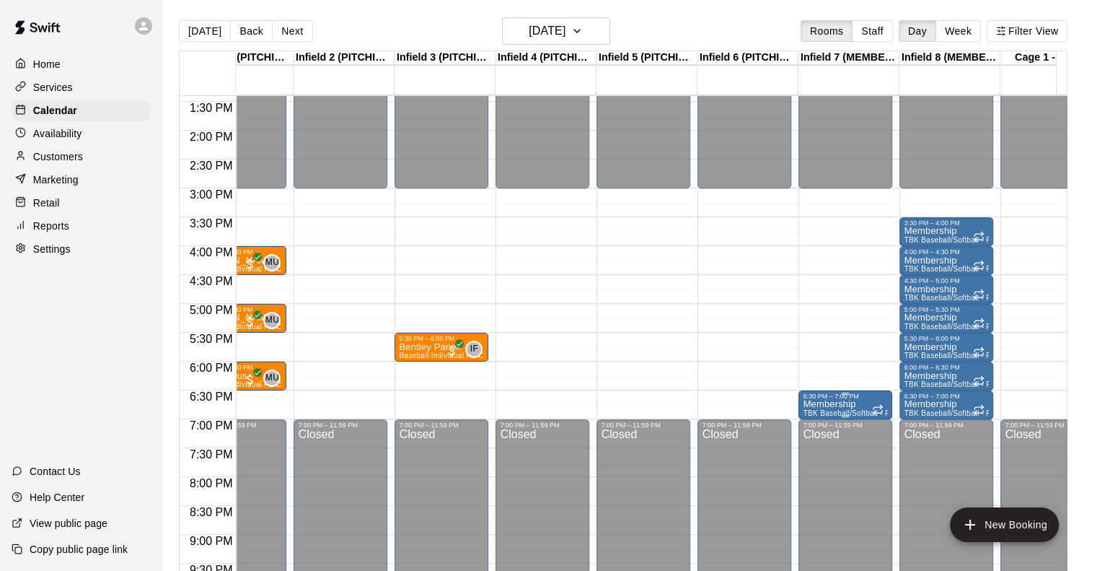
click at [818, 400] on div "6:30 PM – 7:00 PM" at bounding box center [845, 395] width 85 height 7
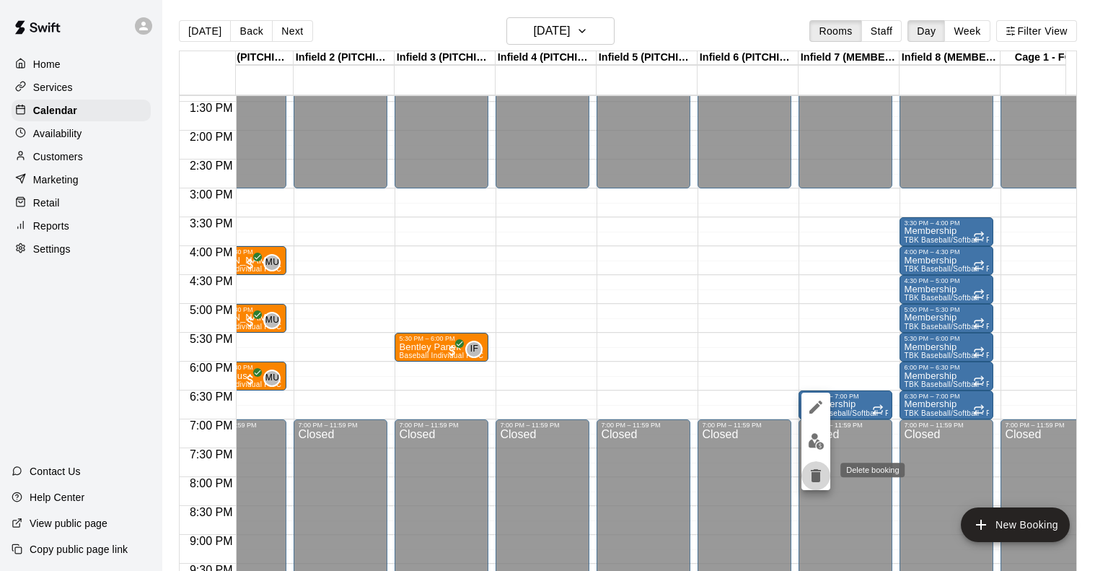
click at [825, 478] on button "delete" at bounding box center [816, 475] width 29 height 29
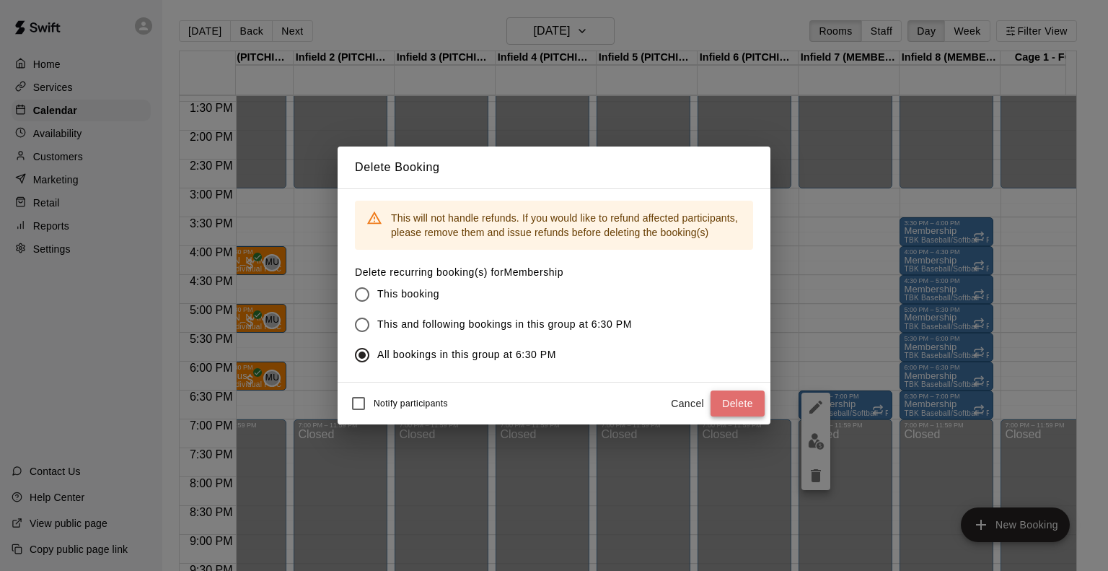
click at [742, 403] on button "Delete" at bounding box center [738, 403] width 54 height 27
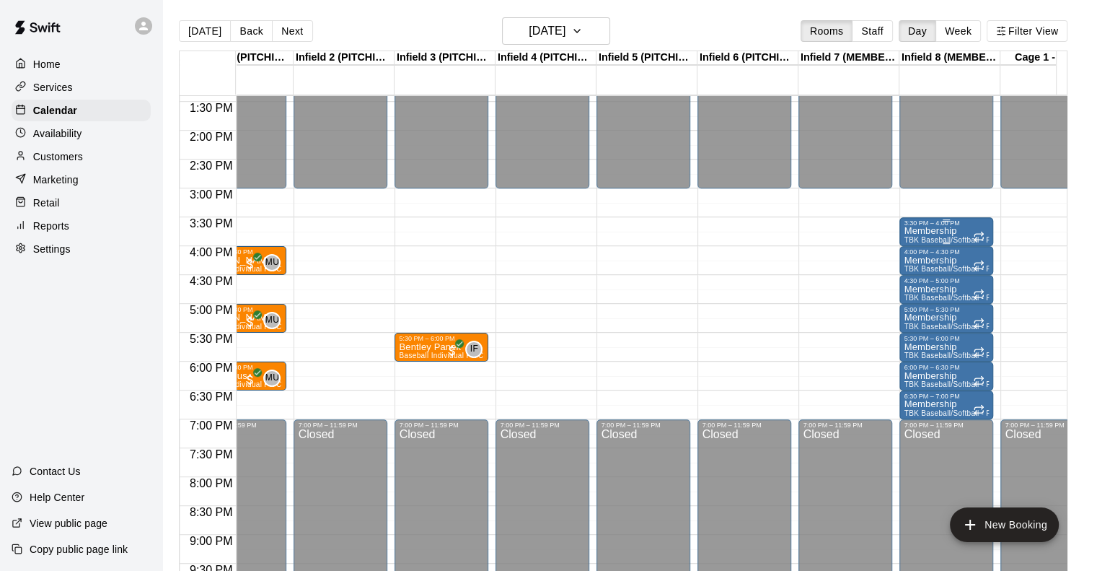
click at [935, 231] on p "Membership" at bounding box center [946, 231] width 85 height 0
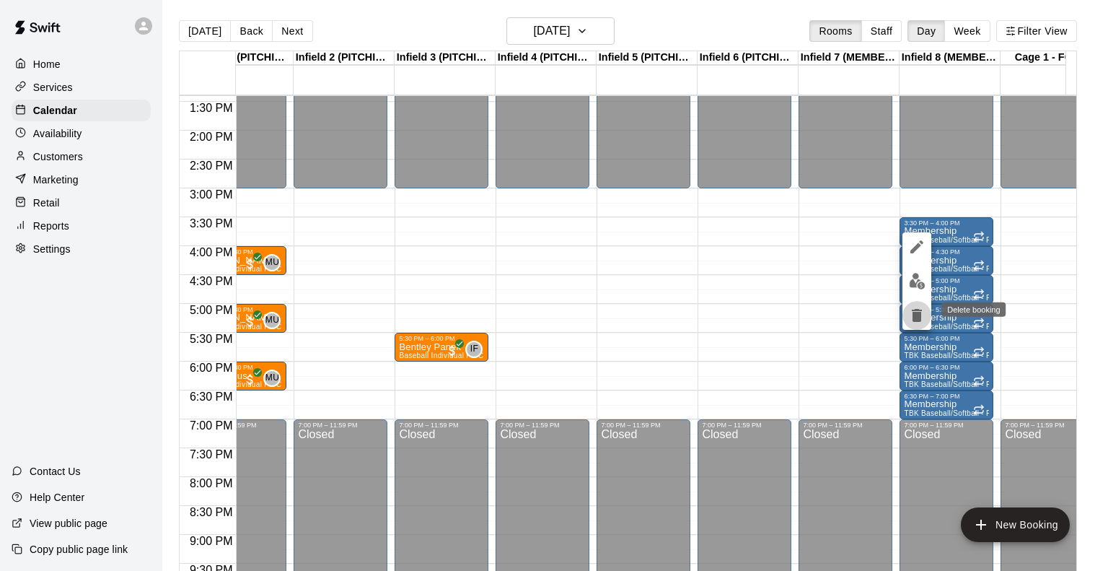
click at [915, 318] on icon "delete" at bounding box center [917, 315] width 10 height 13
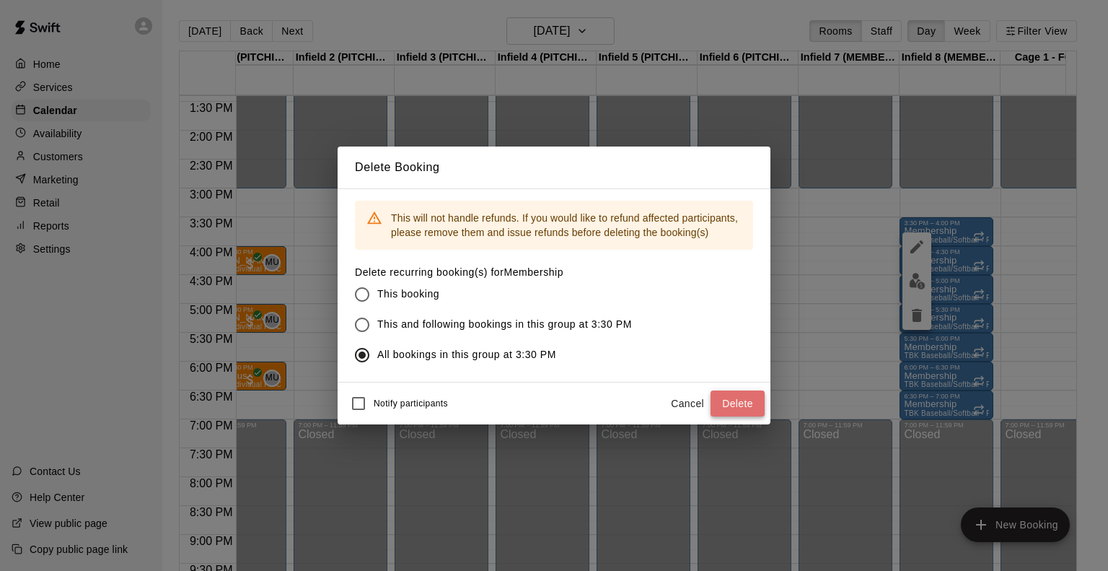
click at [750, 402] on button "Delete" at bounding box center [738, 403] width 54 height 27
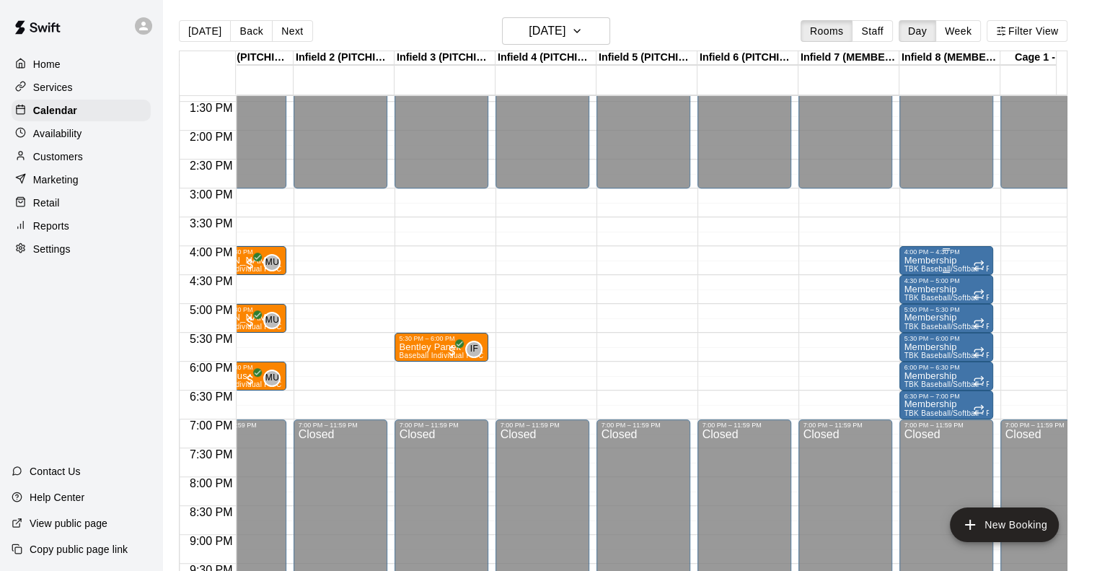
click at [933, 268] on span "TBK Baseball/Softball - Pitching Lane Rental w/ Mound" at bounding box center [998, 269] width 189 height 8
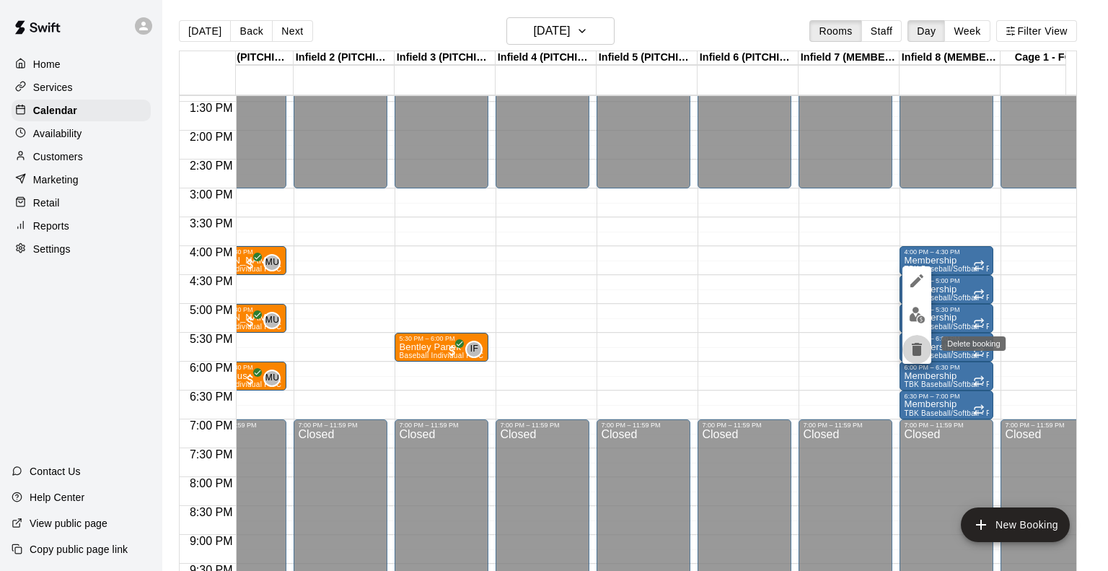
click at [908, 359] on button "delete" at bounding box center [917, 349] width 29 height 29
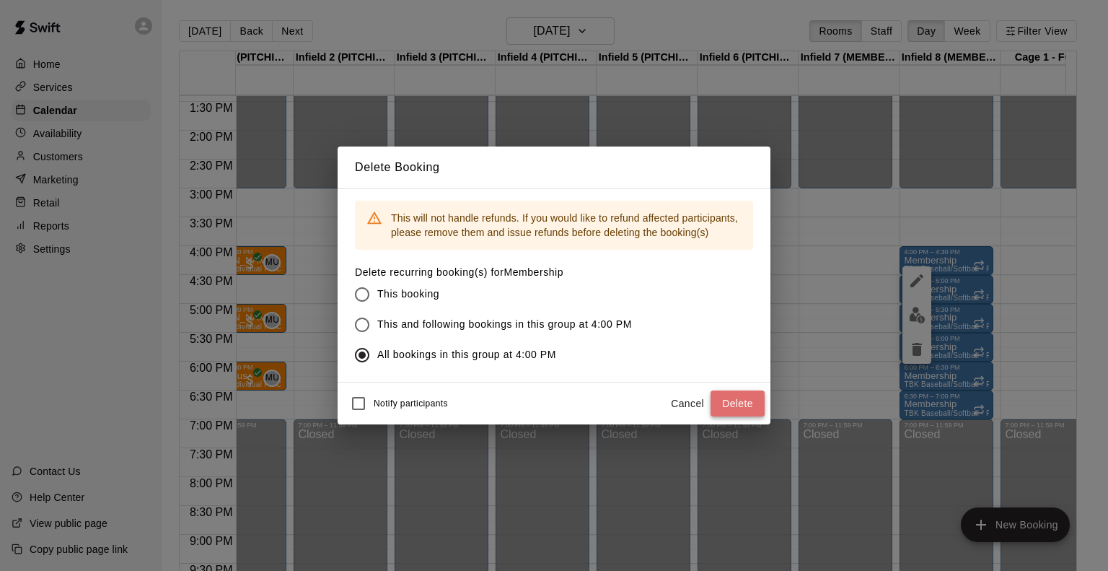
click at [734, 398] on button "Delete" at bounding box center [738, 403] width 54 height 27
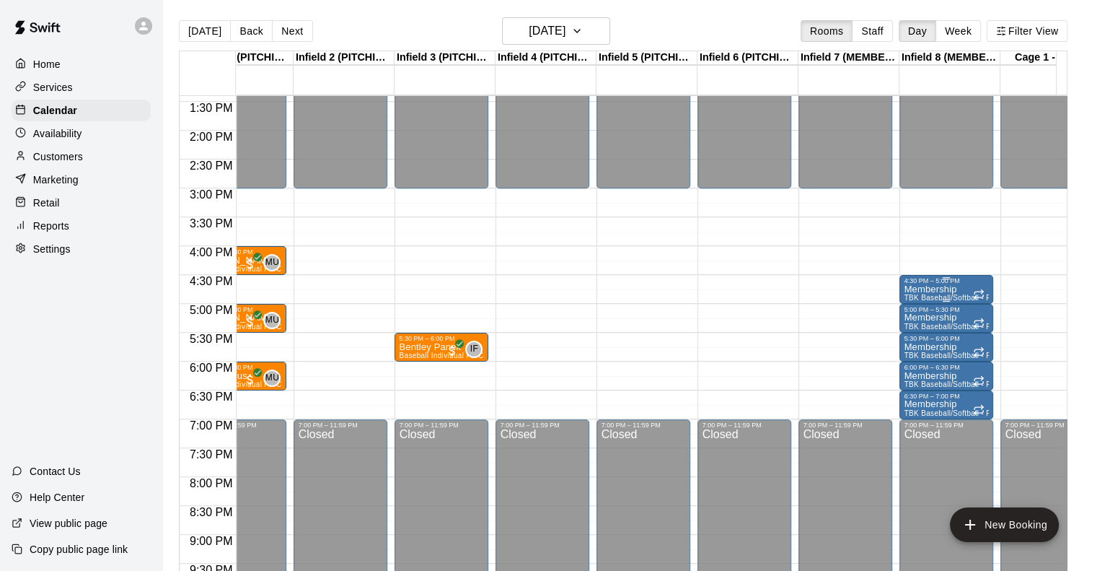
click at [935, 295] on span "TBK Baseball/Softball - Pitching Lane Rental w/ Mound" at bounding box center [998, 298] width 189 height 8
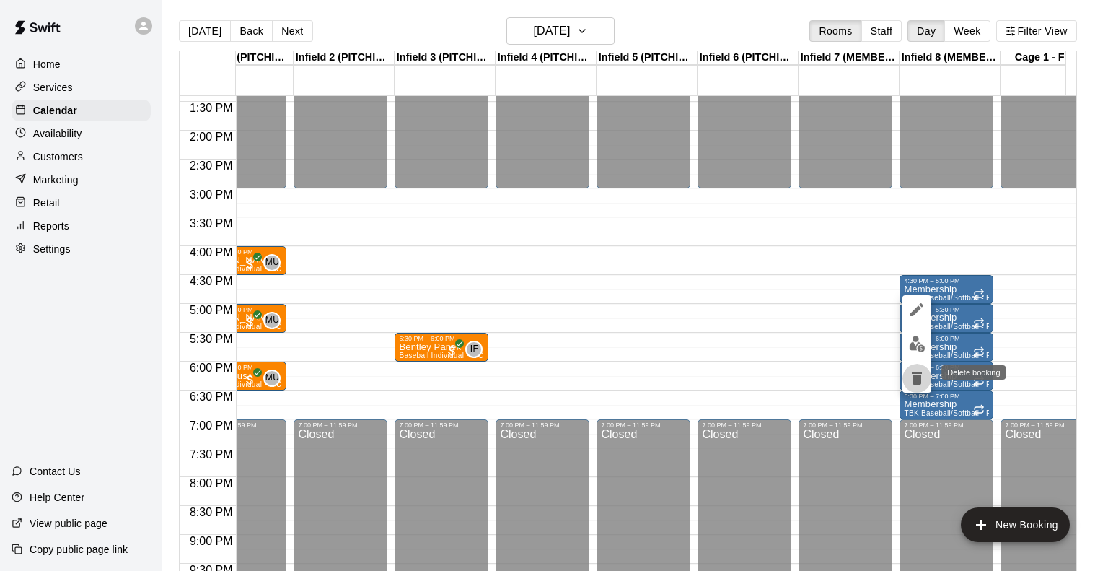
click at [924, 383] on icon "delete" at bounding box center [916, 377] width 17 height 17
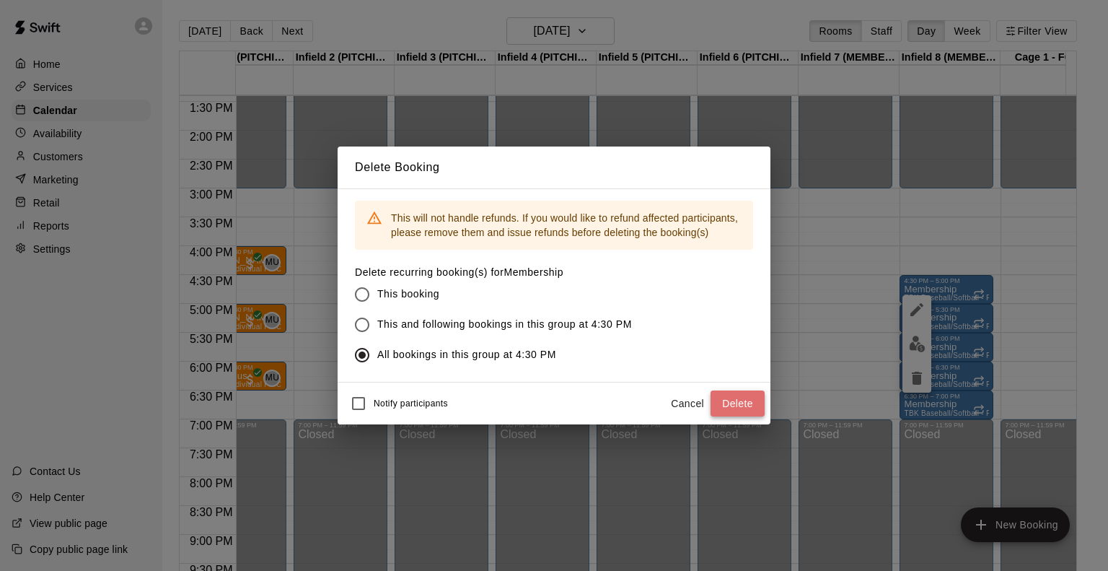
click at [727, 398] on button "Delete" at bounding box center [738, 403] width 54 height 27
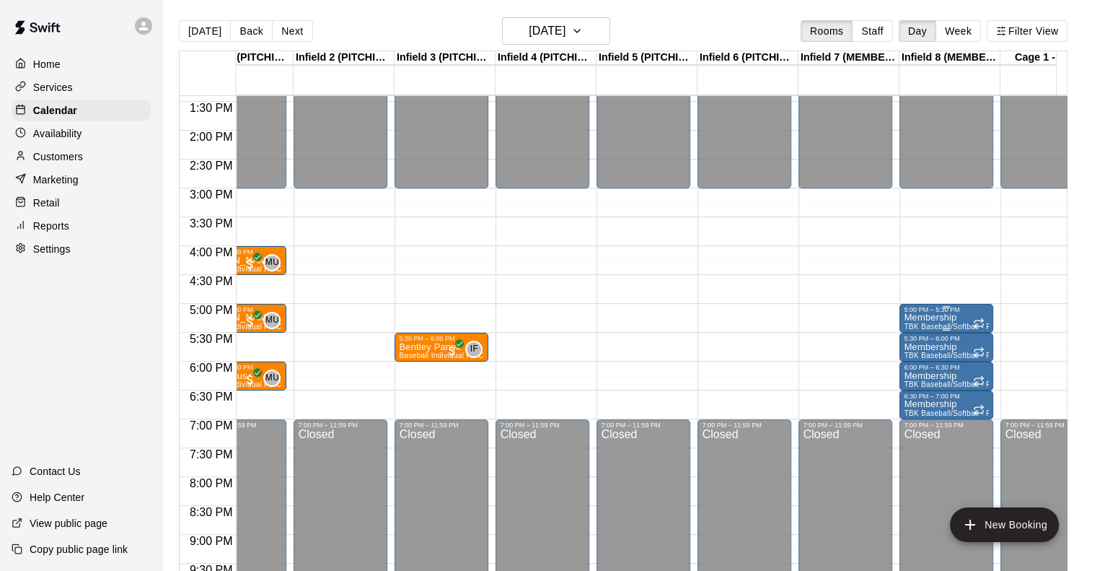
click at [923, 325] on span "TBK Baseball/Softball - Pitching Lane Rental w/ Mound" at bounding box center [998, 326] width 189 height 8
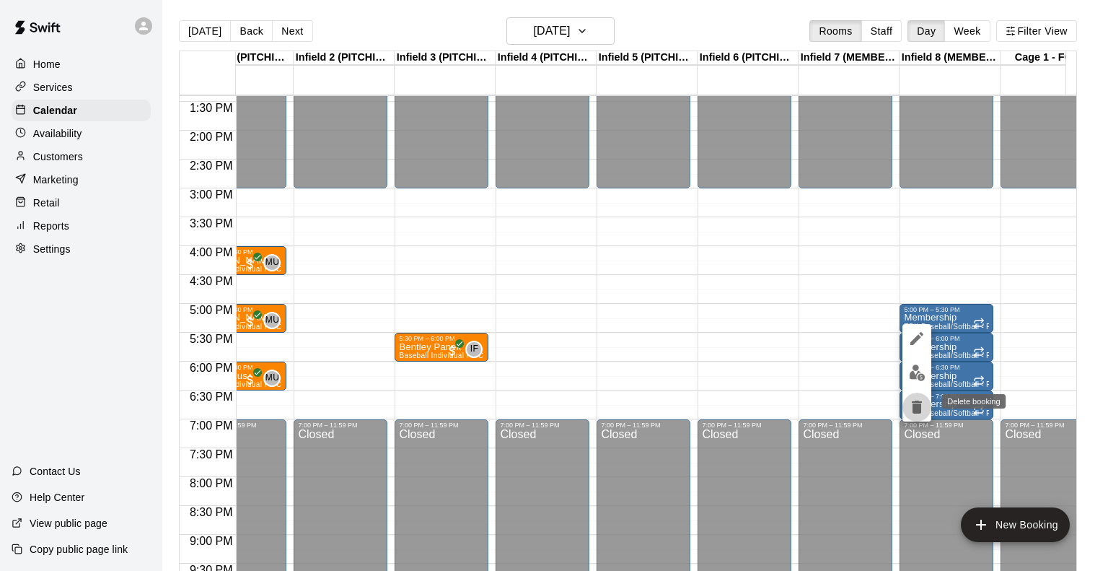
click at [915, 406] on icon "delete" at bounding box center [917, 406] width 10 height 13
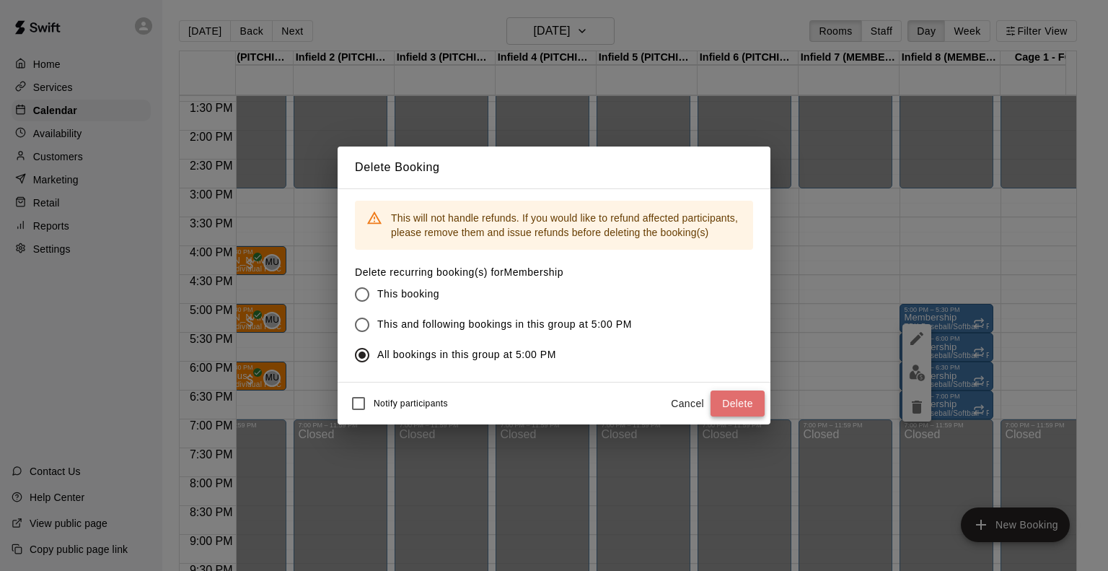
click at [736, 400] on button "Delete" at bounding box center [738, 403] width 54 height 27
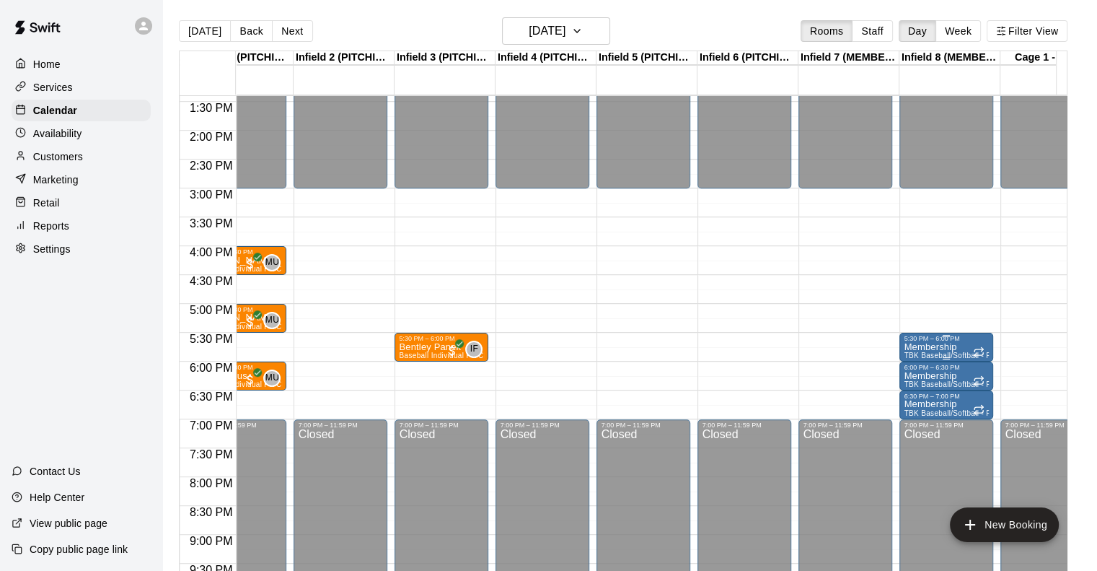
click at [926, 339] on div "5:30 PM – 6:00 PM" at bounding box center [946, 338] width 85 height 7
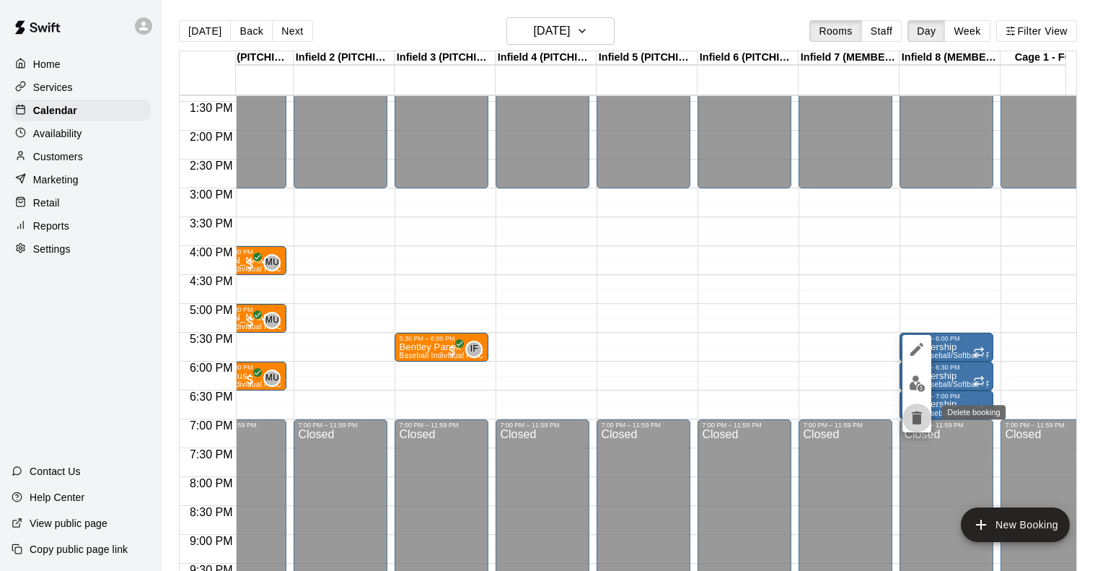
click at [918, 418] on icon "delete" at bounding box center [917, 417] width 10 height 13
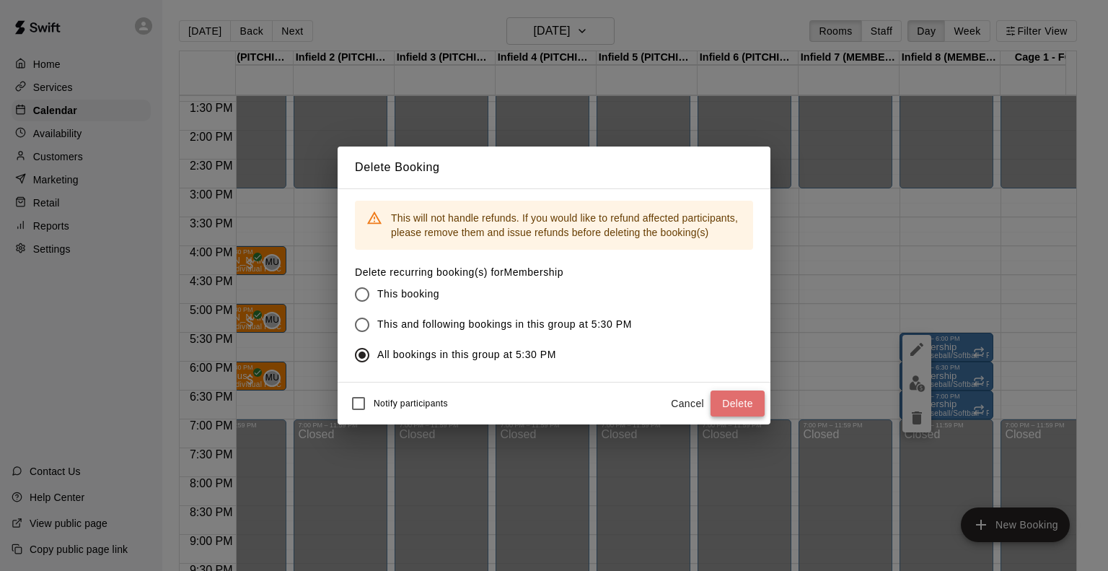
click at [739, 401] on button "Delete" at bounding box center [738, 403] width 54 height 27
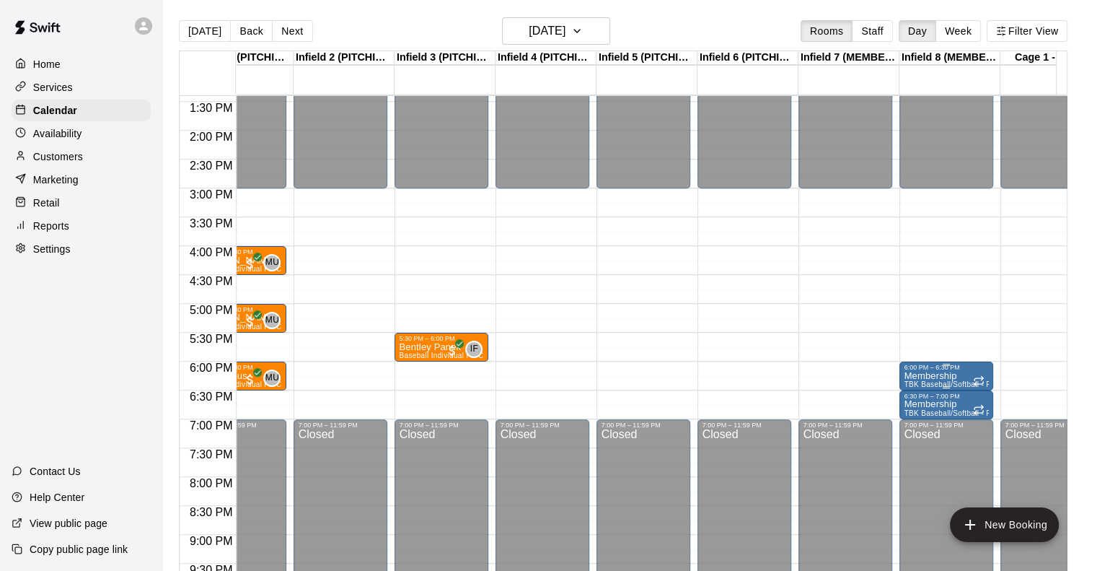
click at [920, 376] on p "Membership" at bounding box center [946, 376] width 85 height 0
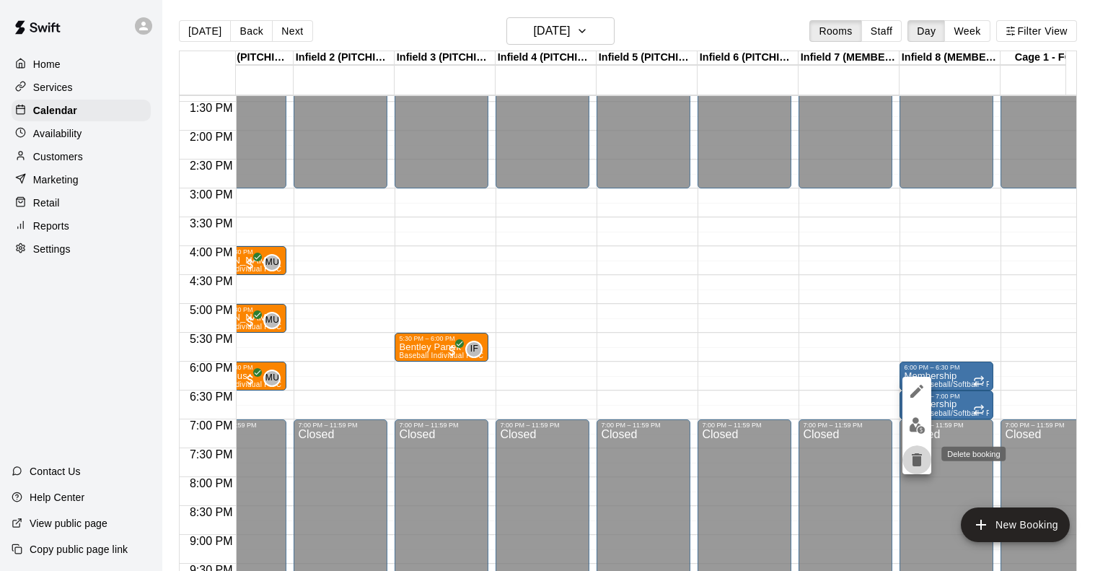
click at [918, 453] on icon "delete" at bounding box center [917, 459] width 10 height 13
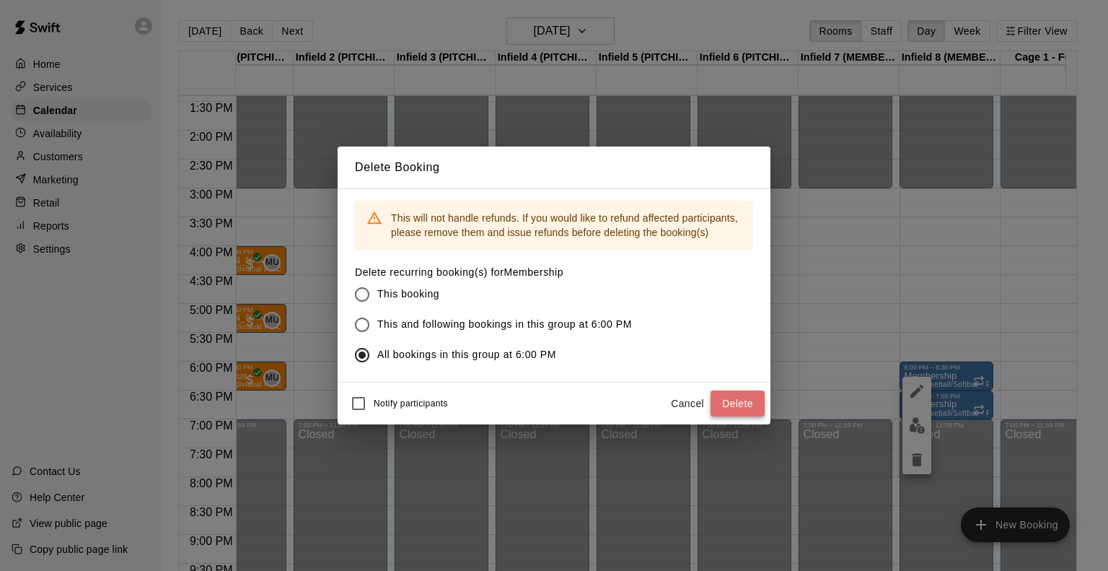
click at [740, 406] on button "Delete" at bounding box center [738, 403] width 54 height 27
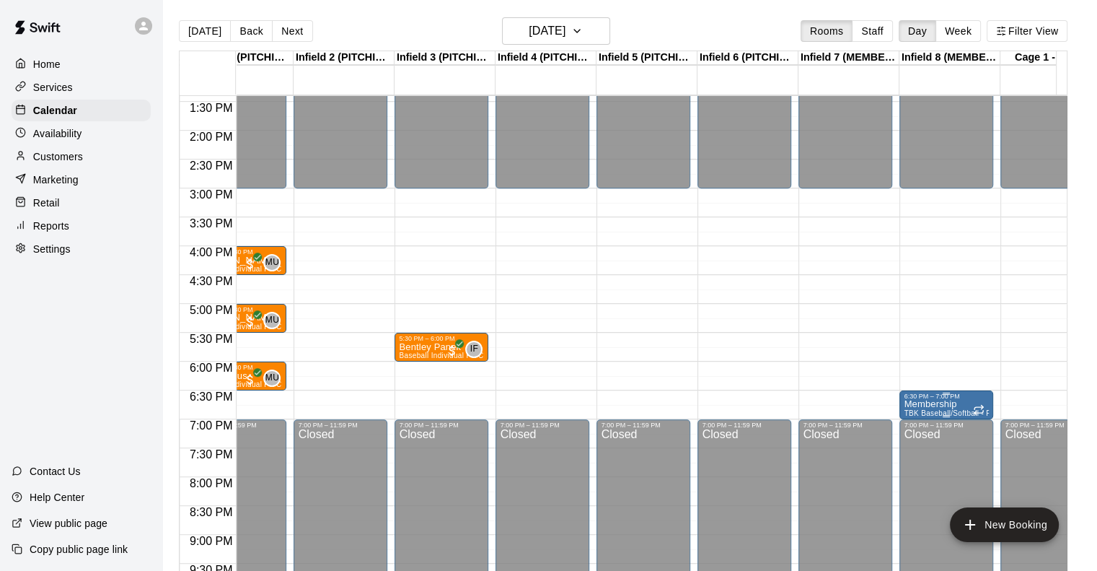
click at [931, 404] on p "Membership" at bounding box center [946, 404] width 85 height 0
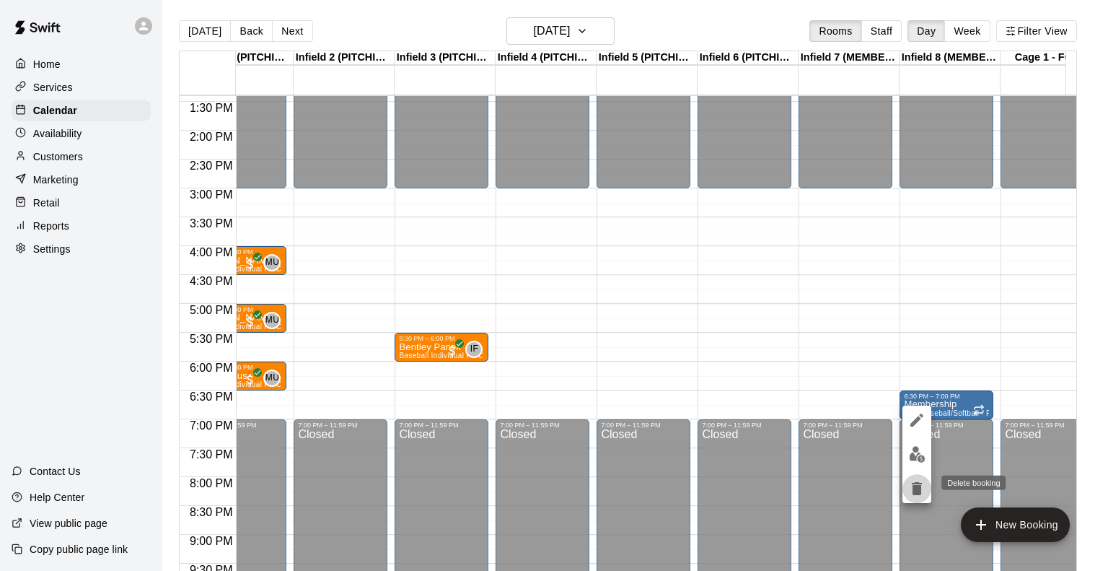
click at [929, 489] on button "delete" at bounding box center [917, 488] width 29 height 29
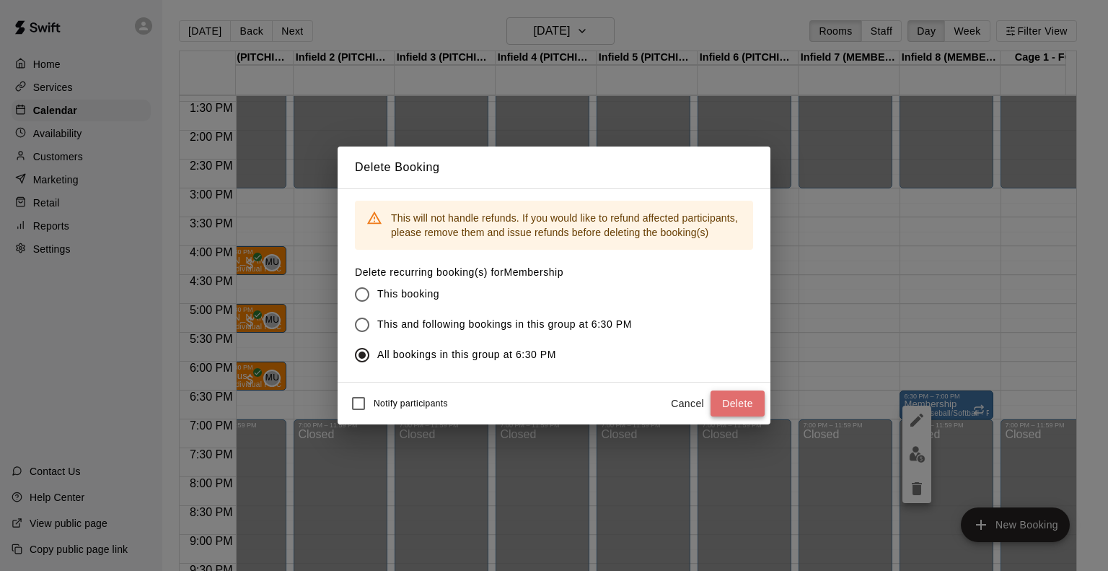
click at [733, 400] on button "Delete" at bounding box center [738, 403] width 54 height 27
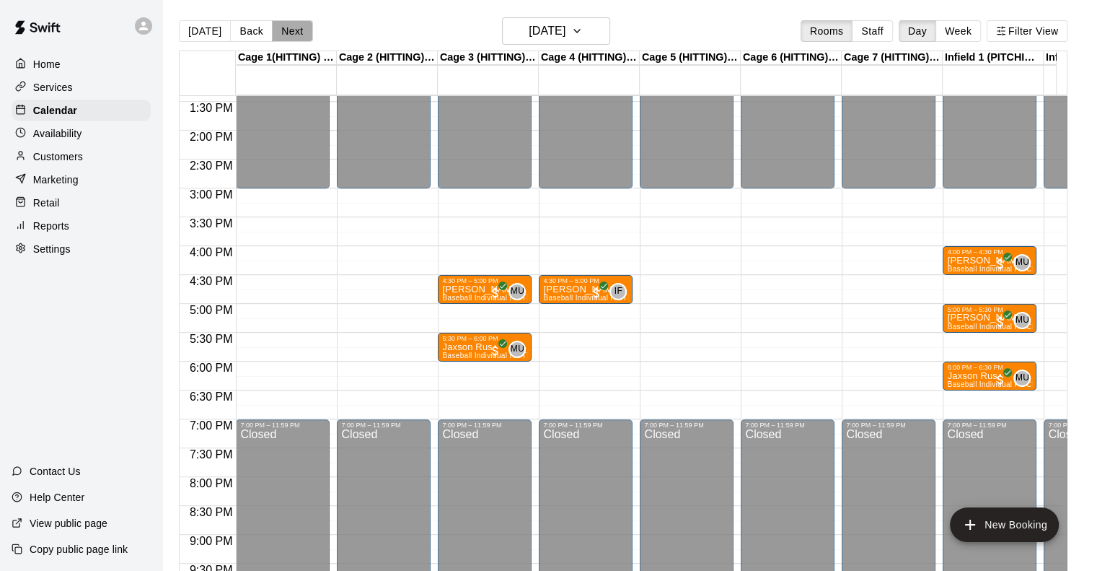
click at [289, 34] on button "Next" at bounding box center [292, 31] width 40 height 22
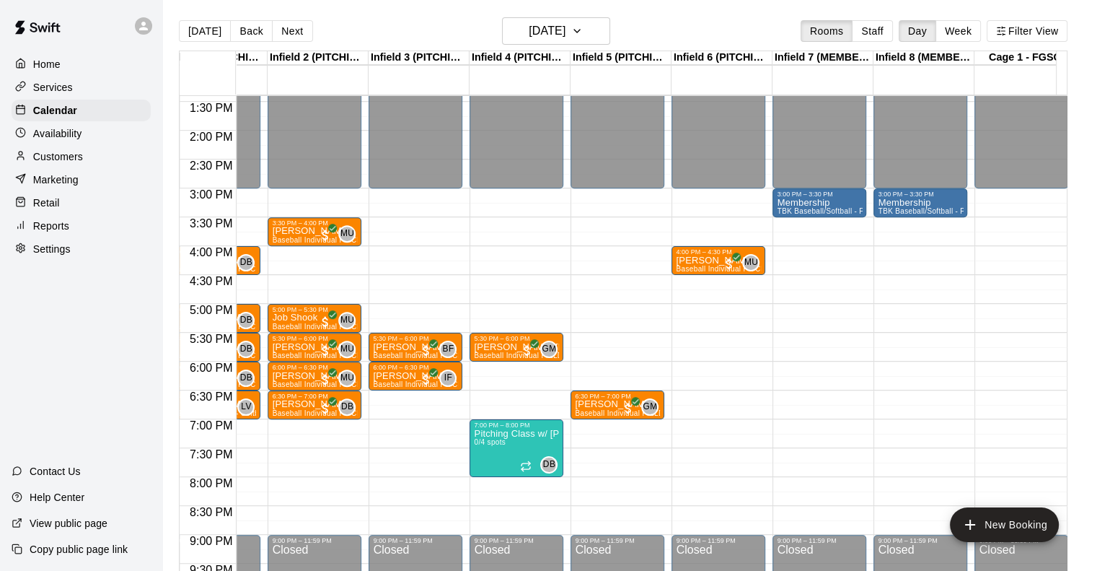
scroll to position [0, 799]
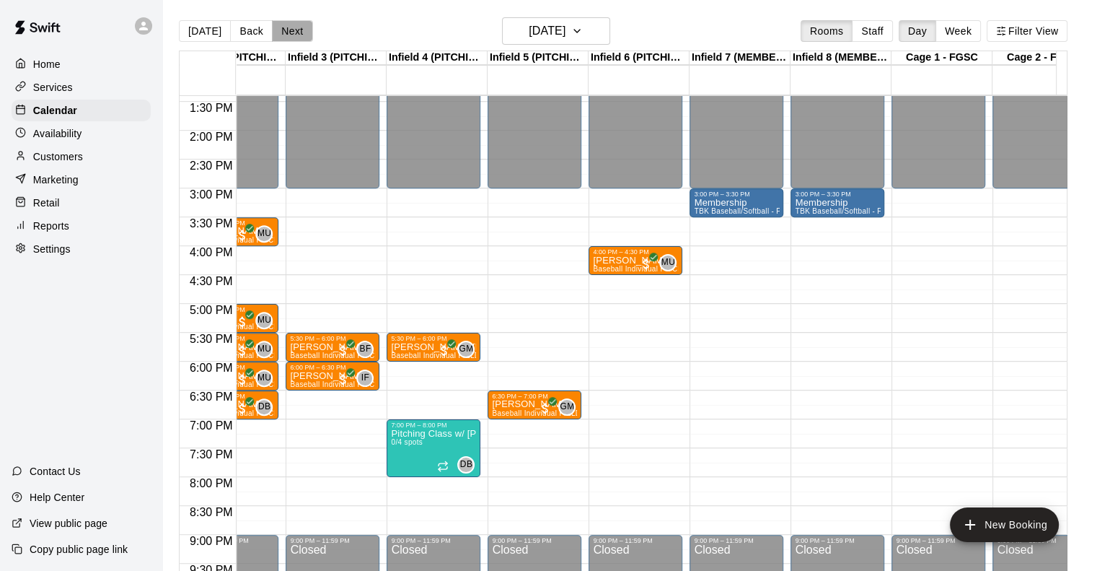
click at [282, 34] on button "Next" at bounding box center [292, 31] width 40 height 22
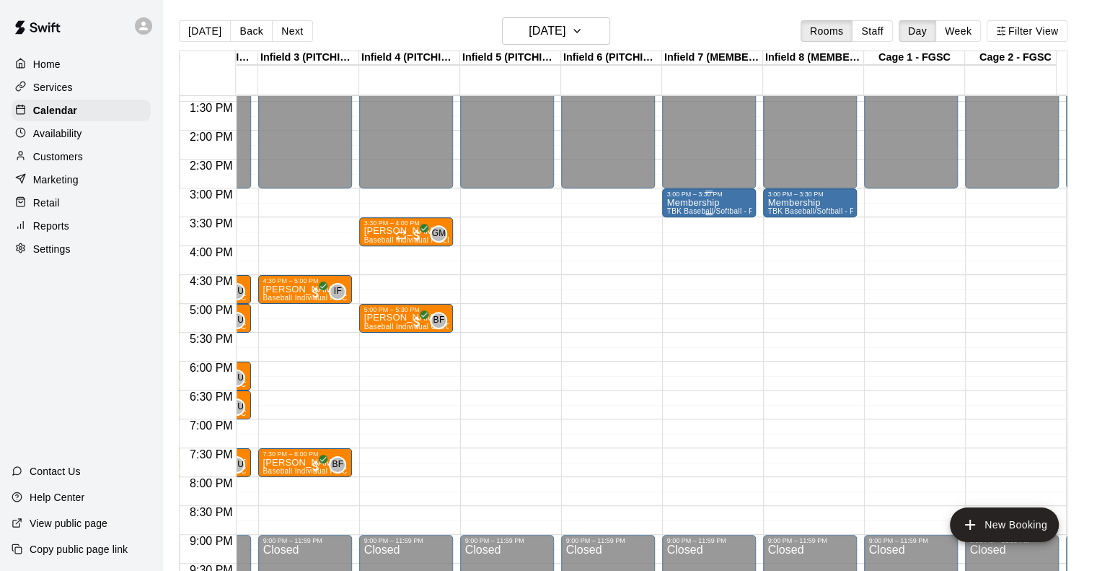
click at [706, 211] on span "TBK Baseball/Softball - Pitching Lane Rental w/ Mound" at bounding box center [761, 211] width 189 height 8
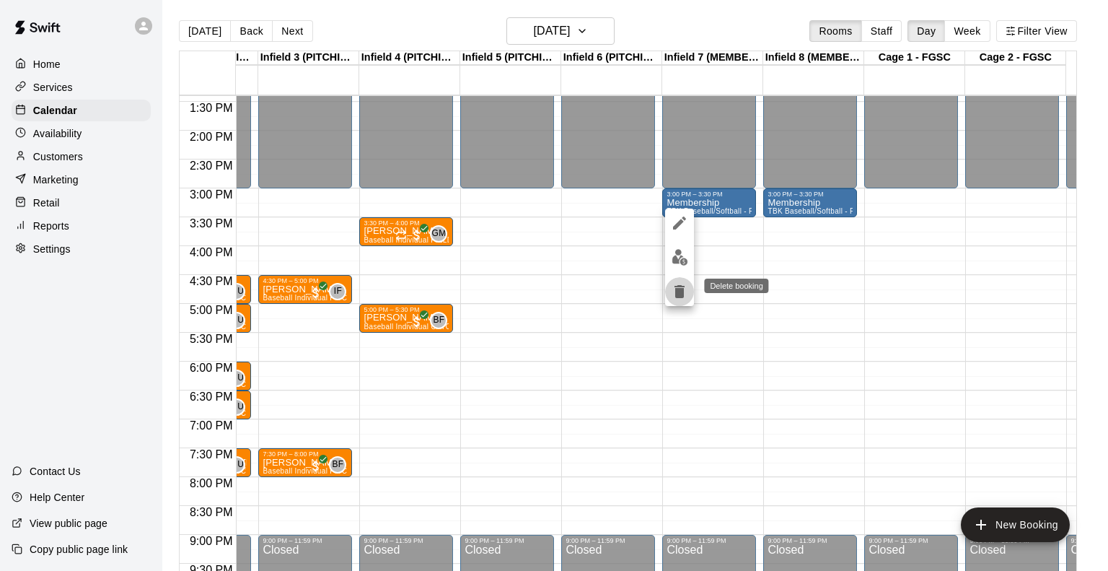
click at [680, 293] on icon "delete" at bounding box center [680, 291] width 10 height 13
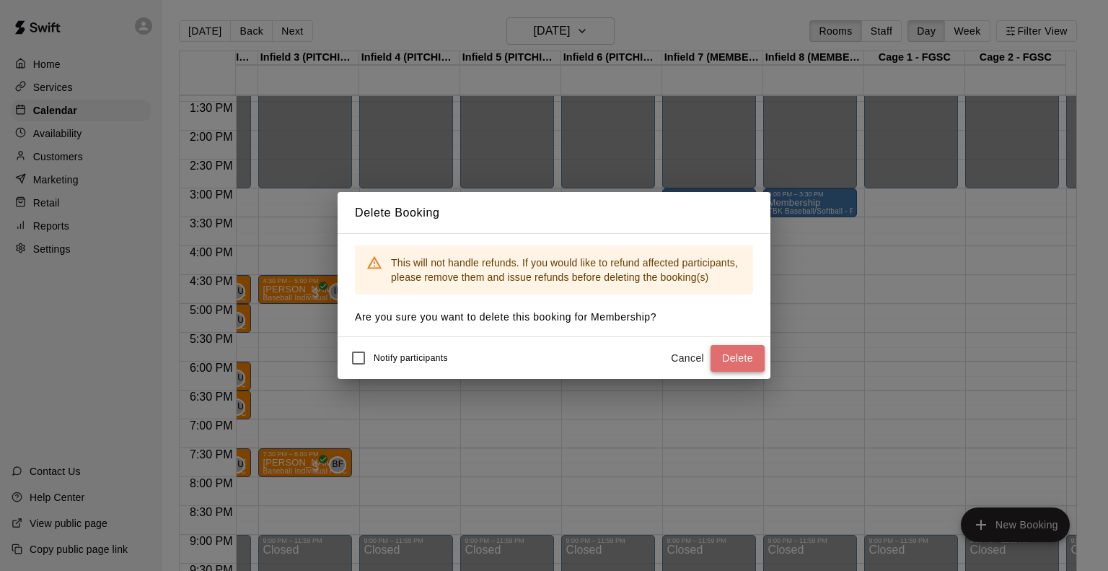
click at [721, 361] on button "Delete" at bounding box center [738, 358] width 54 height 27
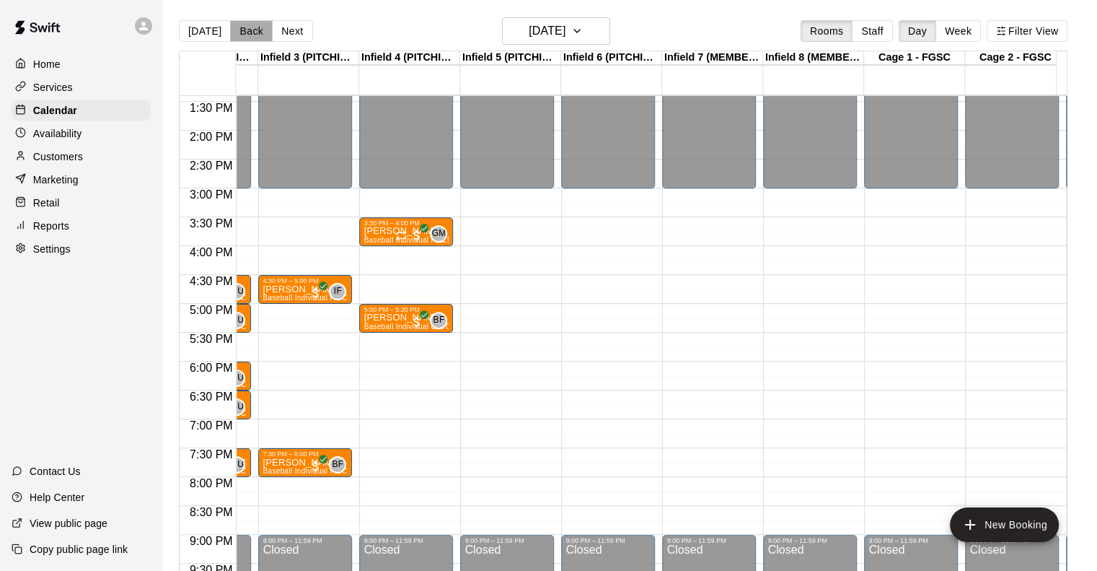
click at [245, 34] on button "Back" at bounding box center [251, 31] width 43 height 22
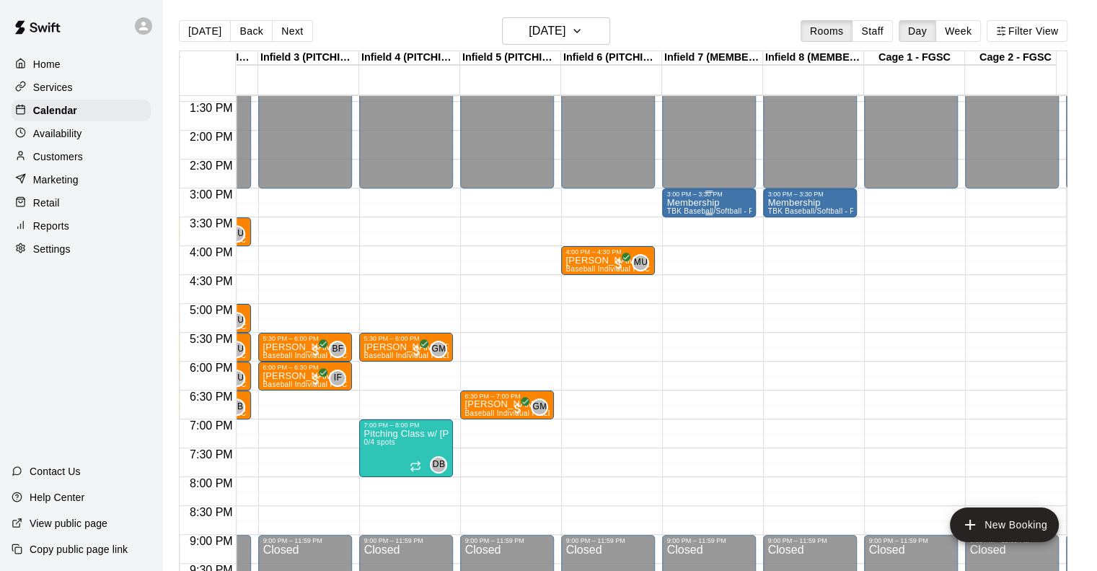
click at [697, 203] on p "Membership" at bounding box center [709, 203] width 85 height 0
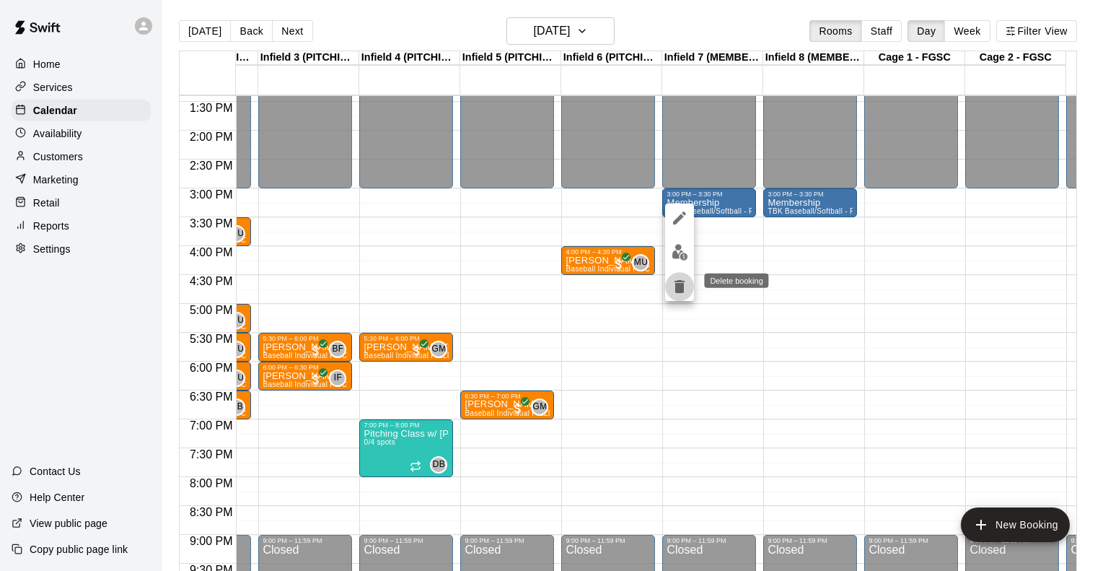
click at [687, 286] on icon "delete" at bounding box center [679, 286] width 17 height 17
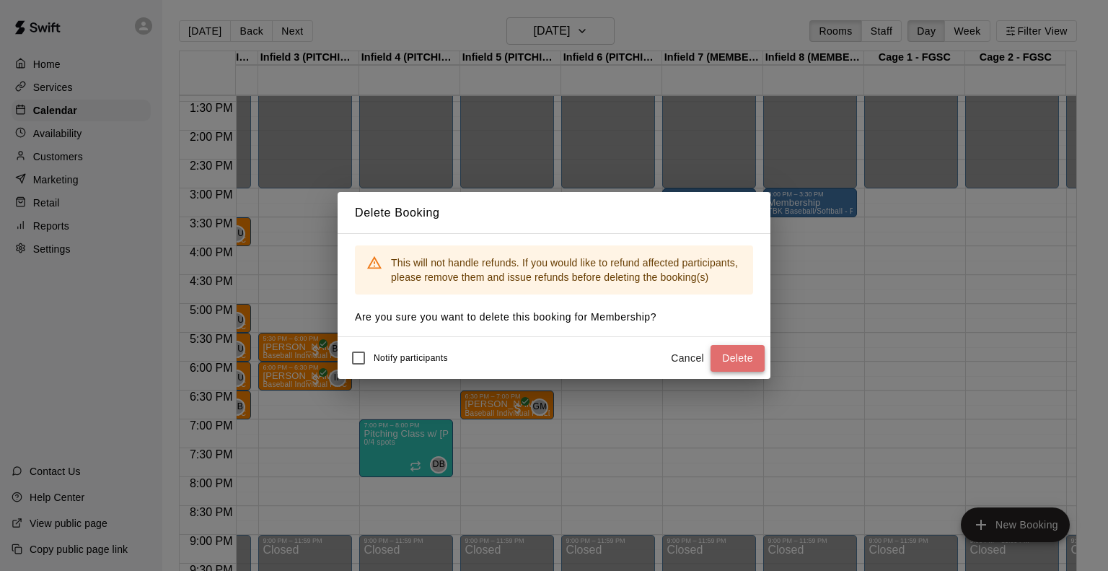
click at [739, 356] on button "Delete" at bounding box center [738, 358] width 54 height 27
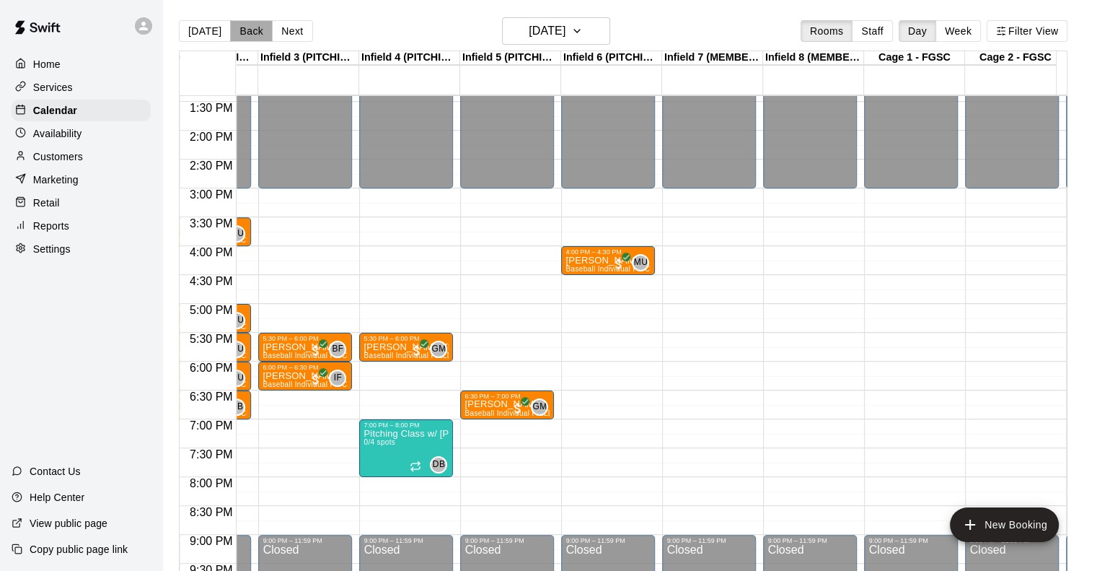
click at [242, 38] on button "Back" at bounding box center [251, 31] width 43 height 22
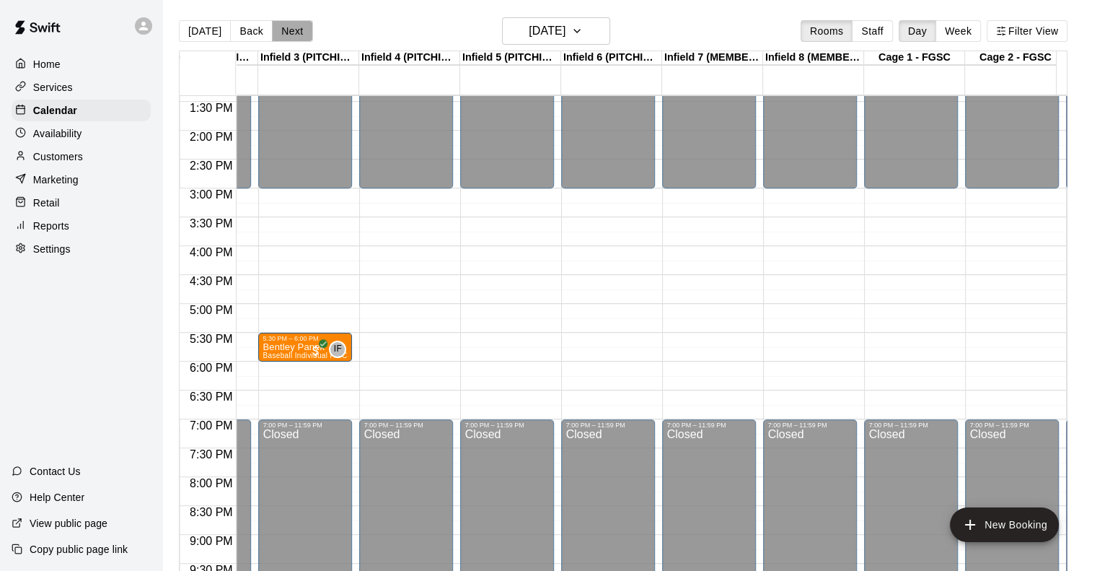
click at [294, 27] on button "Next" at bounding box center [292, 31] width 40 height 22
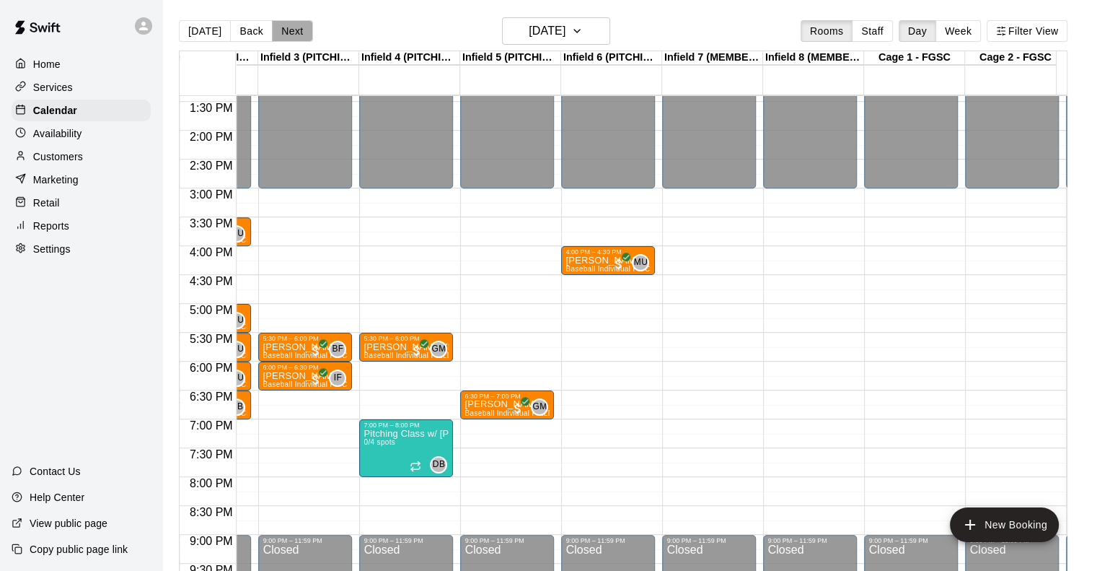
click at [294, 27] on button "Next" at bounding box center [292, 31] width 40 height 22
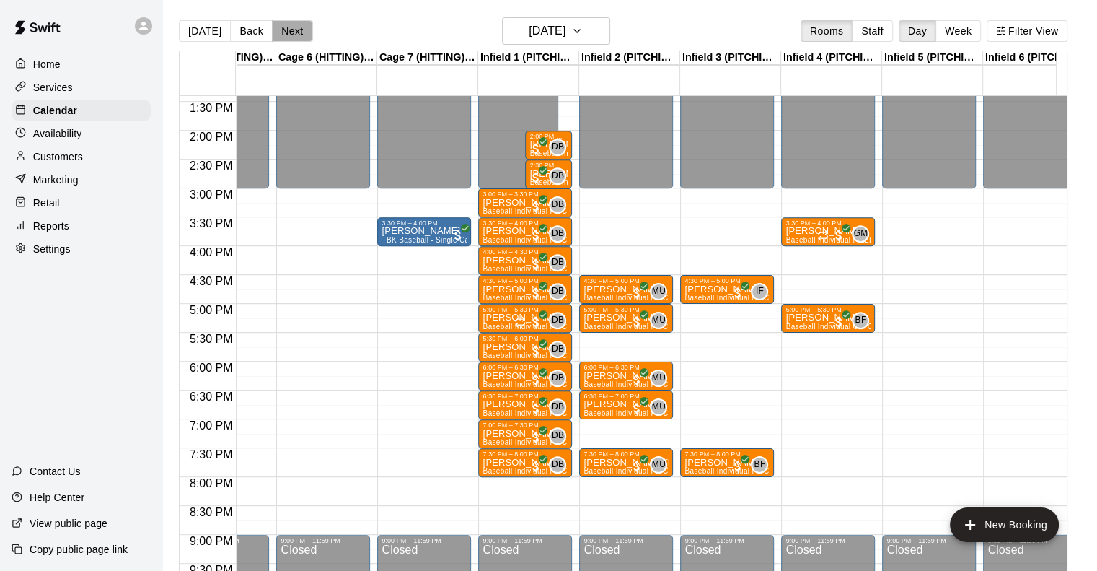
click at [290, 37] on button "Next" at bounding box center [292, 31] width 40 height 22
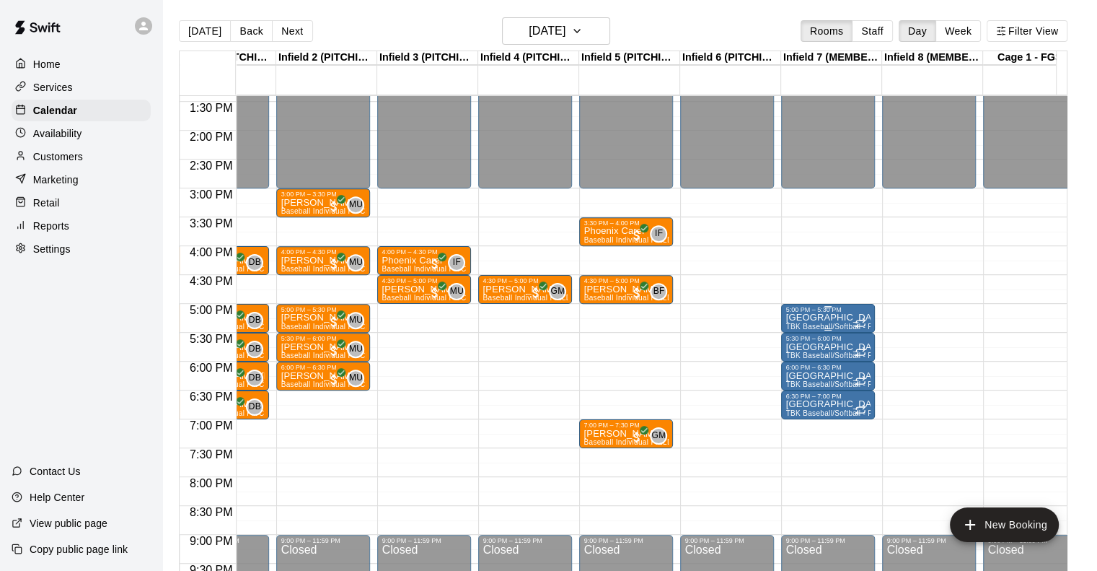
click at [818, 317] on p "Pitching Lane" at bounding box center [828, 317] width 85 height 0
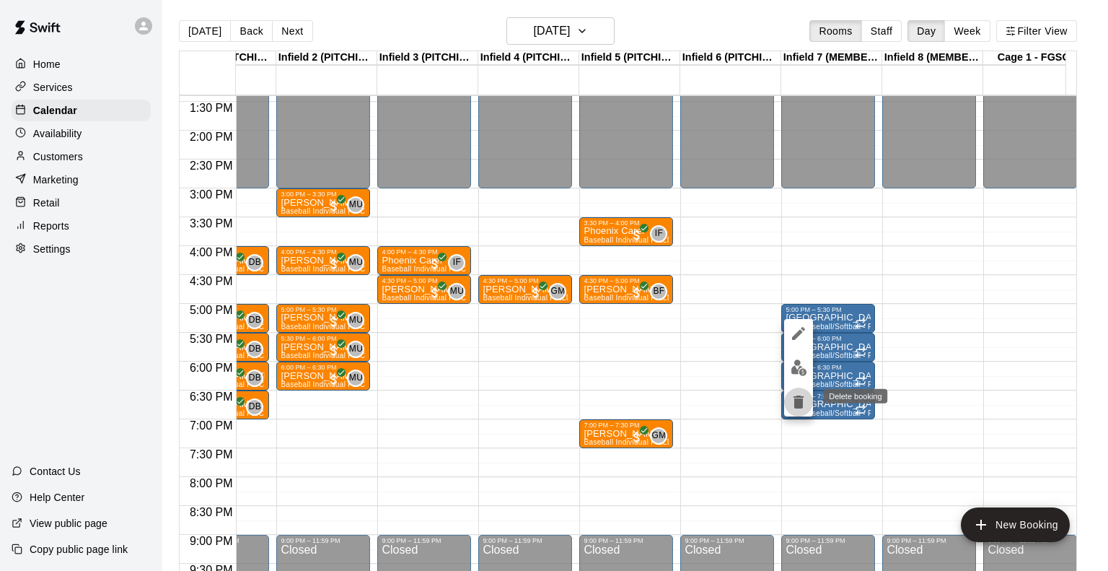
click at [799, 401] on icon "delete" at bounding box center [799, 401] width 10 height 13
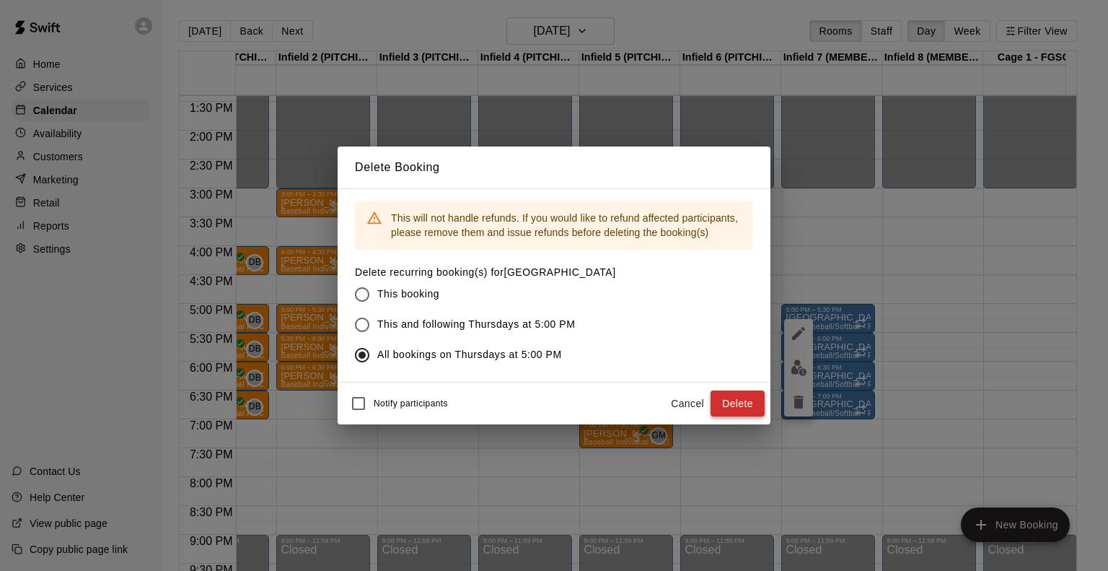
click at [724, 395] on button "Delete" at bounding box center [738, 403] width 54 height 27
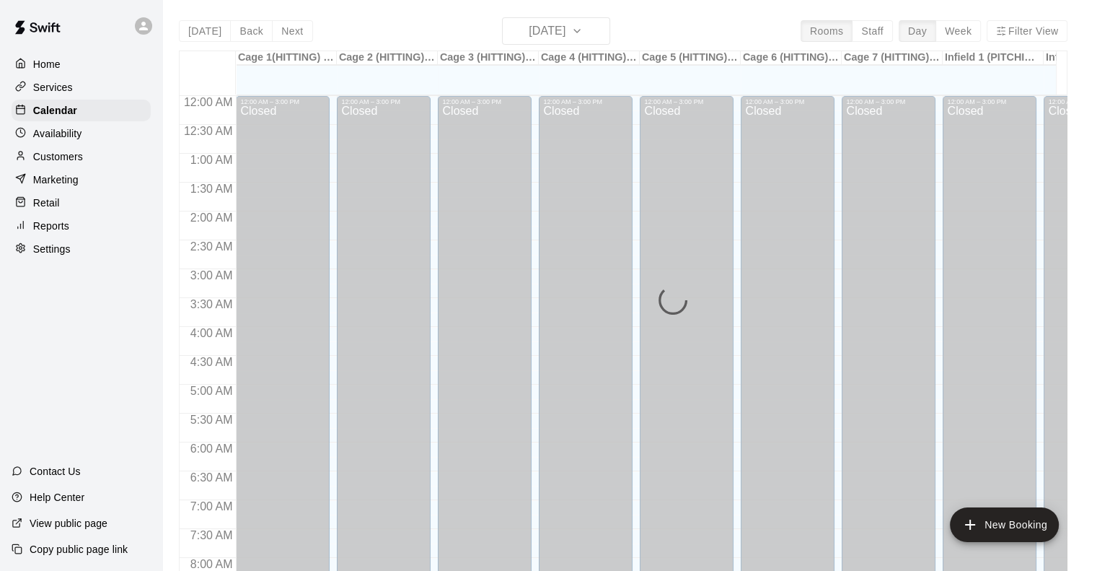
scroll to position [626, 0]
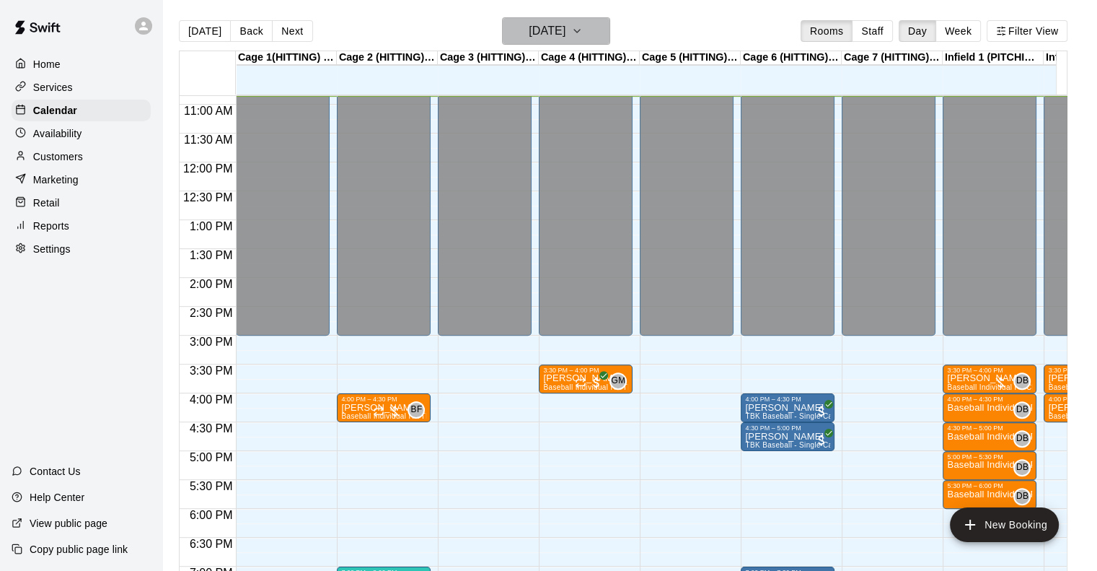
click at [529, 29] on h6 "[DATE]" at bounding box center [547, 31] width 37 height 20
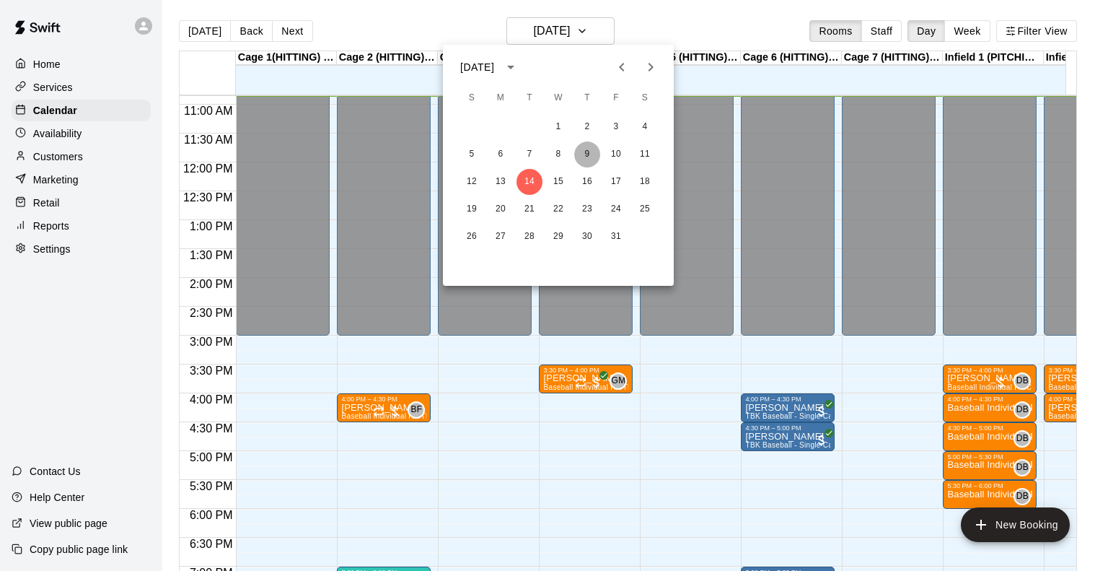
click at [586, 149] on button "9" at bounding box center [587, 154] width 26 height 26
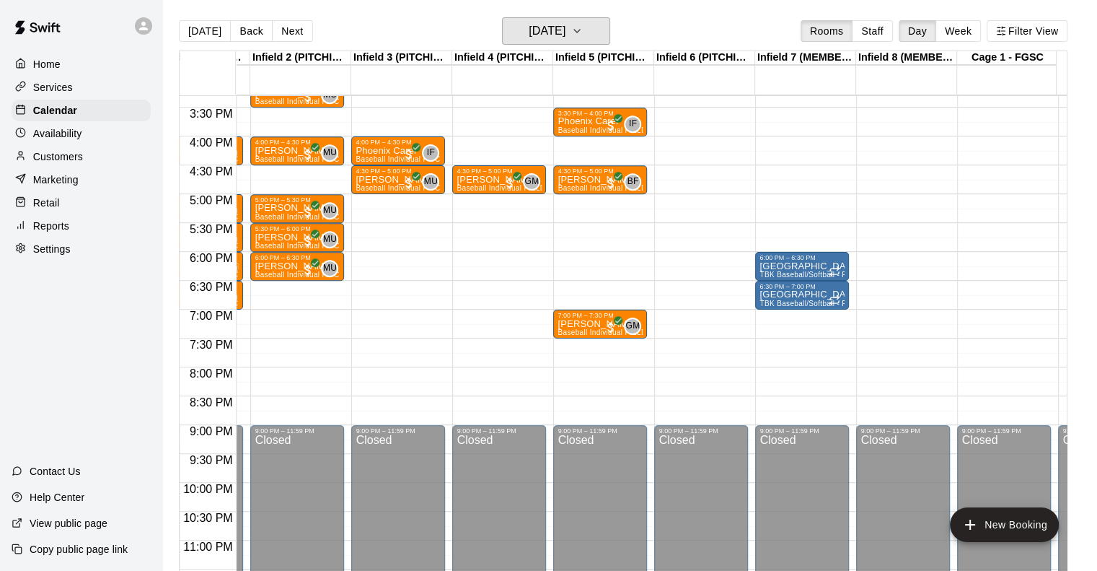
scroll to position [883, 802]
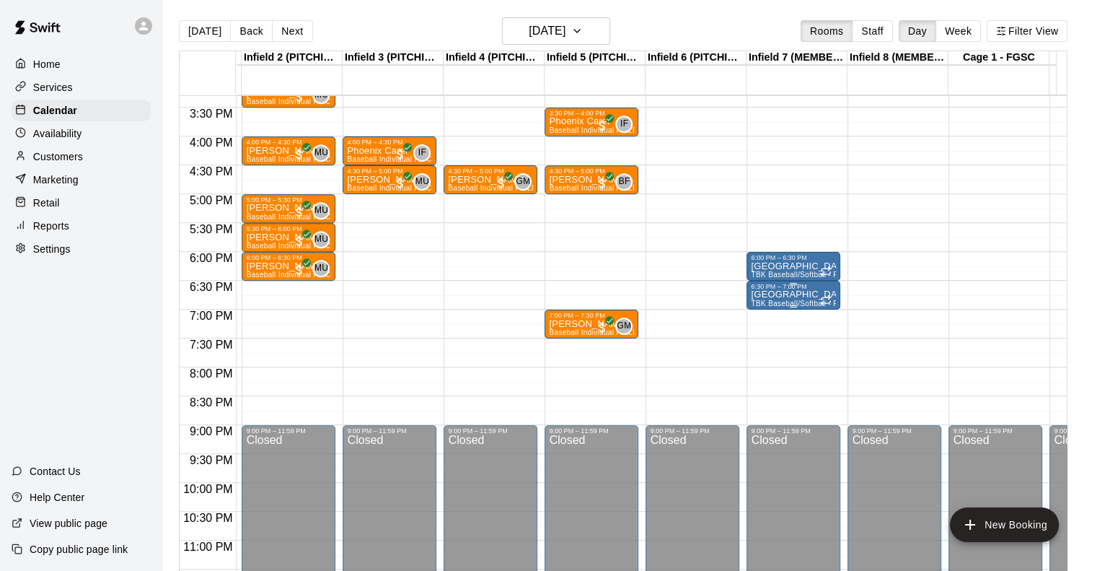
click at [788, 294] on p "Pitching Lane" at bounding box center [793, 294] width 85 height 0
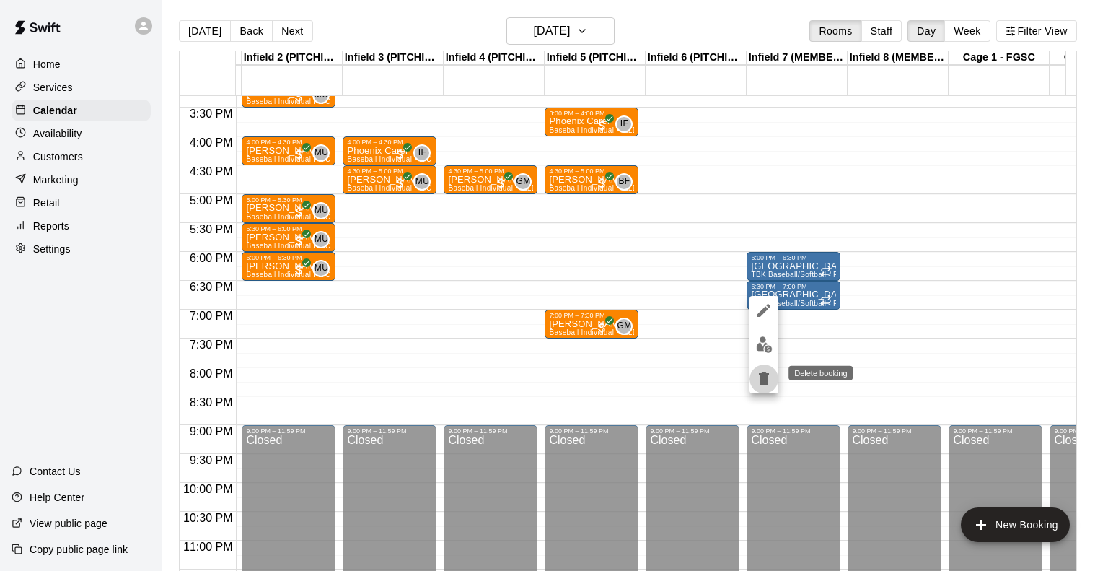
click at [765, 383] on icon "delete" at bounding box center [764, 378] width 10 height 13
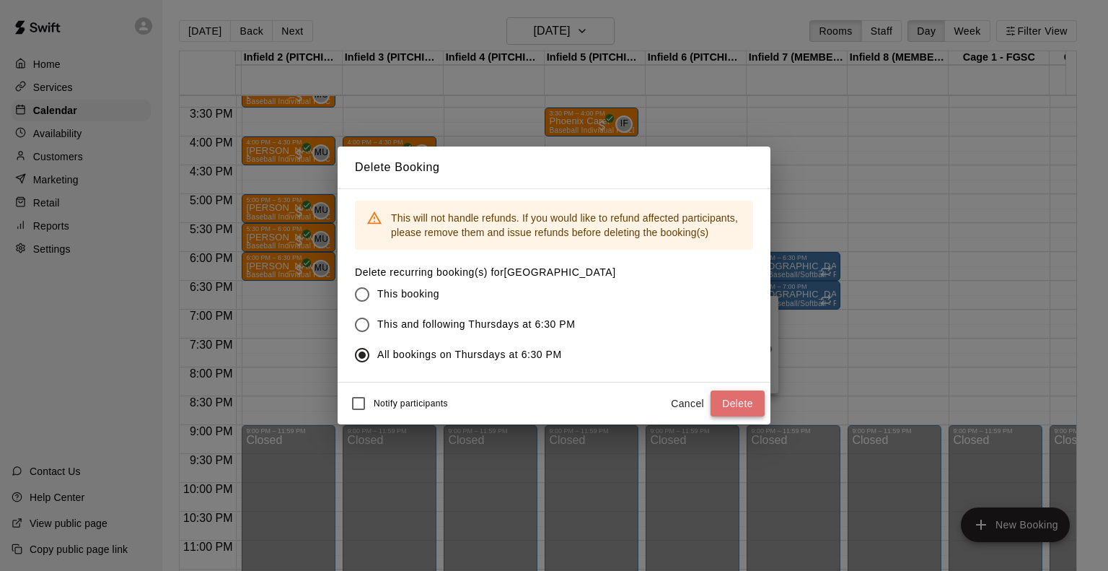
click at [731, 397] on button "Delete" at bounding box center [738, 403] width 54 height 27
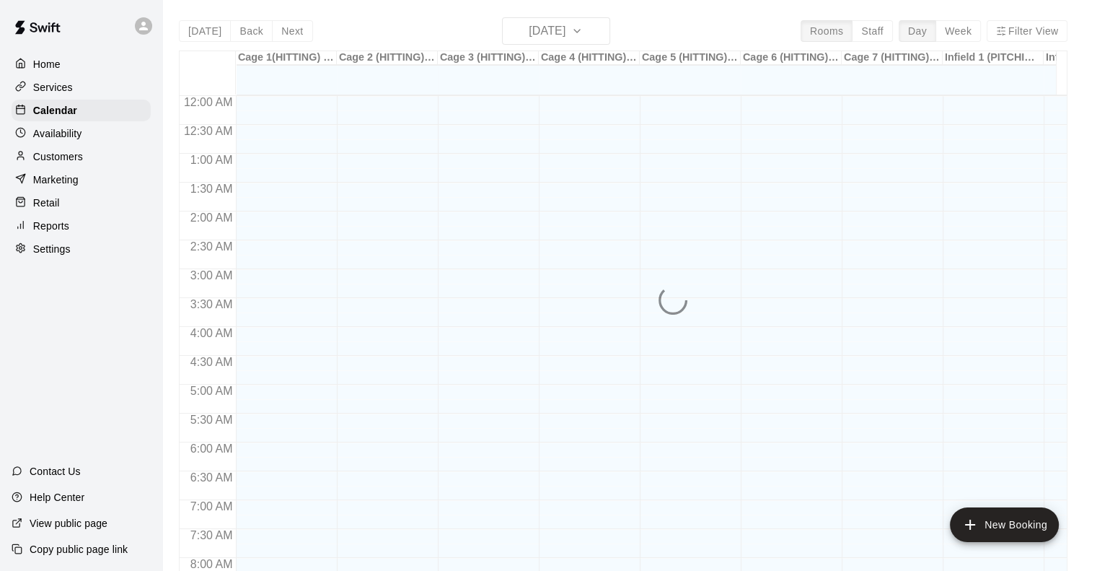
scroll to position [626, 0]
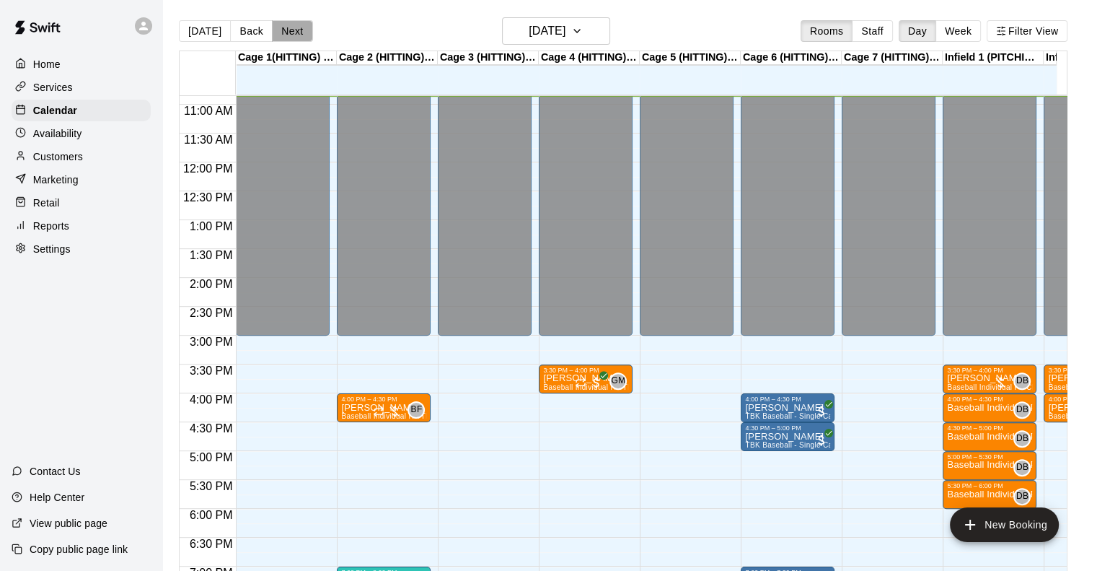
click at [284, 25] on button "Next" at bounding box center [292, 31] width 40 height 22
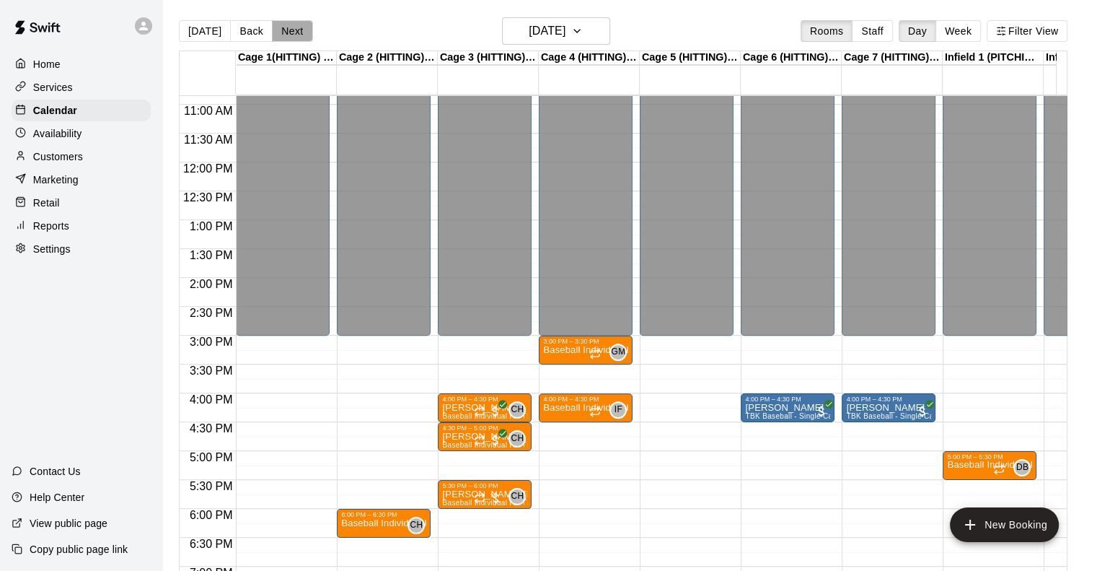
click at [284, 25] on button "Next" at bounding box center [292, 31] width 40 height 22
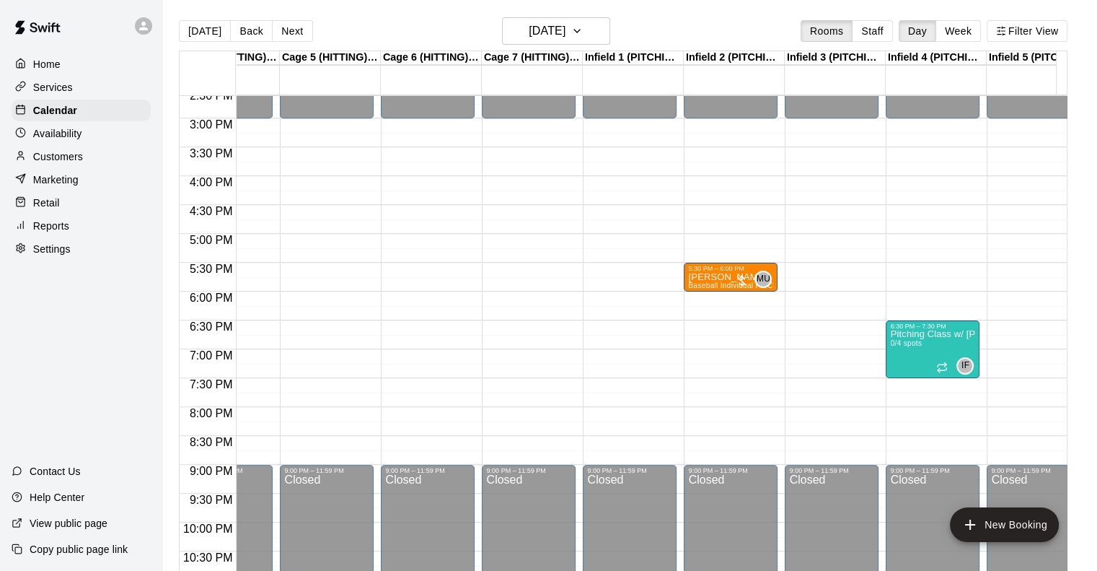
scroll to position [0, 0]
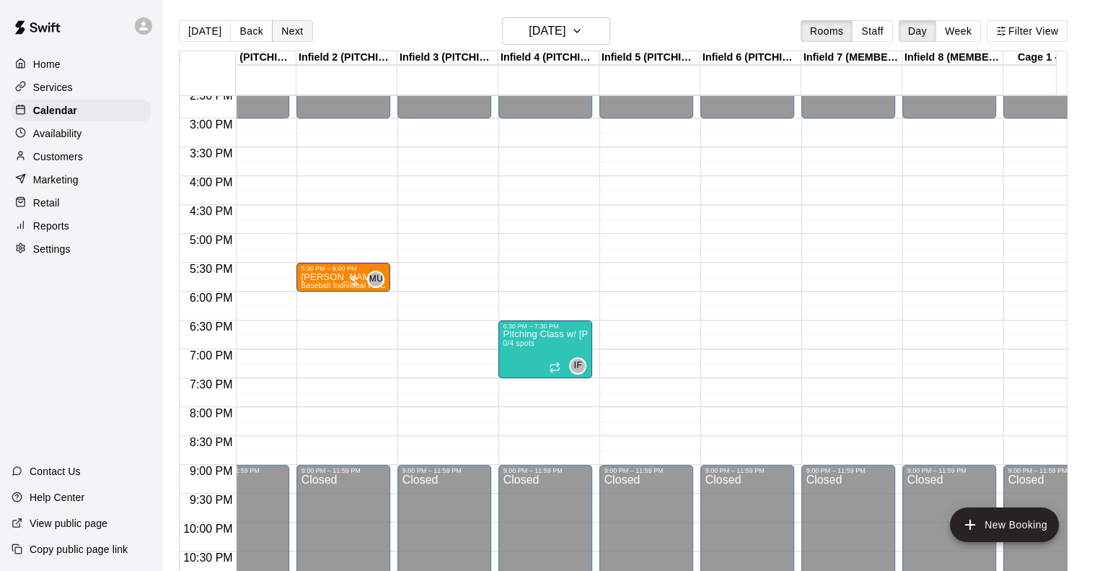
click at [290, 26] on button "Next" at bounding box center [292, 31] width 40 height 22
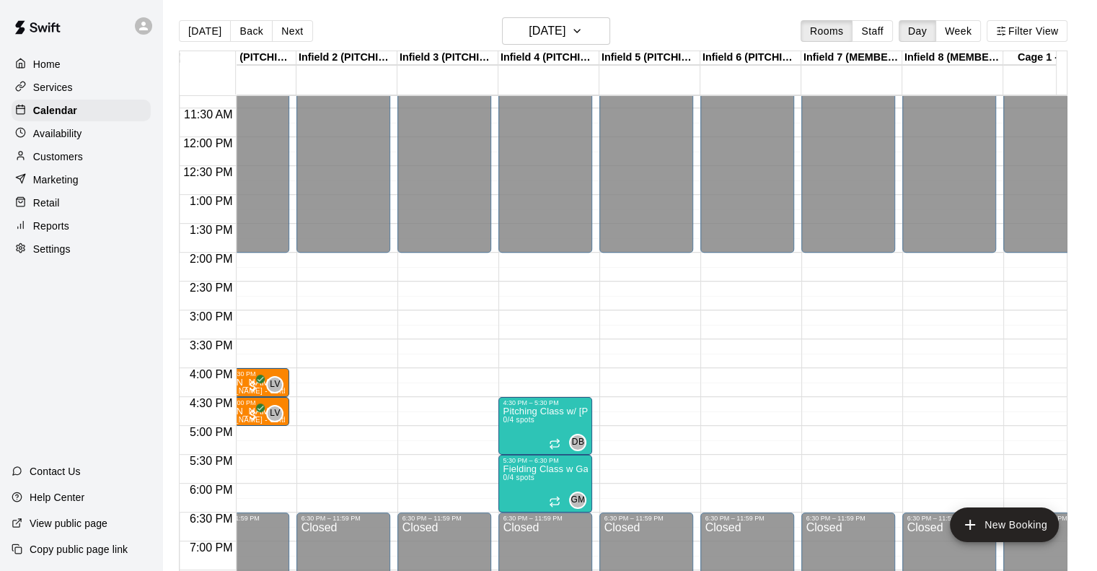
scroll to position [651, 771]
